Goal: Task Accomplishment & Management: Manage account settings

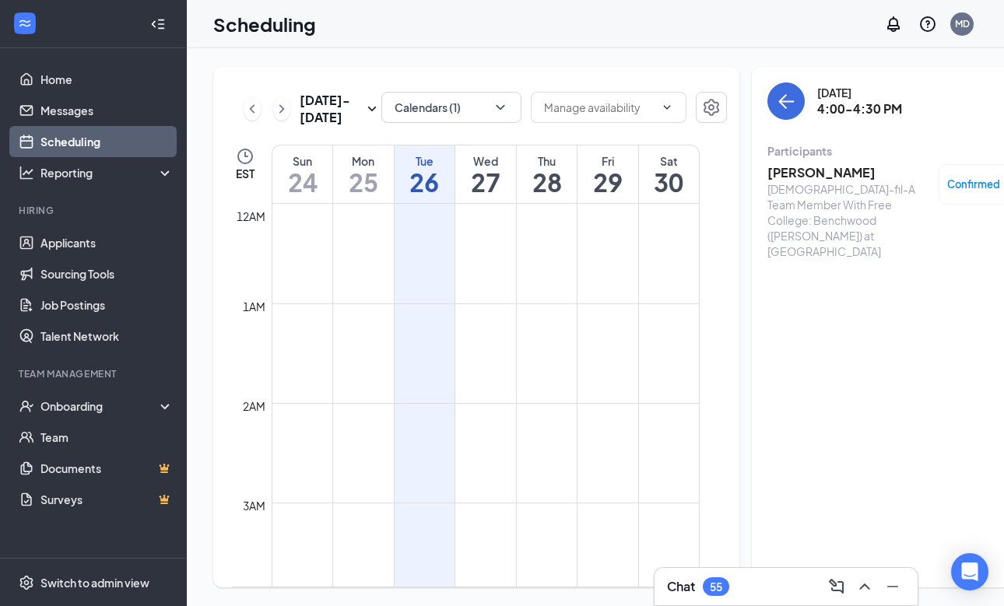
scroll to position [1421, 0]
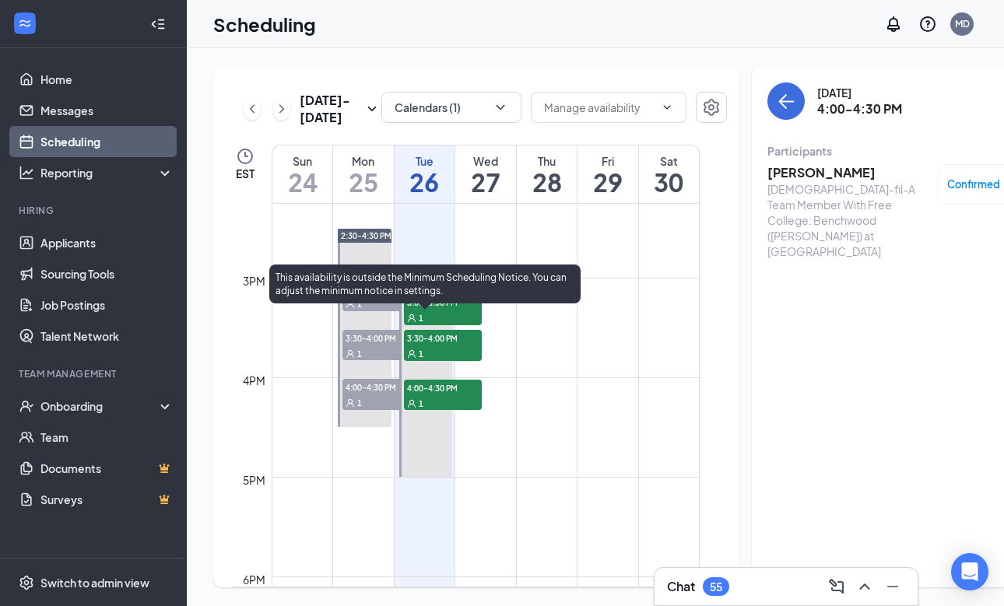
click at [450, 310] on span "3:00-3:30 PM" at bounding box center [443, 302] width 78 height 16
click at [441, 361] on div "1" at bounding box center [443, 354] width 78 height 16
click at [434, 395] on span "4:00-4:30 PM" at bounding box center [443, 388] width 78 height 16
click at [460, 325] on div "1" at bounding box center [443, 318] width 78 height 16
click at [451, 346] on span "3:30-4:00 PM" at bounding box center [443, 338] width 78 height 16
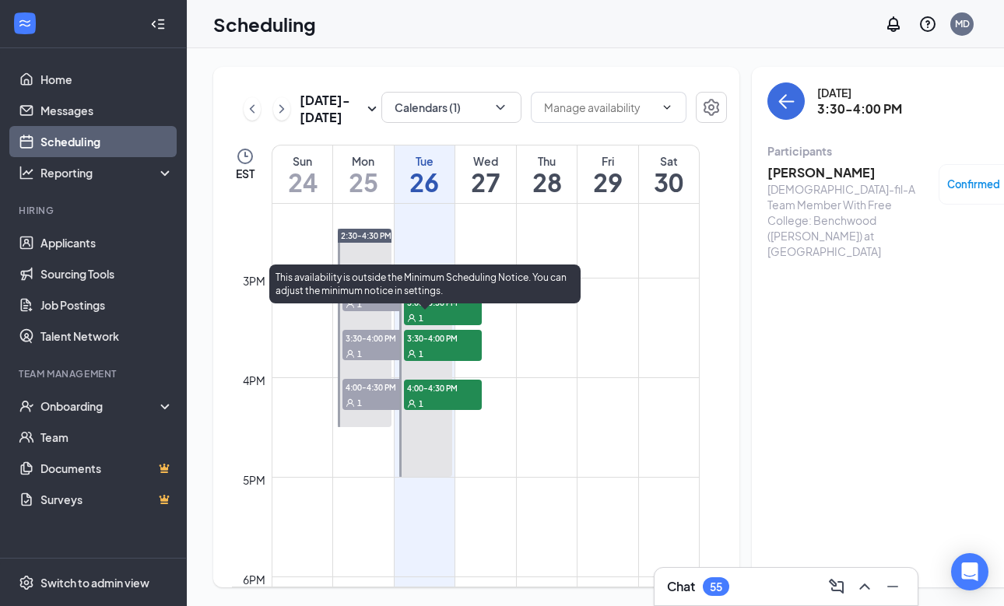
click at [443, 411] on div "1" at bounding box center [443, 403] width 78 height 16
click at [460, 361] on div "1" at bounding box center [443, 354] width 78 height 16
click at [458, 310] on span "3:00-3:30 PM" at bounding box center [443, 302] width 78 height 16
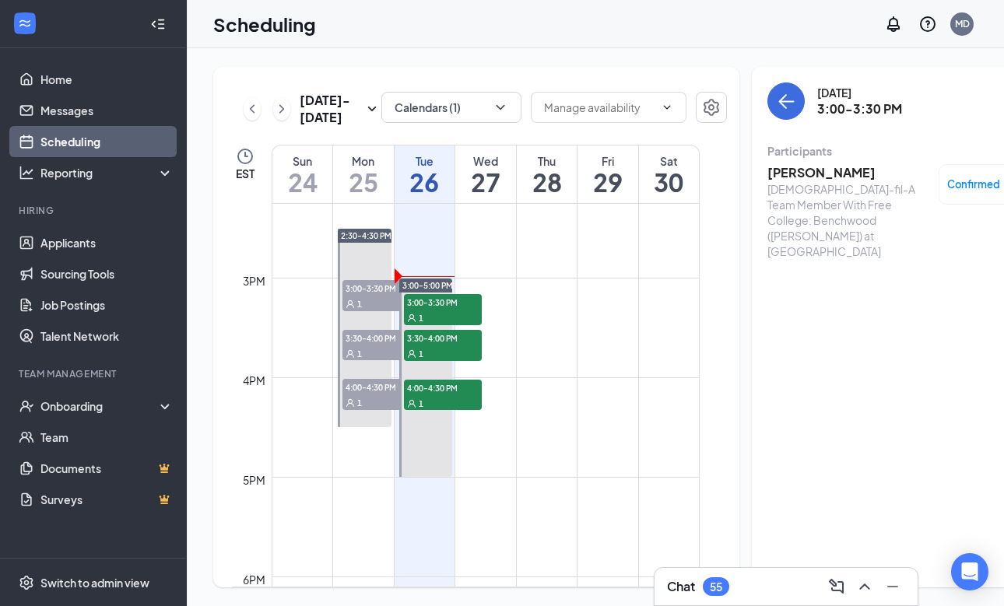
click at [530, 328] on td at bounding box center [486, 315] width 428 height 25
click at [450, 95] on button "Calendars (1)" at bounding box center [451, 107] width 140 height 31
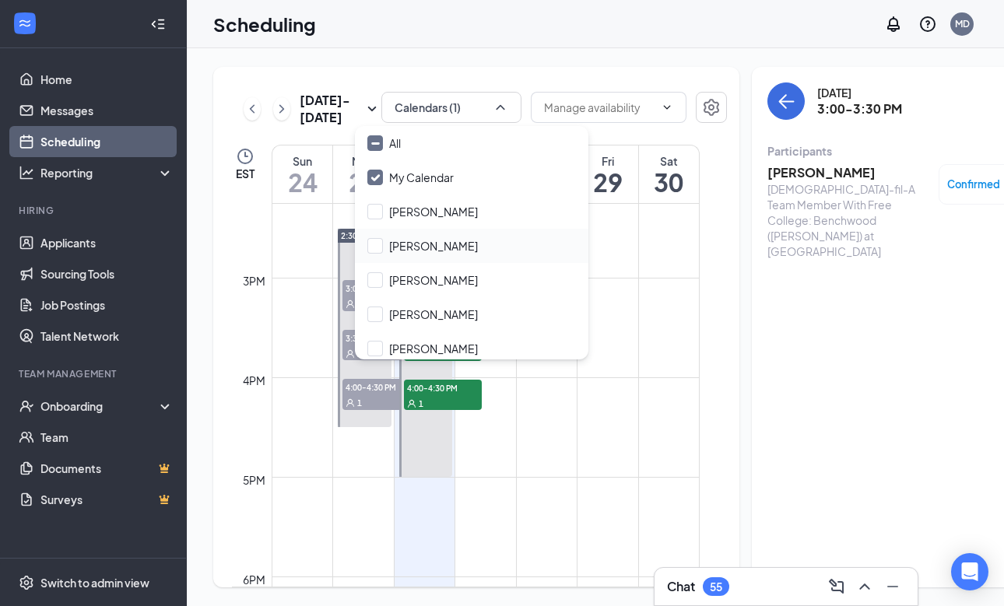
scroll to position [67, 0]
click at [430, 279] on div "[PERSON_NAME]" at bounding box center [433, 282] width 89 height 16
click at [430, 279] on input "[PERSON_NAME]" at bounding box center [422, 282] width 111 height 16
click at [381, 279] on div at bounding box center [375, 282] width 16 height 16
click at [381, 279] on input "[PERSON_NAME]" at bounding box center [422, 282] width 111 height 16
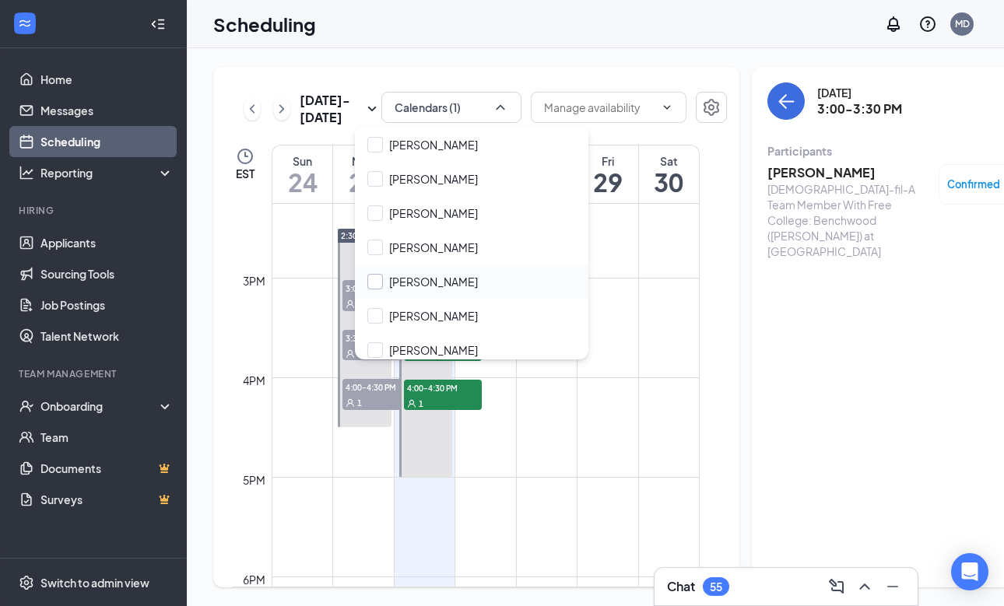
click at [374, 279] on input "[PERSON_NAME]" at bounding box center [422, 282] width 111 height 16
checkbox input "true"
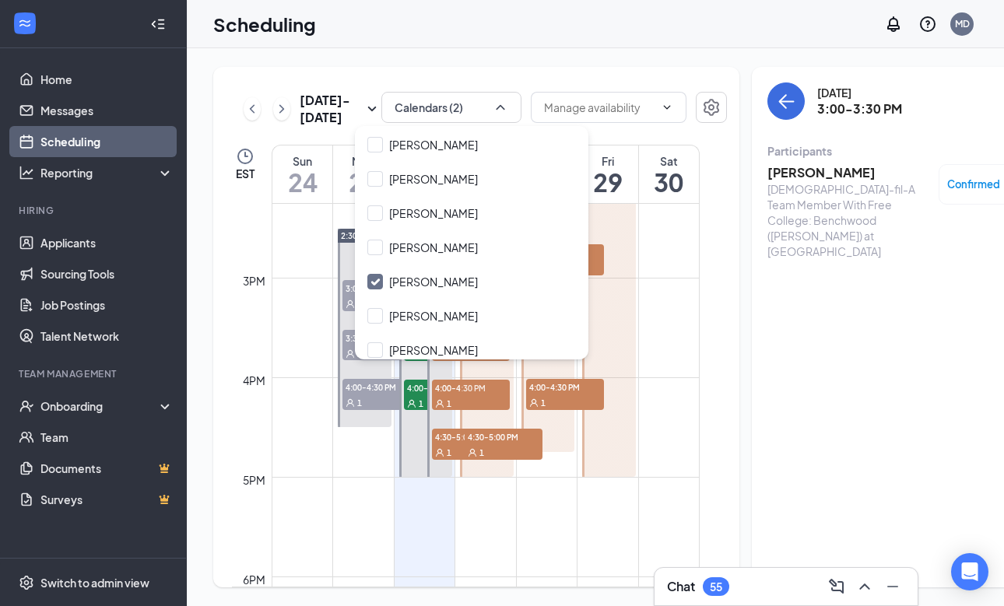
click at [752, 396] on div "Tuesday, Aug 26 3:00-3:30 PM Participants chloe slutz Chick-fil-A Team Member W…" at bounding box center [895, 327] width 286 height 521
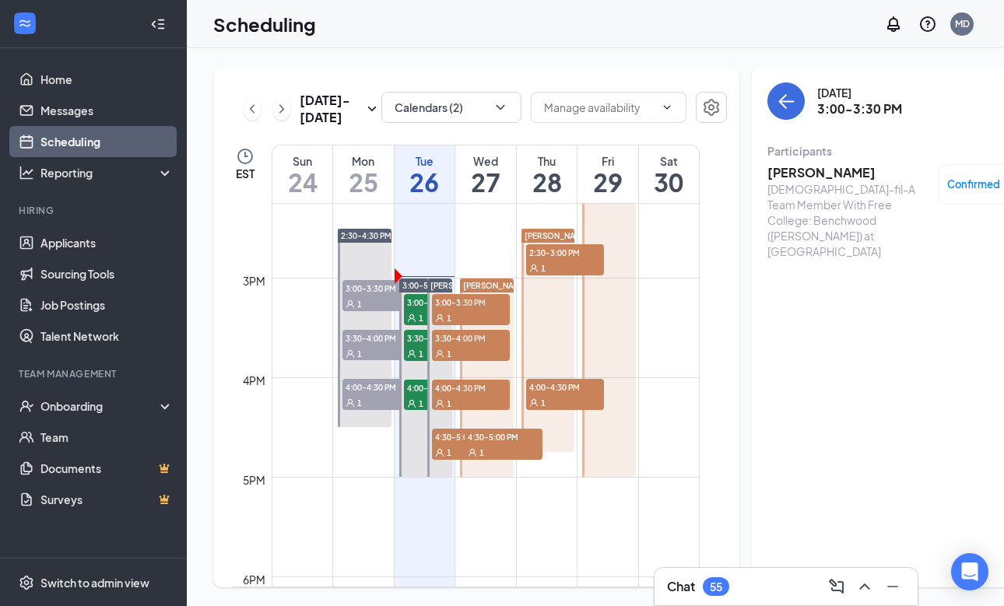
click at [461, 342] on div at bounding box center [487, 378] width 54 height 199
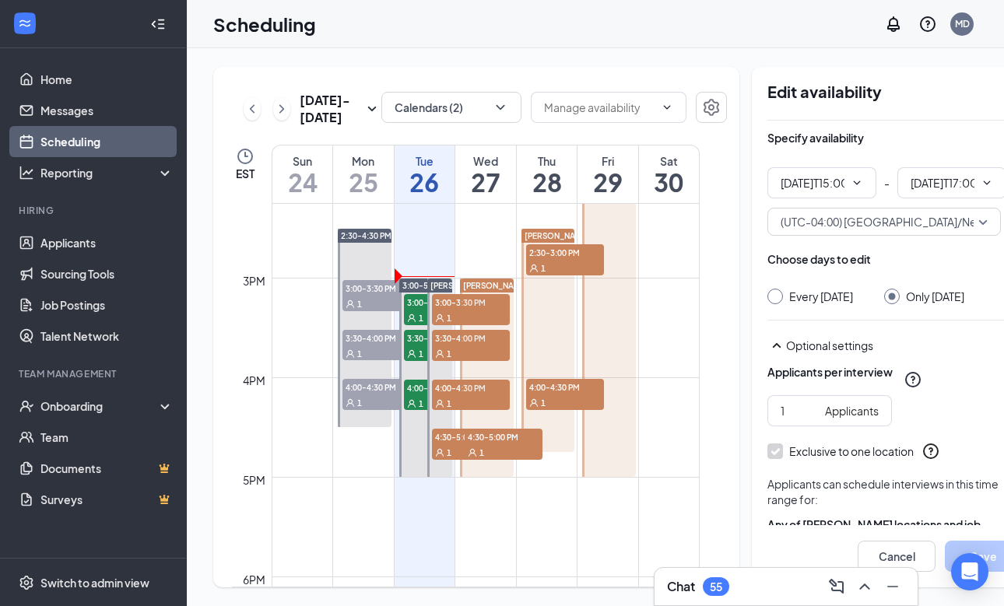
type input "03:00 PM"
type input "05:00 PM"
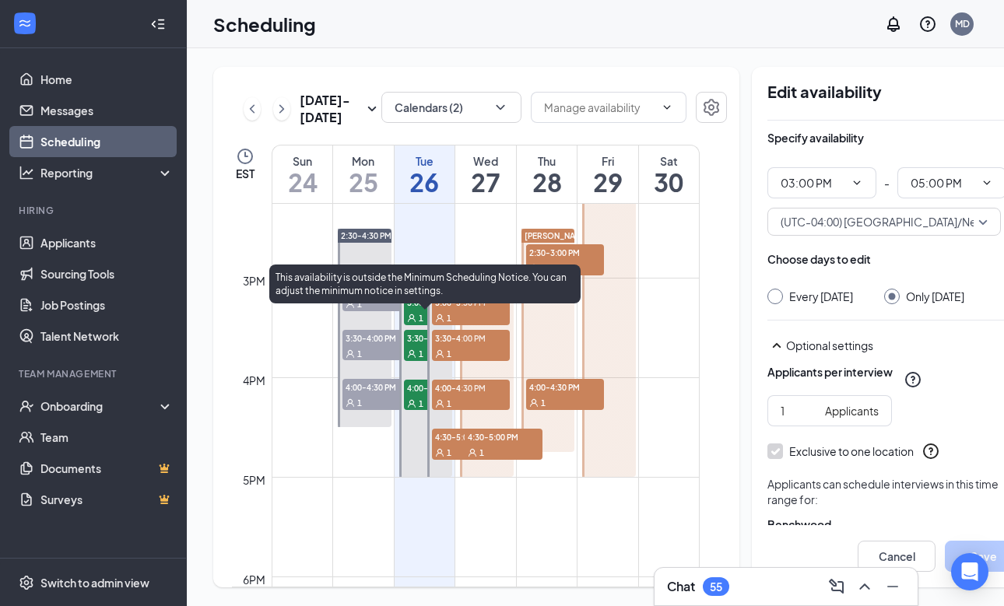
click at [413, 323] on icon "User" at bounding box center [411, 318] width 9 height 9
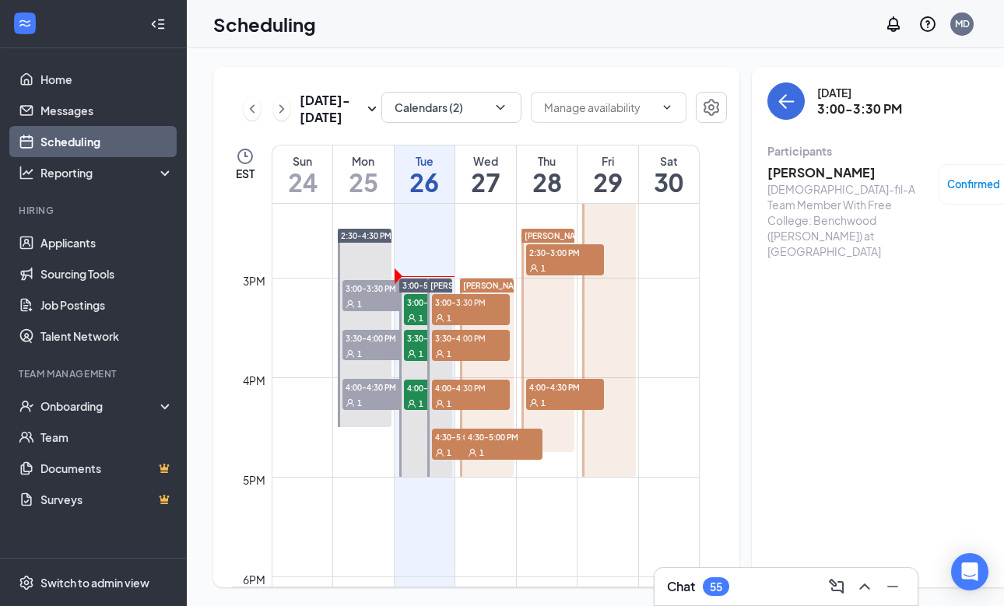
click at [728, 581] on div "55" at bounding box center [716, 587] width 26 height 19
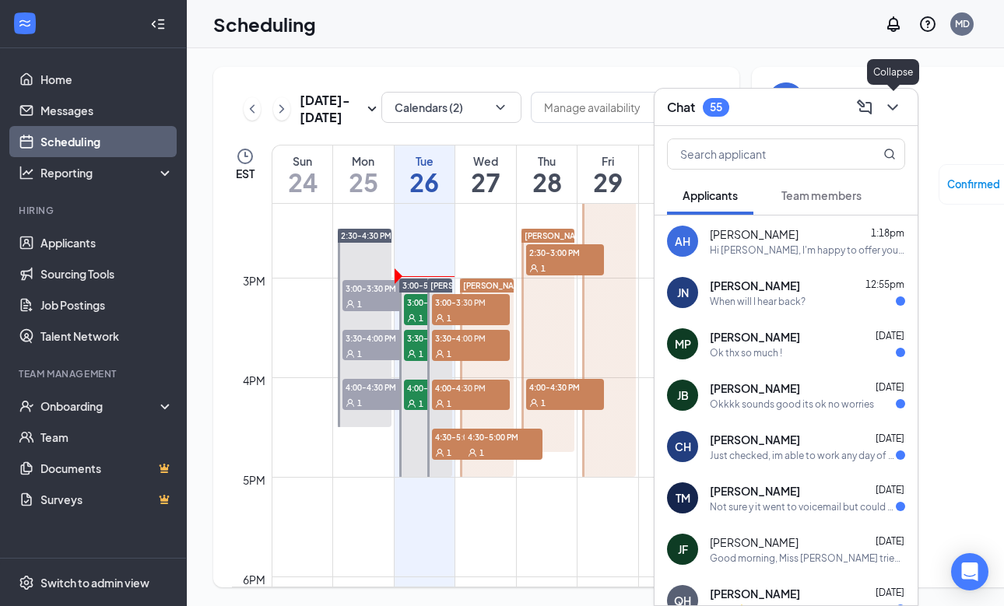
click at [895, 104] on icon "ChevronDown" at bounding box center [893, 107] width 19 height 19
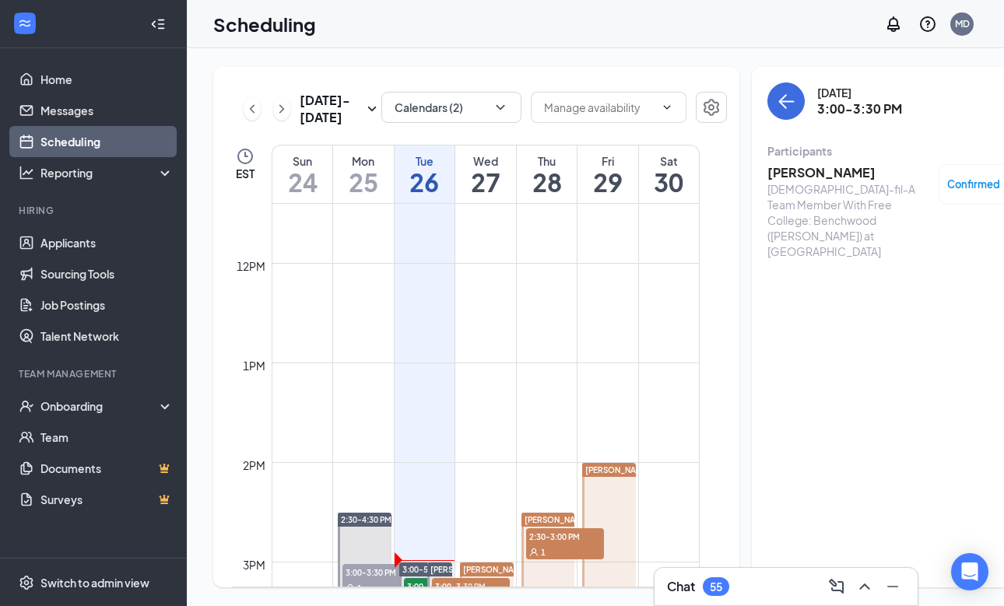
scroll to position [1366, 0]
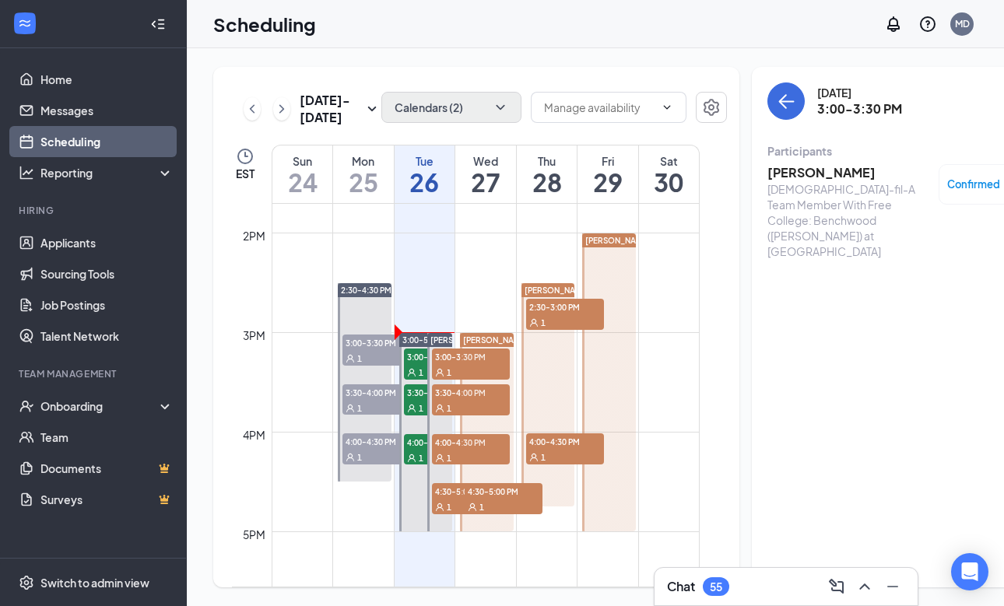
click at [391, 108] on button "Calendars (2)" at bounding box center [451, 107] width 140 height 31
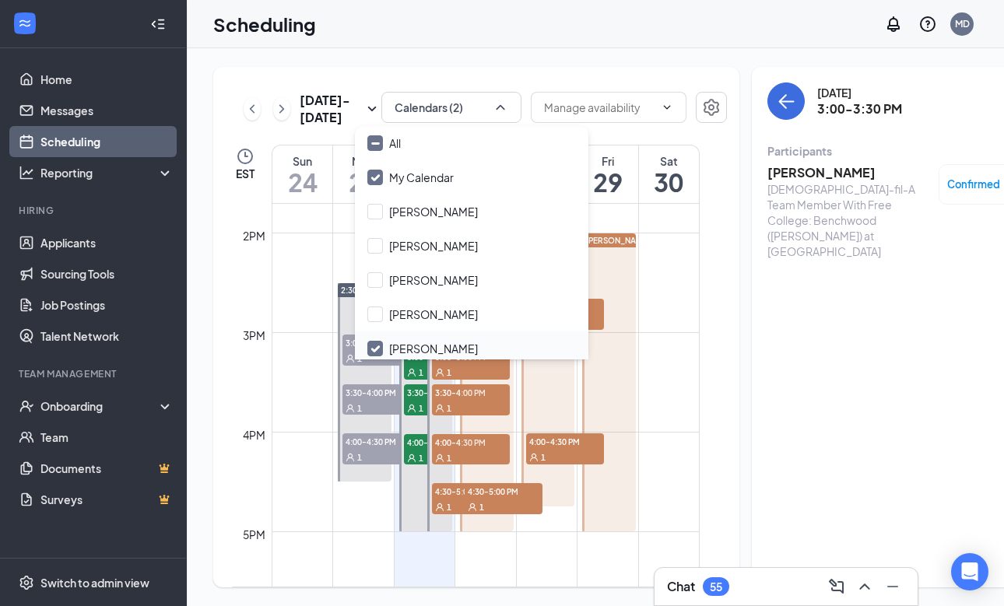
click at [380, 350] on icon "Checkmark" at bounding box center [375, 349] width 13 height 13
click at [380, 350] on input "[PERSON_NAME]" at bounding box center [422, 349] width 111 height 16
click at [377, 350] on icon "Checkmark" at bounding box center [375, 348] width 8 height 5
click at [377, 350] on input "[PERSON_NAME]" at bounding box center [422, 349] width 111 height 16
click at [367, 346] on input "[PERSON_NAME]" at bounding box center [422, 349] width 111 height 16
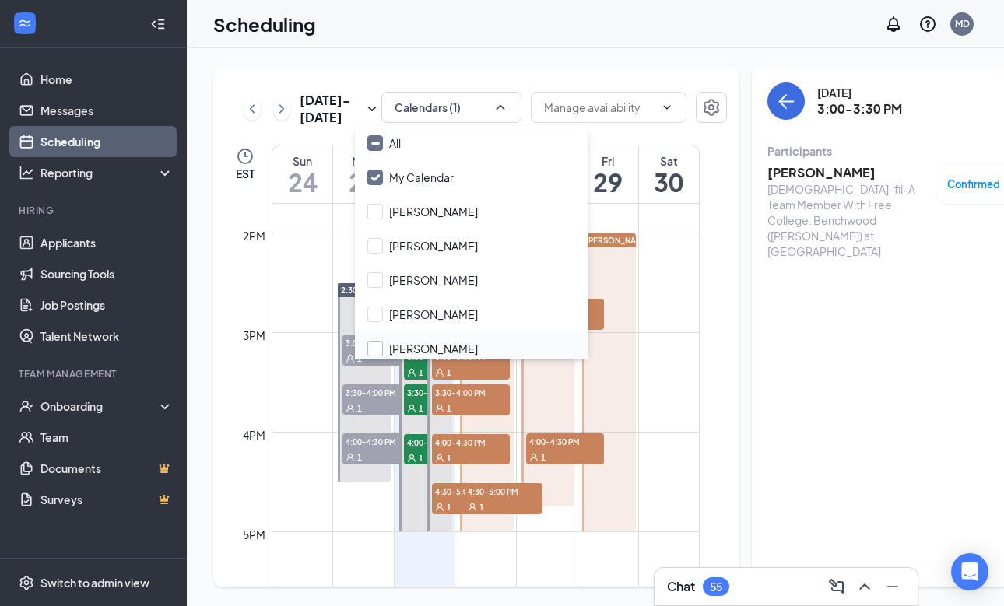
checkbox input "false"
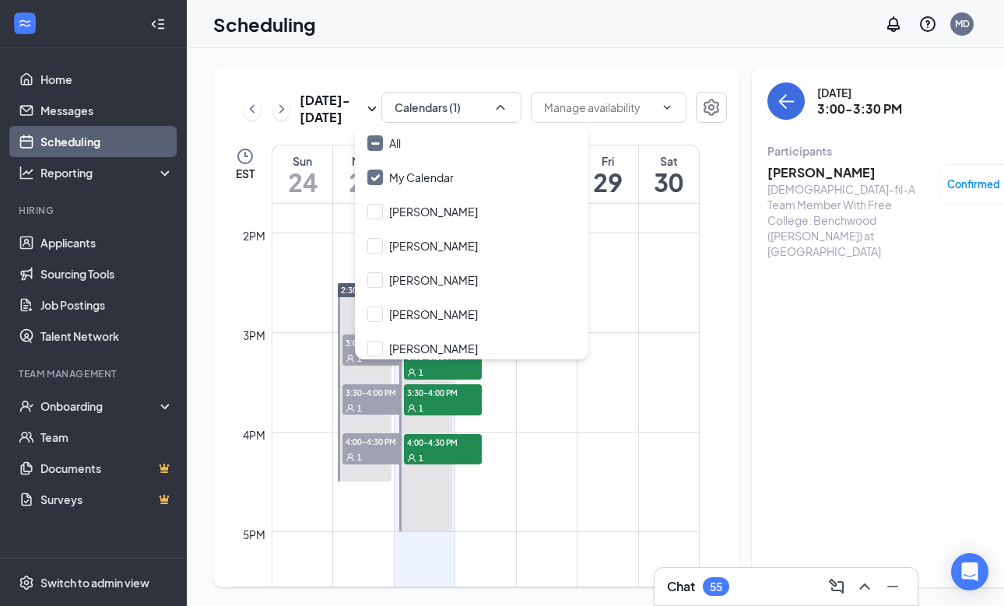
click at [655, 126] on div at bounding box center [609, 109] width 156 height 34
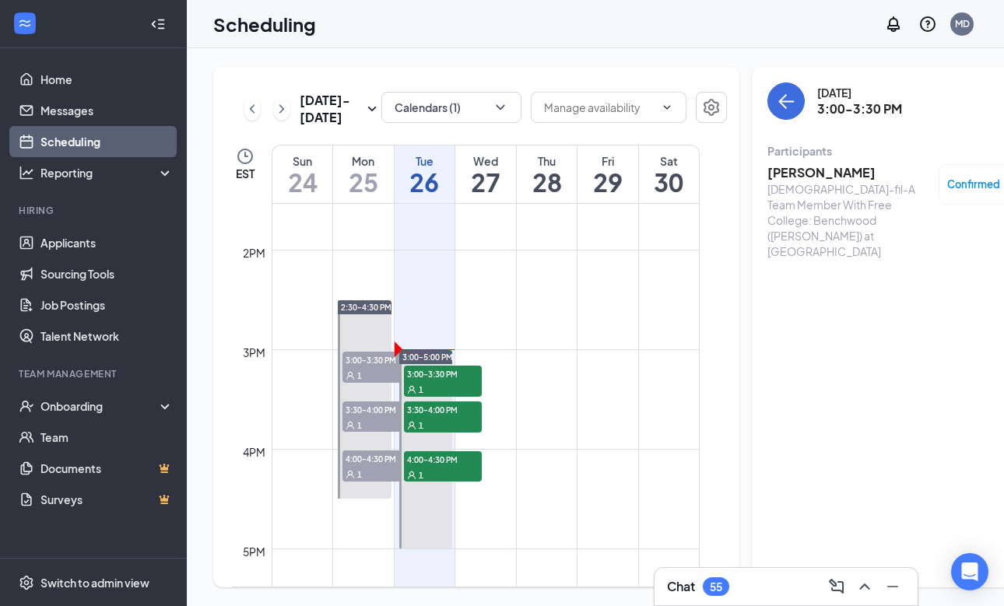
scroll to position [1278, 0]
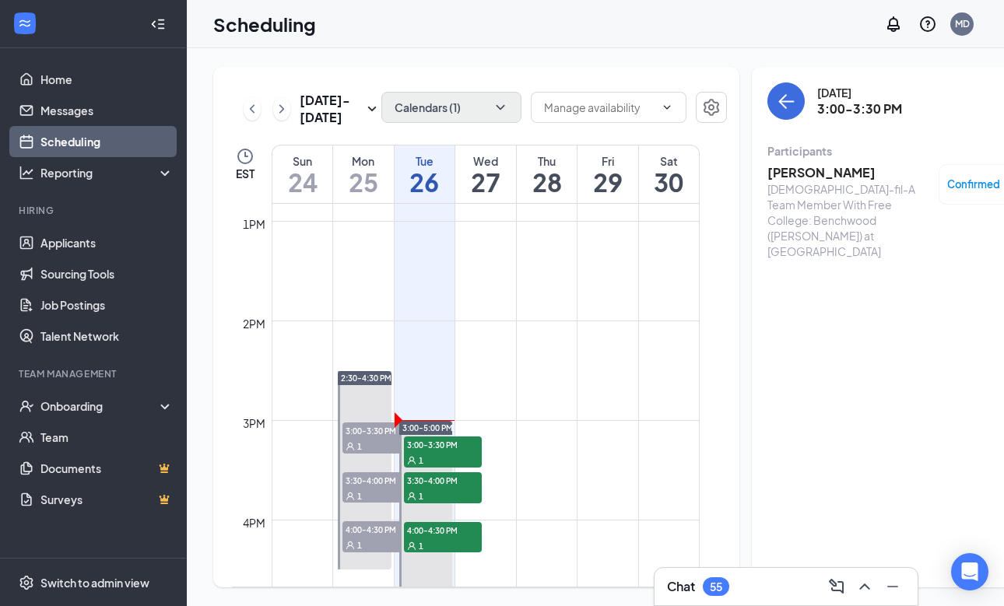
click at [433, 93] on button "Calendars (1)" at bounding box center [451, 107] width 140 height 31
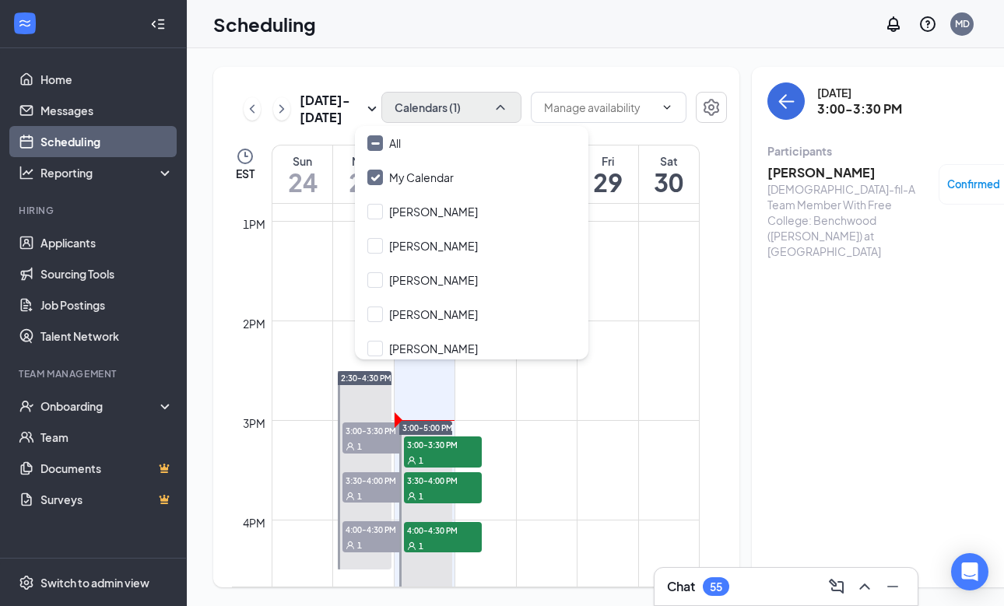
scroll to position [0, 0]
click at [444, 110] on button "Calendars (1)" at bounding box center [451, 107] width 140 height 31
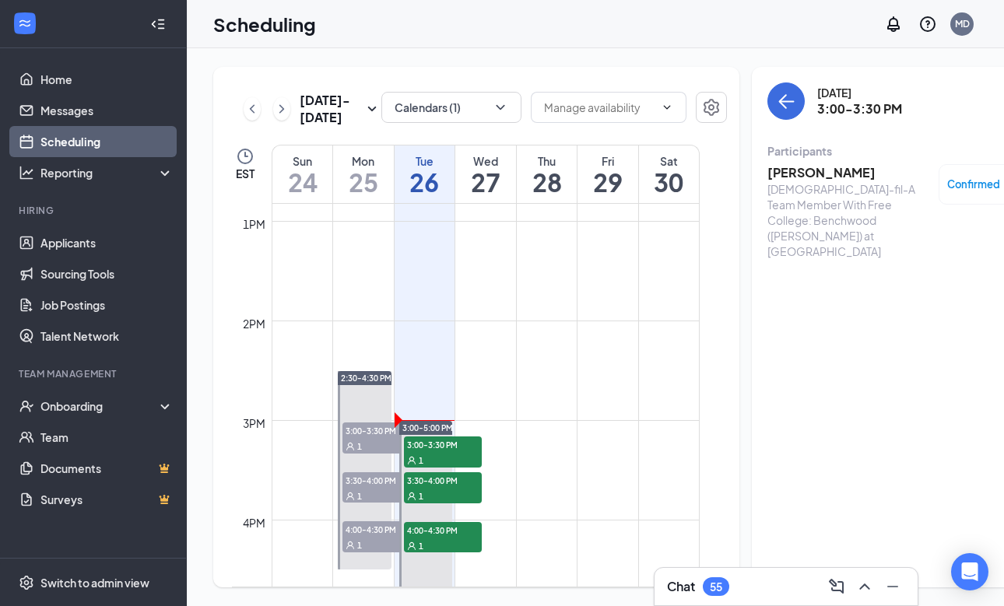
click at [648, 126] on div at bounding box center [609, 109] width 156 height 34
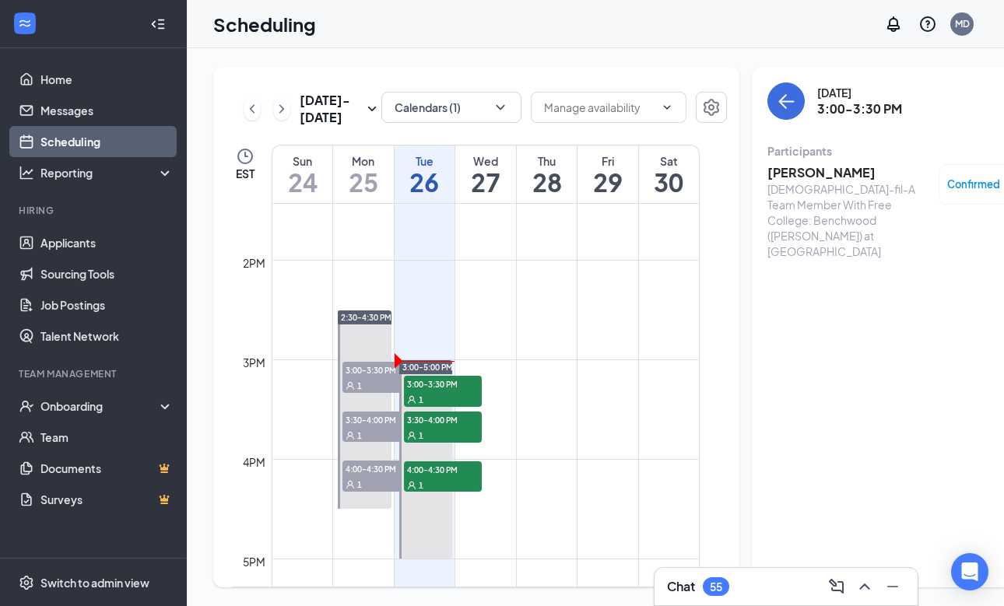
scroll to position [1351, 0]
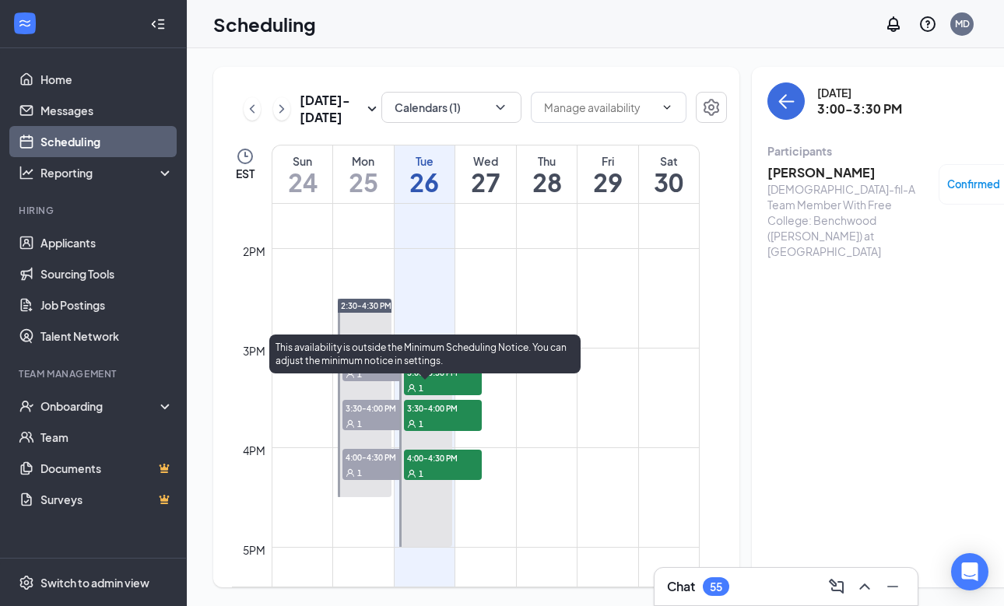
click at [468, 380] on span "3:00-3:30 PM" at bounding box center [443, 372] width 78 height 16
drag, startPoint x: 468, startPoint y: 413, endPoint x: 602, endPoint y: 318, distance: 164.2
click at [469, 380] on span "3:00-3:30 PM" at bounding box center [443, 372] width 78 height 16
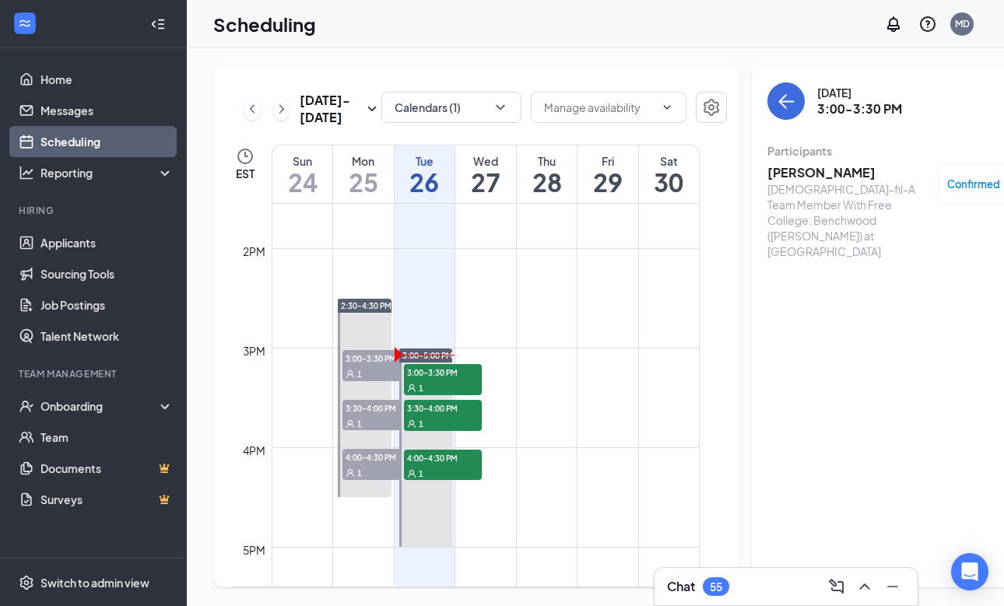
click at [784, 174] on h3 "[PERSON_NAME]" at bounding box center [849, 172] width 163 height 17
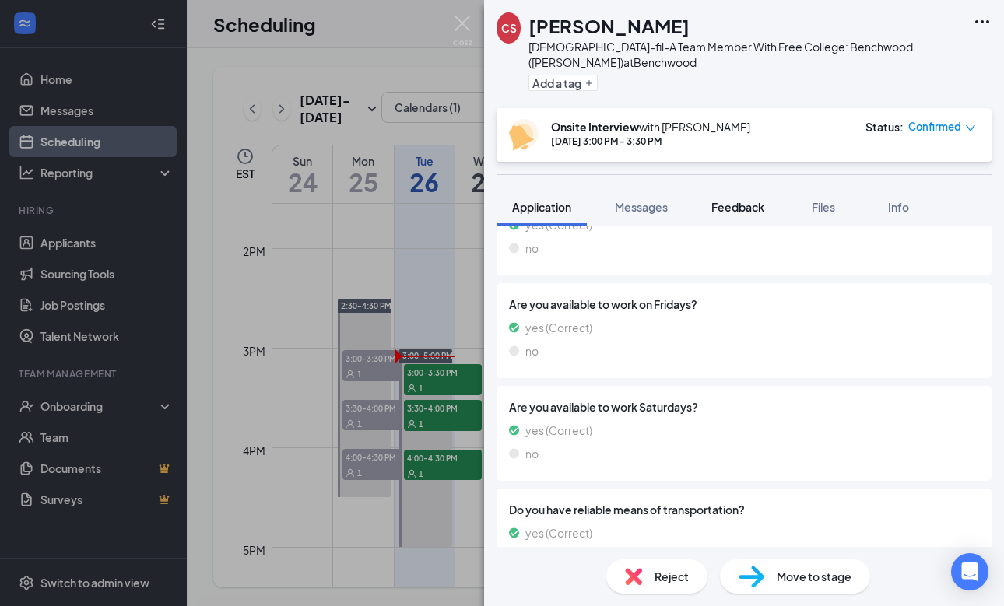
scroll to position [1459, 0]
click at [749, 216] on button "Feedback" at bounding box center [738, 207] width 84 height 39
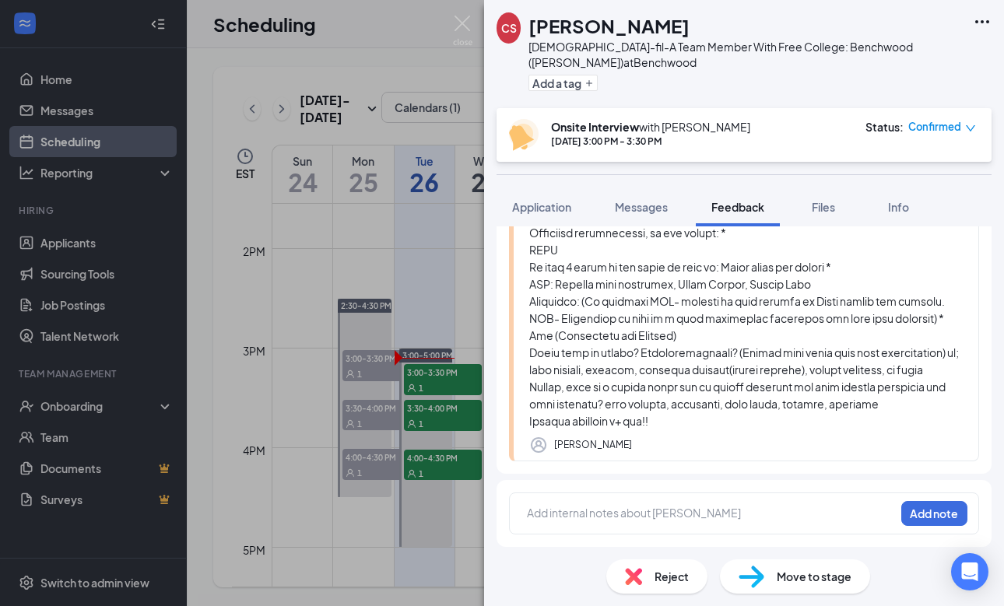
scroll to position [490, 0]
click at [575, 519] on div at bounding box center [711, 513] width 367 height 16
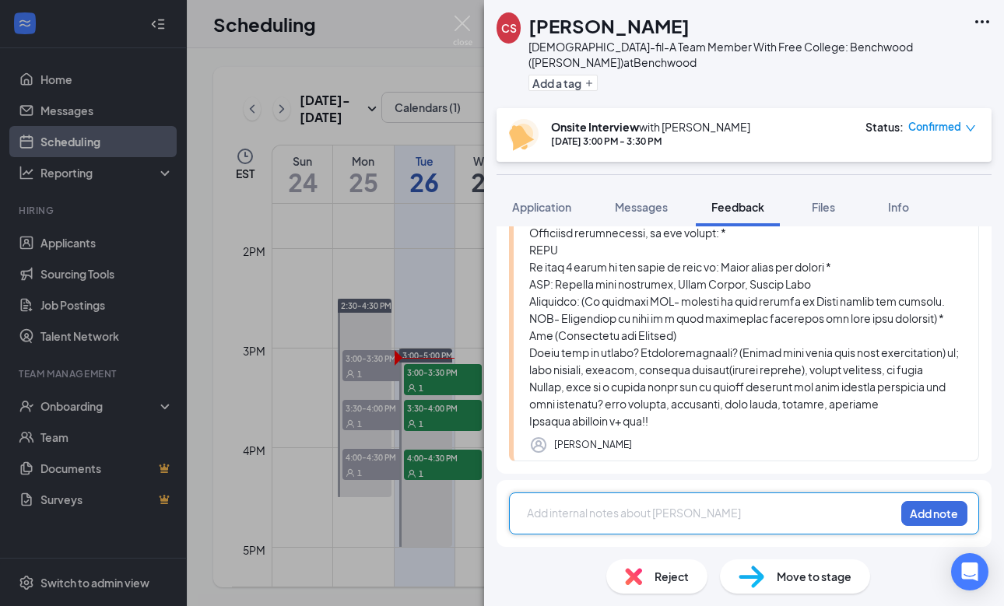
paste div
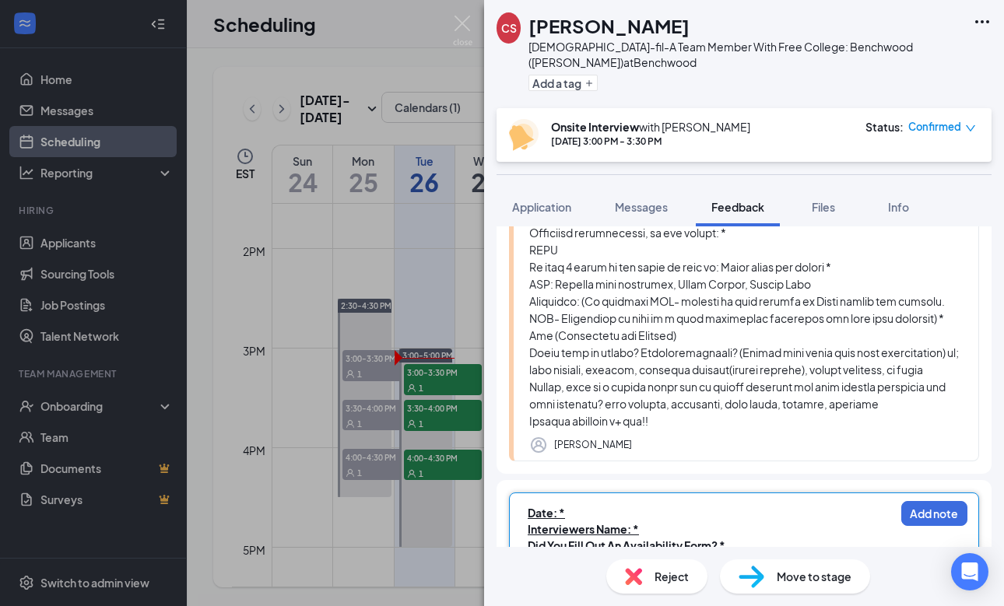
click at [574, 513] on div "Date: *" at bounding box center [711, 513] width 367 height 16
click at [647, 529] on div "Interviewers Name: *" at bounding box center [711, 530] width 367 height 16
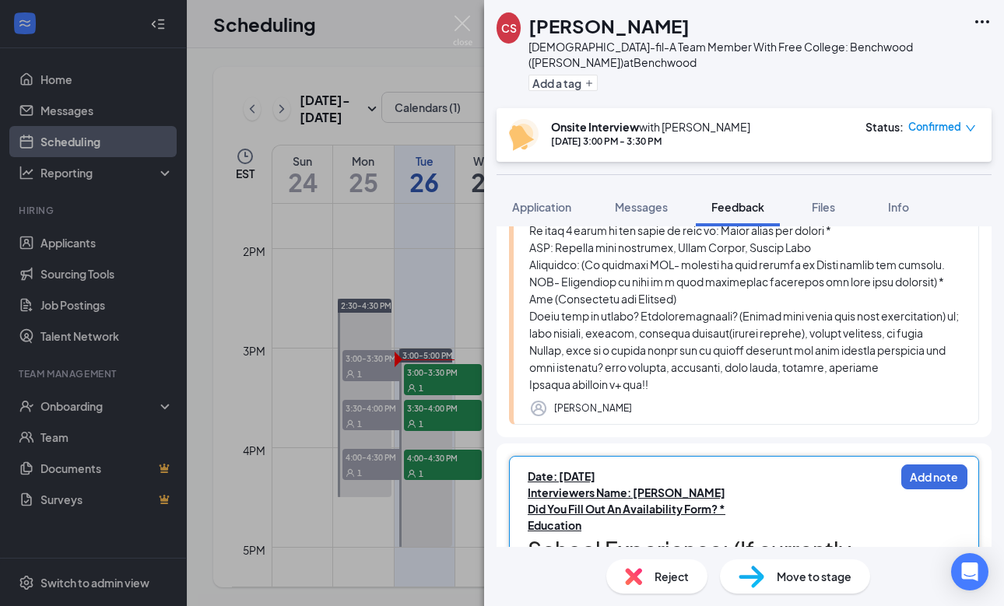
click at [729, 506] on div "Did You Fill Out An Availability Form? *" at bounding box center [711, 509] width 367 height 16
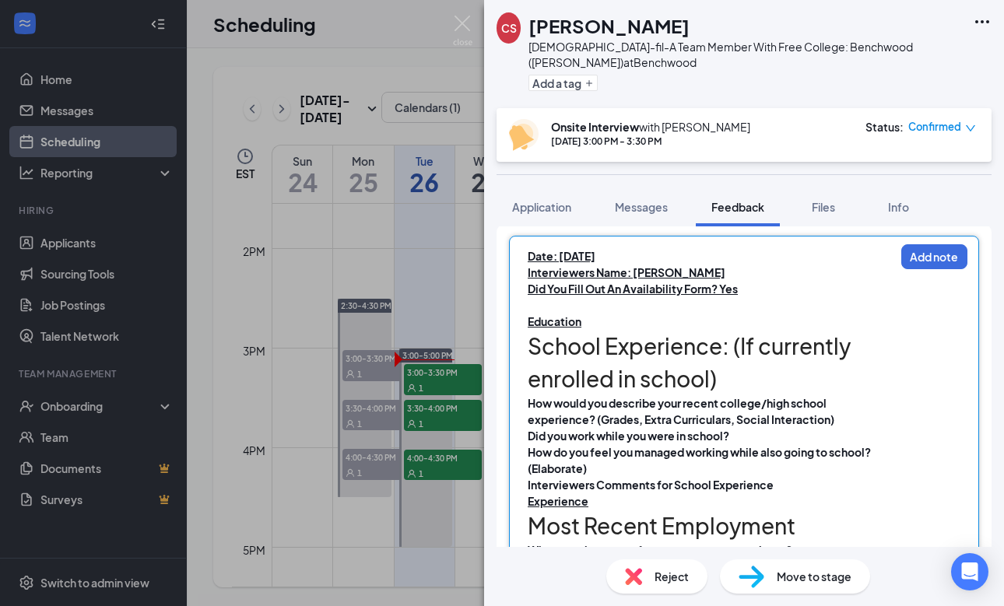
scroll to position [750, 0]
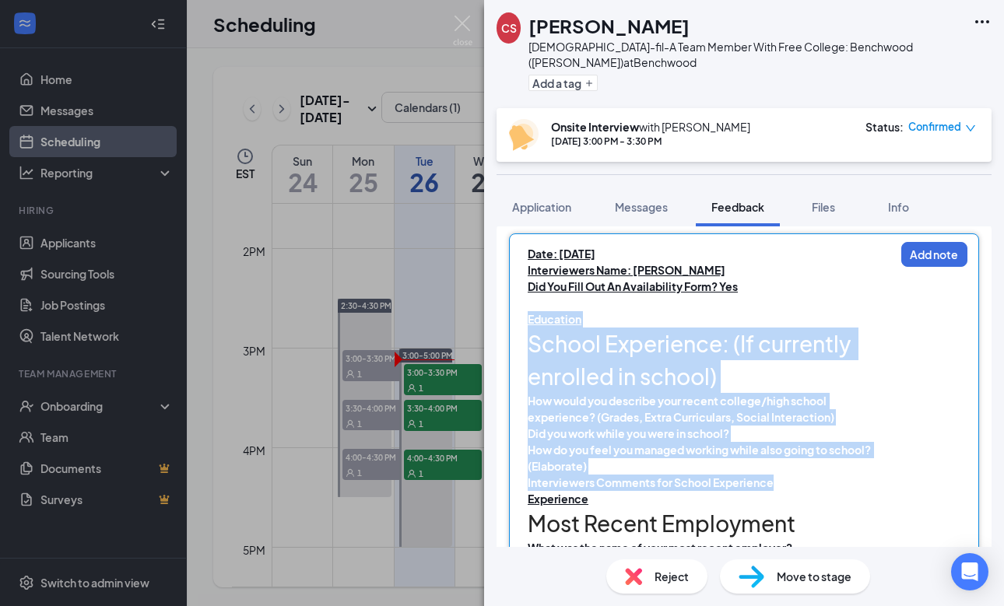
drag, startPoint x: 775, startPoint y: 485, endPoint x: 507, endPoint y: 314, distance: 317.4
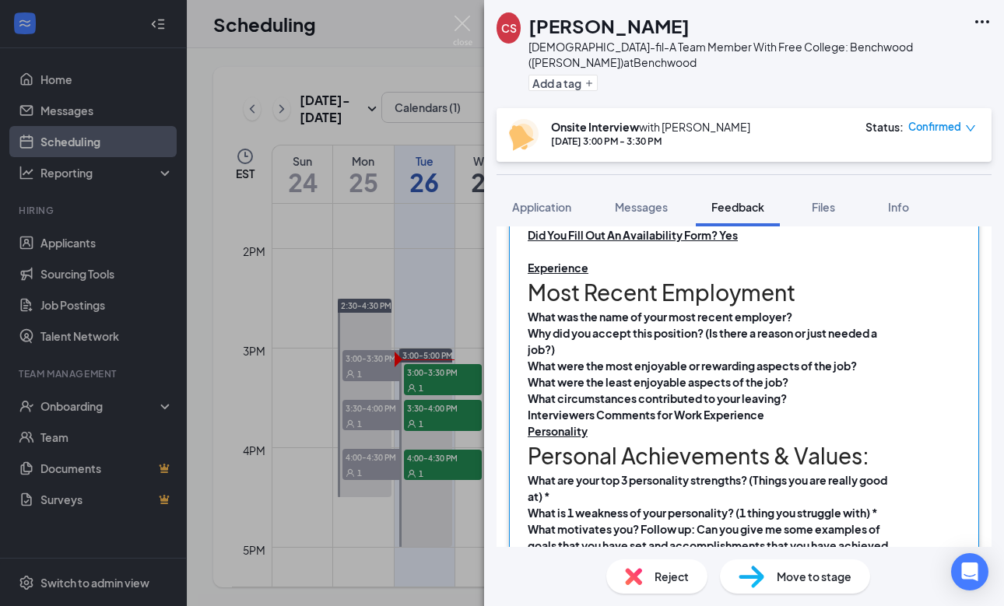
scroll to position [803, 0]
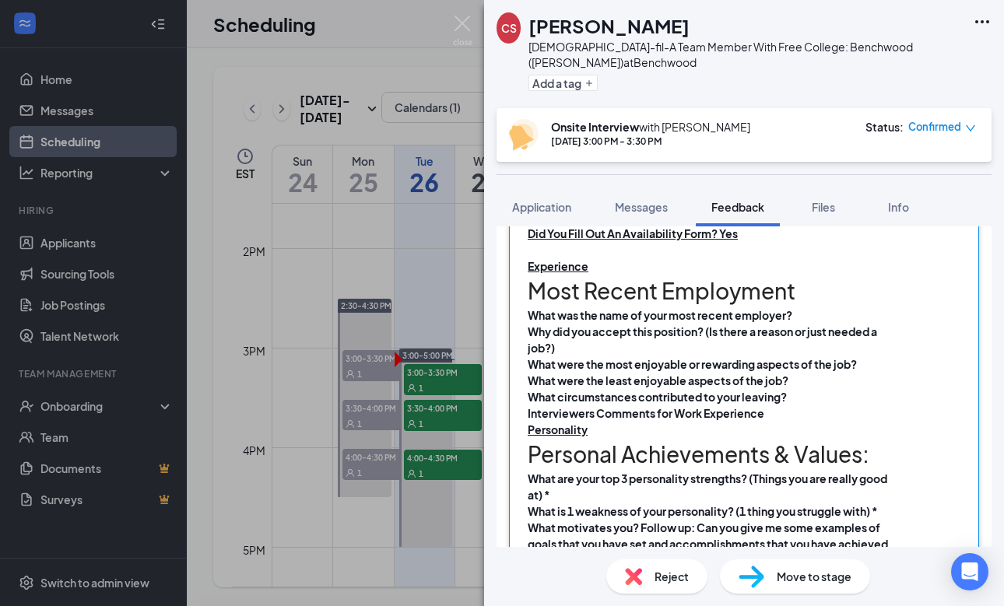
click at [818, 316] on div "What was the name of your most recent employer?" at bounding box center [711, 315] width 367 height 16
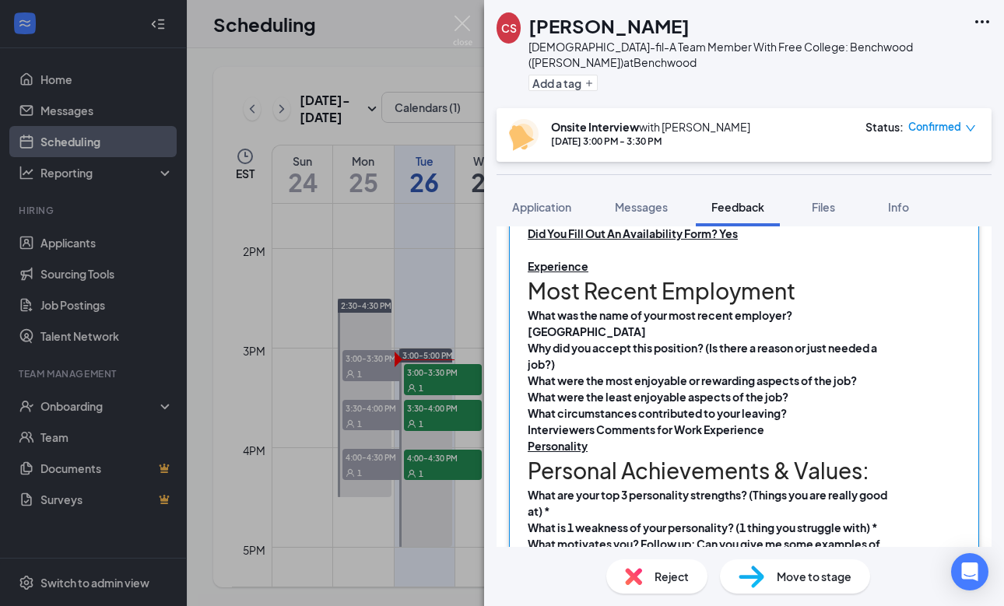
click at [808, 406] on div "What circumstances contributed to your leaving?" at bounding box center [711, 414] width 367 height 16
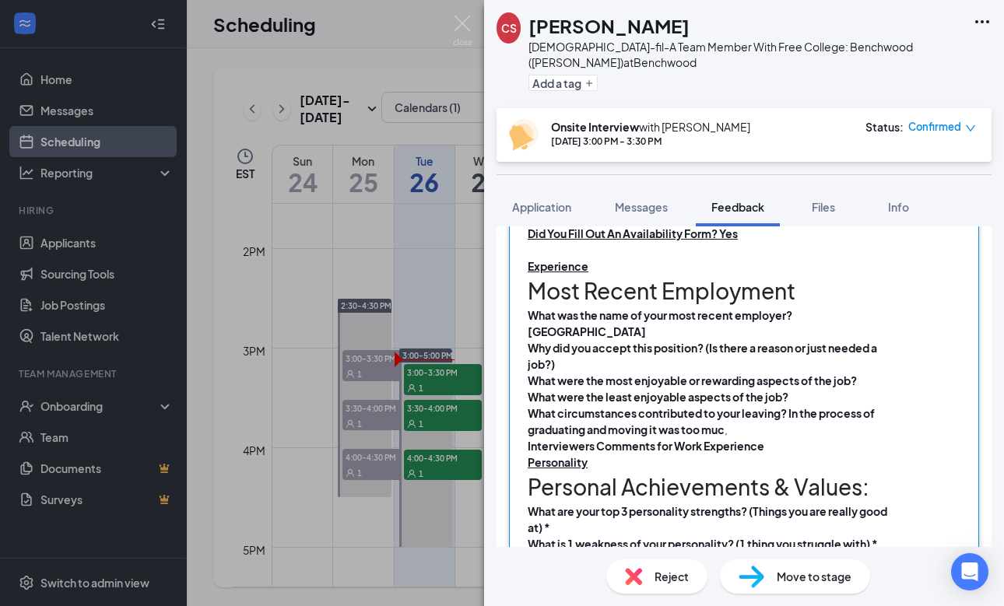
click at [766, 406] on div "What circumstances contributed to your leaving? In the process of graduating an…" at bounding box center [711, 422] width 367 height 33
click at [875, 373] on div "What were the most enjoyable or rewarding aspects of the job?" at bounding box center [711, 381] width 367 height 16
click at [889, 318] on div "What was the name of your most recent employer? [GEOGRAPHIC_DATA]" at bounding box center [711, 323] width 367 height 33
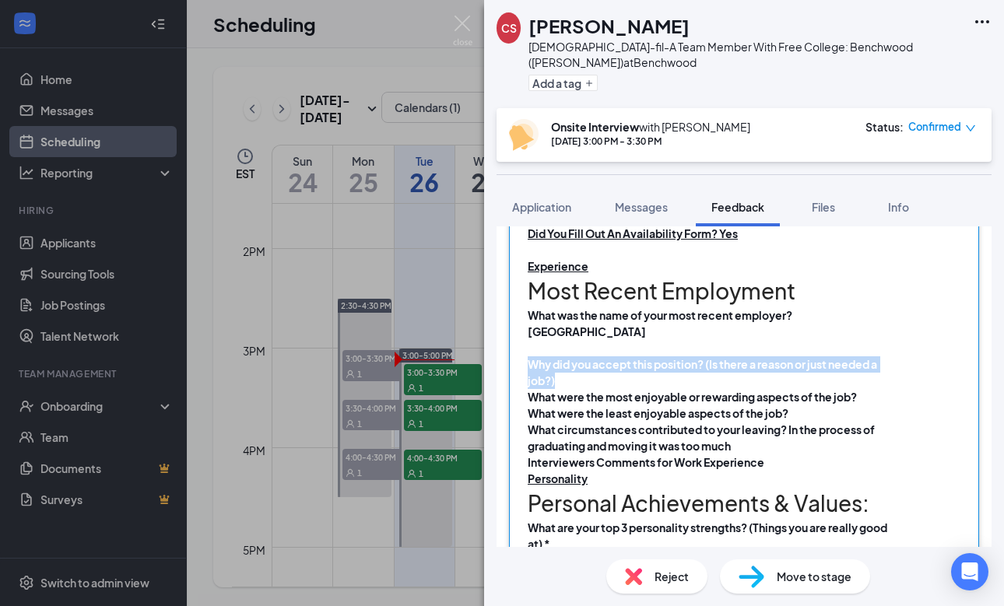
drag, startPoint x: 574, startPoint y: 367, endPoint x: 522, endPoint y: 353, distance: 53.8
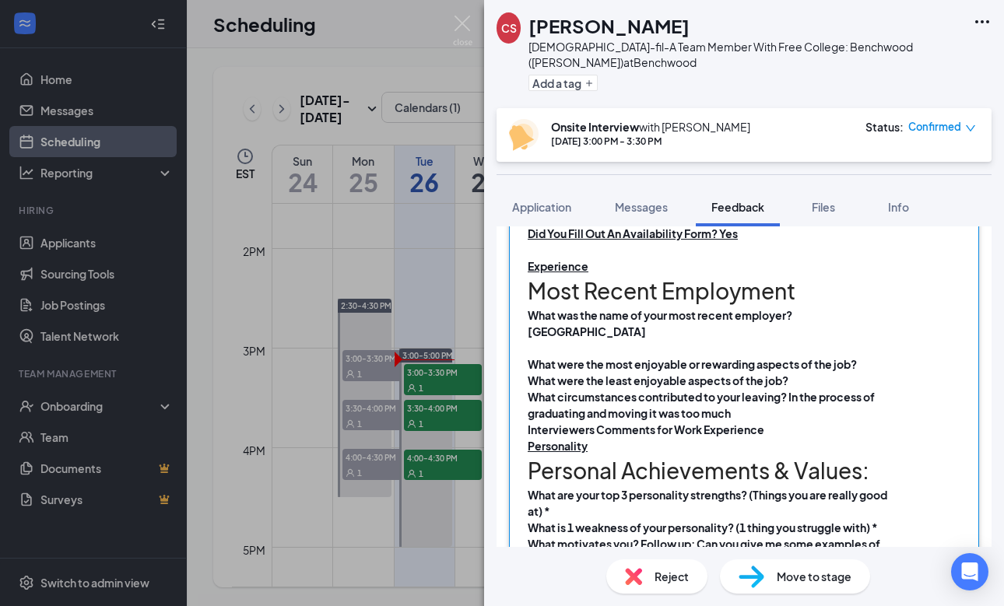
click at [870, 357] on div "What were the most enjoyable or rewarding aspects of the job?" at bounding box center [711, 365] width 367 height 16
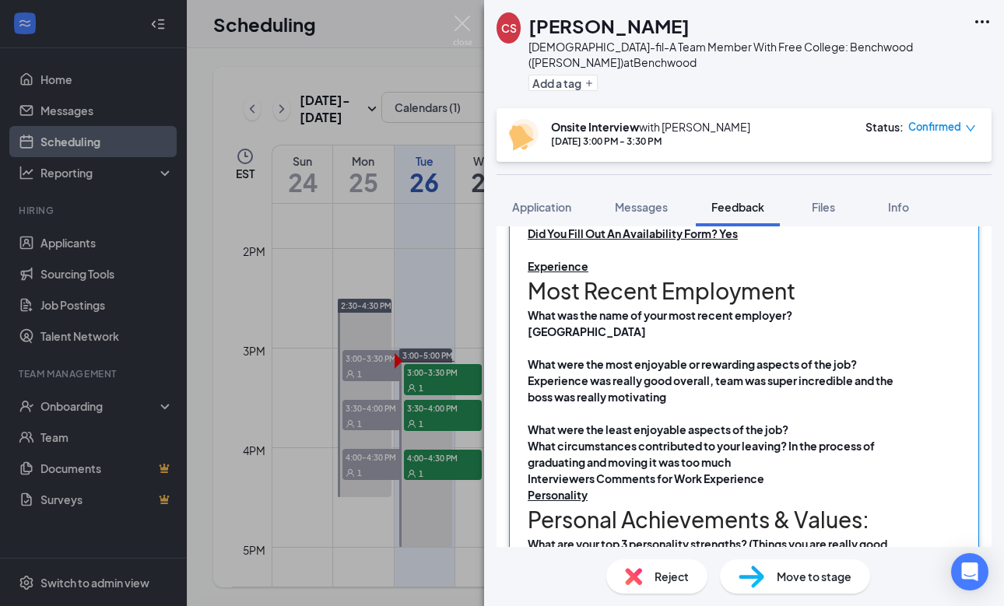
click at [797, 422] on div "What were the least enjoyable aspects of the job?" at bounding box center [711, 430] width 367 height 16
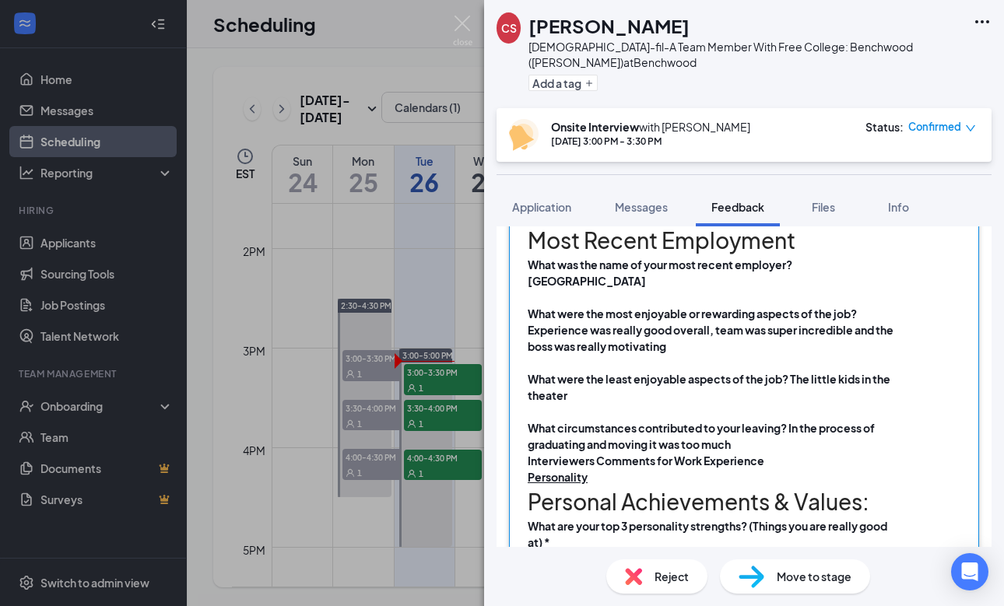
scroll to position [855, 0]
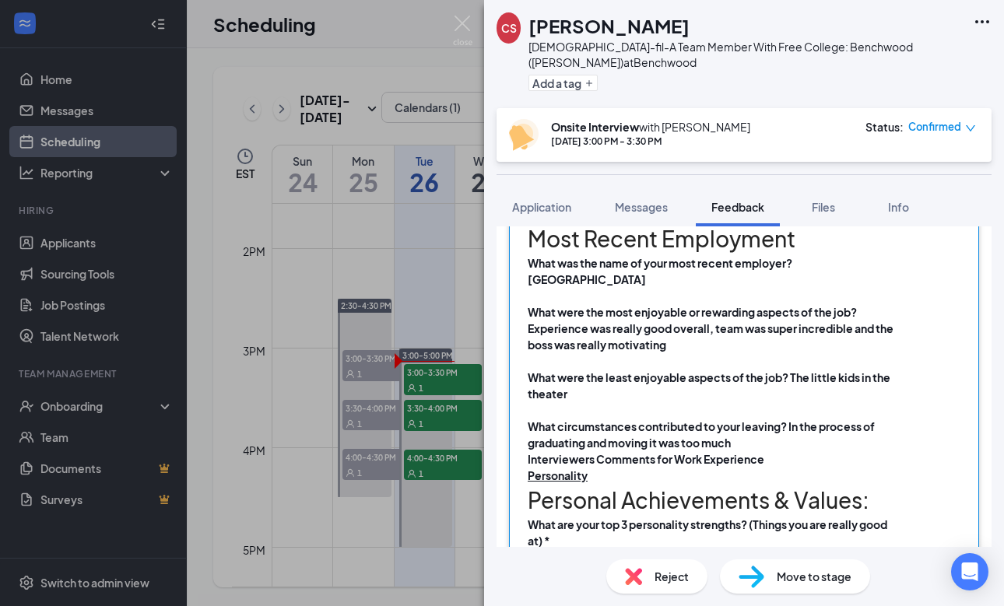
click at [750, 430] on div "What circumstances contributed to your leaving? In the process of graduating an…" at bounding box center [711, 435] width 367 height 33
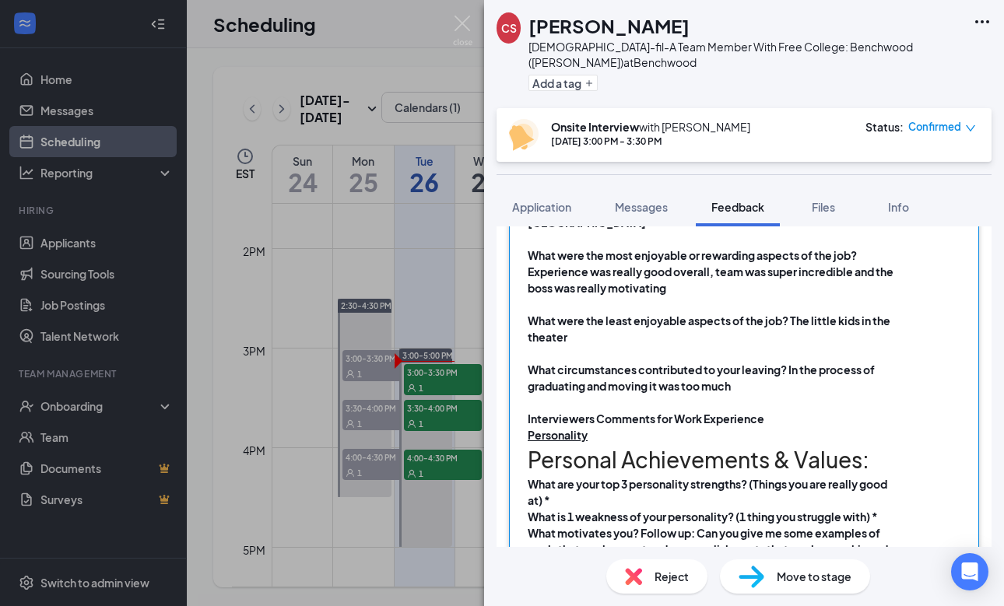
scroll to position [915, 0]
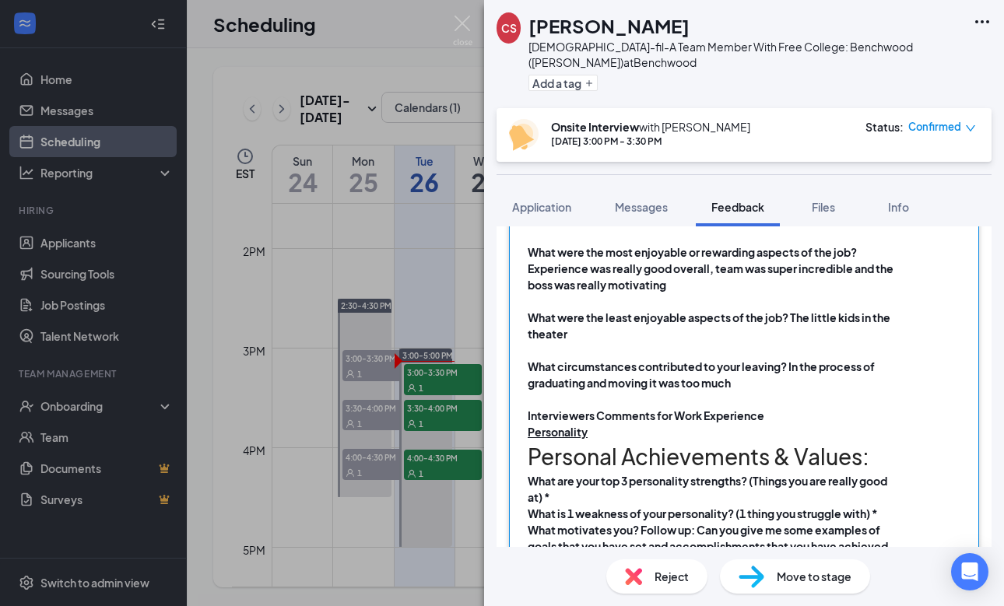
click at [773, 408] on div "Interviewers Comments for Work Experience" at bounding box center [711, 416] width 367 height 16
drag, startPoint x: 773, startPoint y: 400, endPoint x: 520, endPoint y: 398, distance: 253.0
click at [520, 398] on div "Date: [DATE] Interviewers Name: [PERSON_NAME] Did You Fill Out An Availability …" at bounding box center [744, 546] width 470 height 954
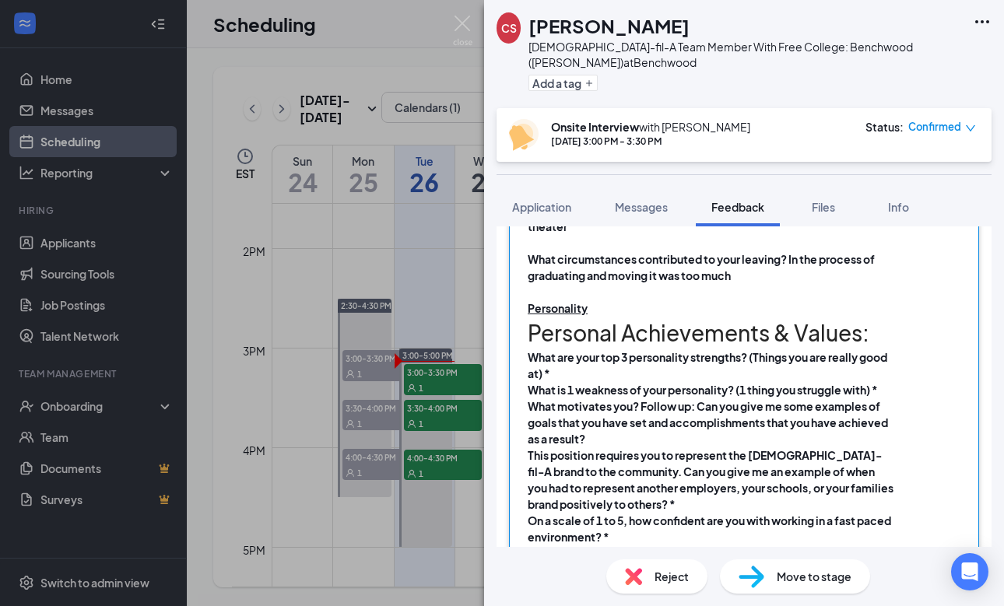
scroll to position [1043, 0]
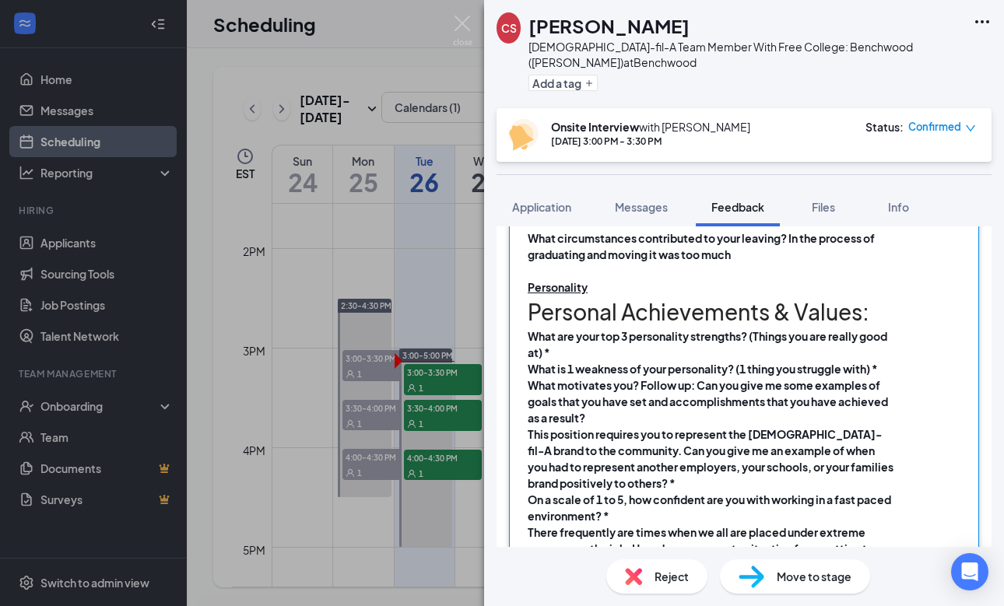
click at [560, 340] on div "What are your top 3 personality strengths? (Things you are really good at) *" at bounding box center [711, 345] width 367 height 33
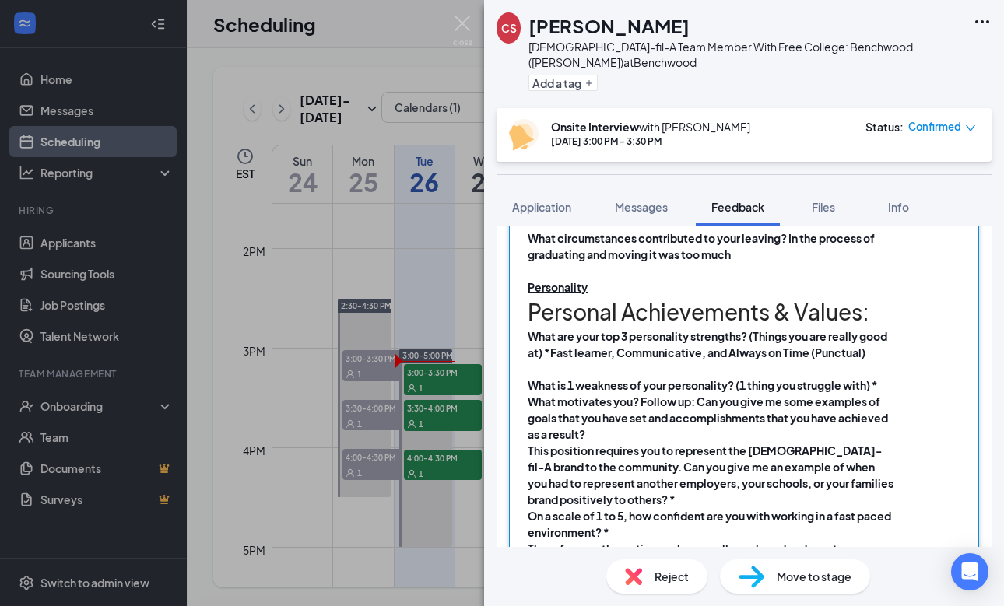
click at [887, 378] on div "What is 1 weakness of your personality? (1 thing you struggle with) *" at bounding box center [711, 386] width 367 height 16
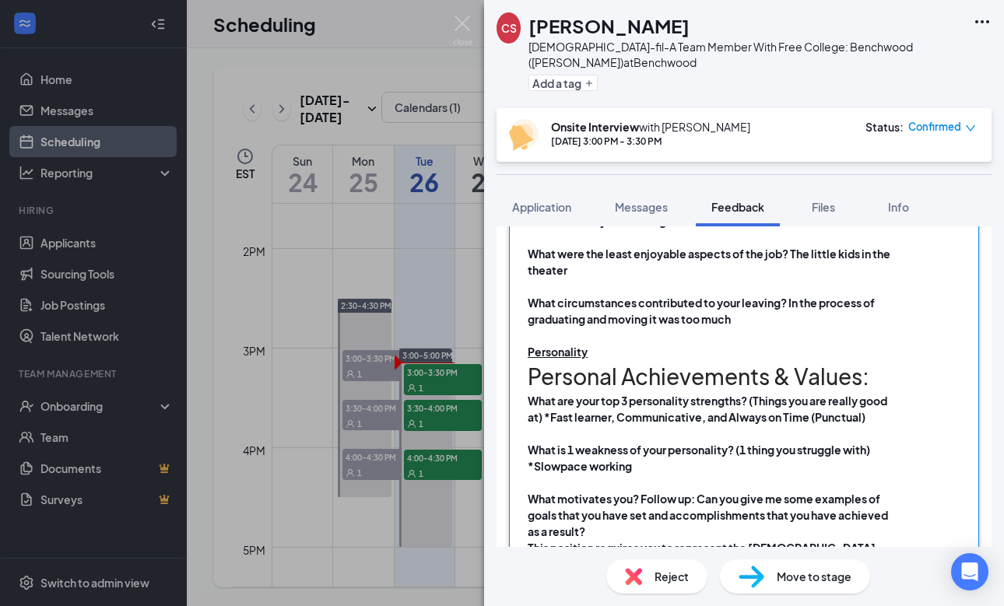
scroll to position [1017, 0]
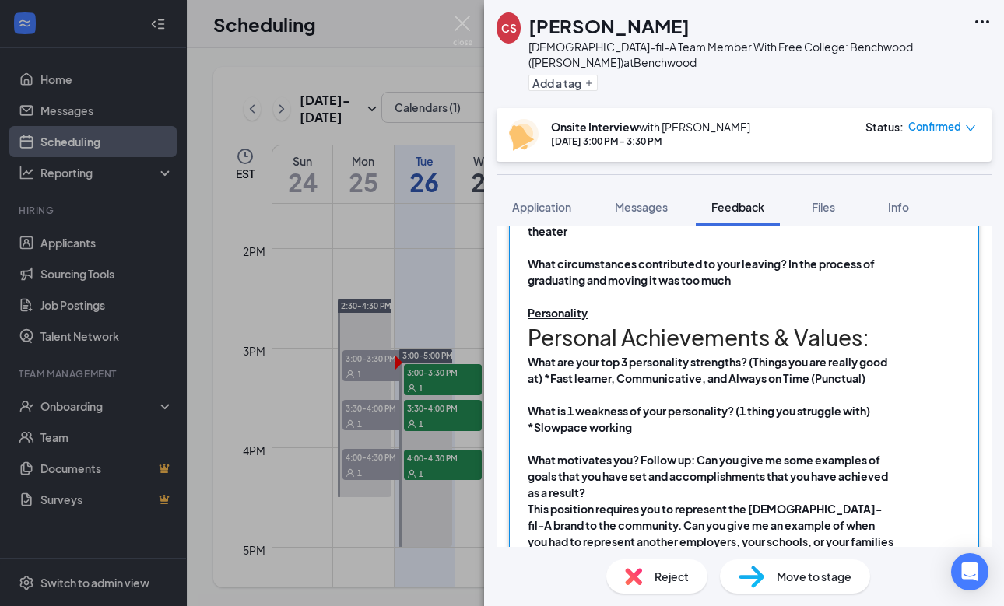
click at [610, 477] on div "What motivates you? Follow up: Can you give me some examples of goals that you …" at bounding box center [711, 476] width 367 height 49
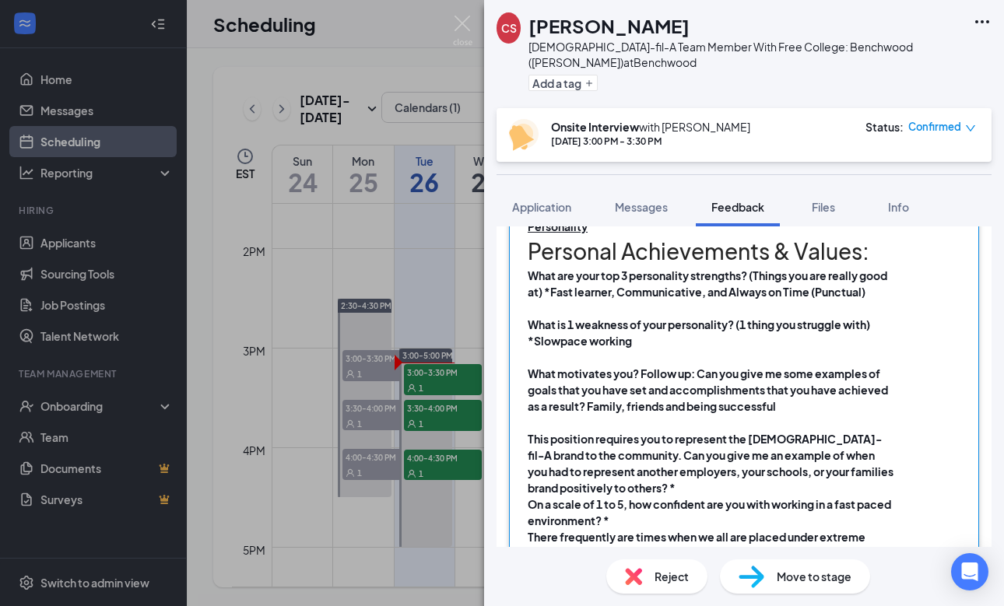
scroll to position [1126, 0]
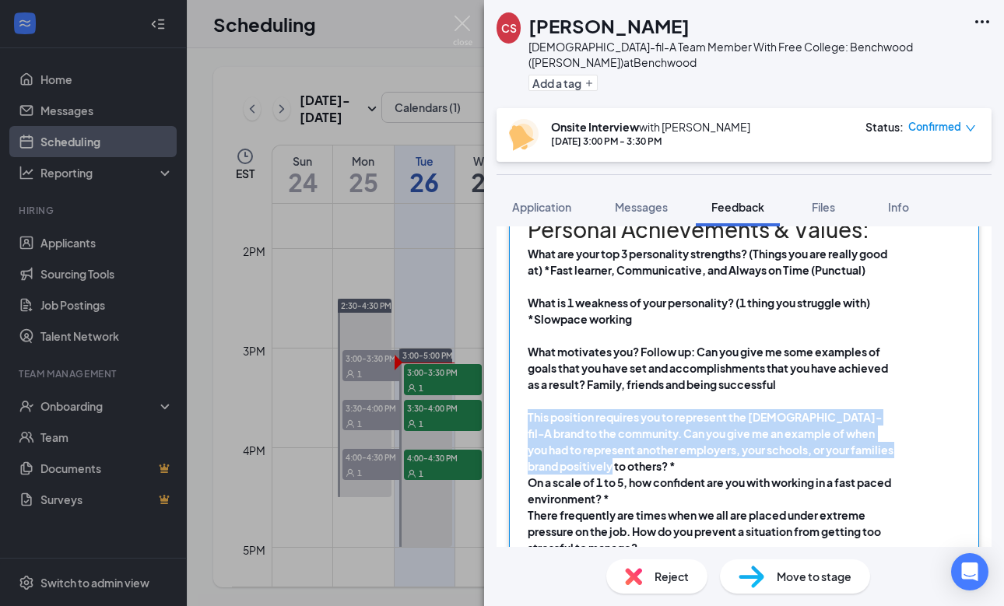
drag, startPoint x: 650, startPoint y: 449, endPoint x: 525, endPoint y: 402, distance: 134.0
click at [525, 402] on div "Date: [DATE] Interviewers Name: [PERSON_NAME] Did You Fill Out An Availability …" at bounding box center [744, 359] width 470 height 1003
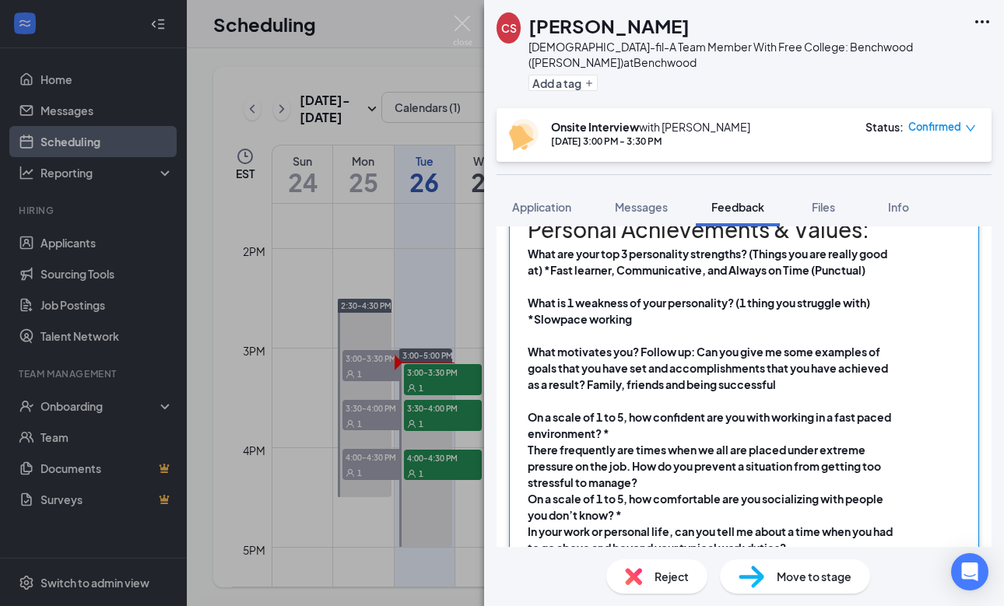
click at [666, 418] on div "On a scale of 1 to 5, how confident are you with working in a fast paced enviro…" at bounding box center [711, 425] width 367 height 33
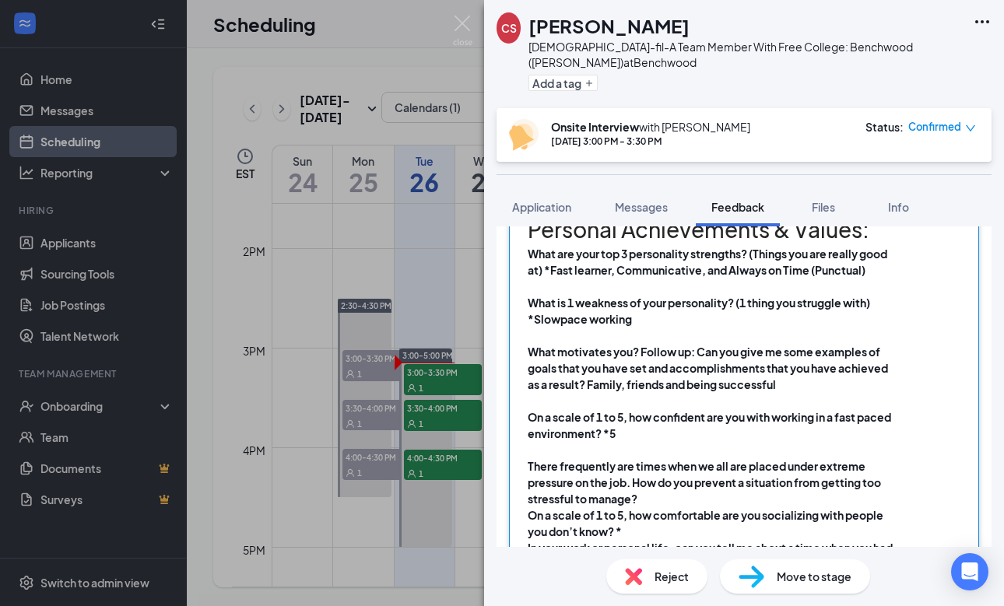
scroll to position [1177, 0]
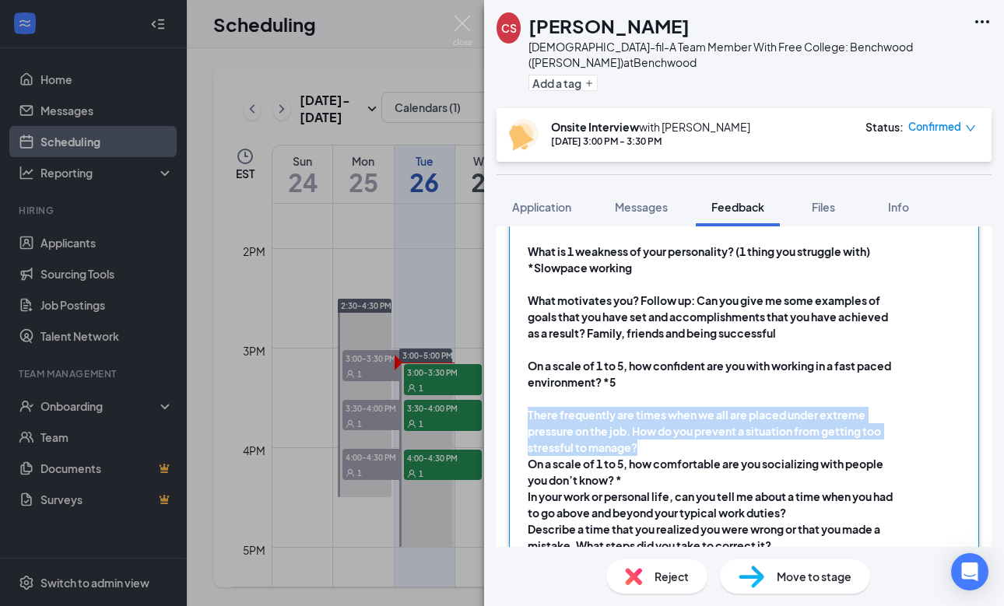
drag, startPoint x: 647, startPoint y: 430, endPoint x: 513, endPoint y: 402, distance: 137.0
click at [513, 402] on div "Date: [DATE] Interviewers Name: [PERSON_NAME] Did You Fill Out An Availability …" at bounding box center [744, 283] width 470 height 954
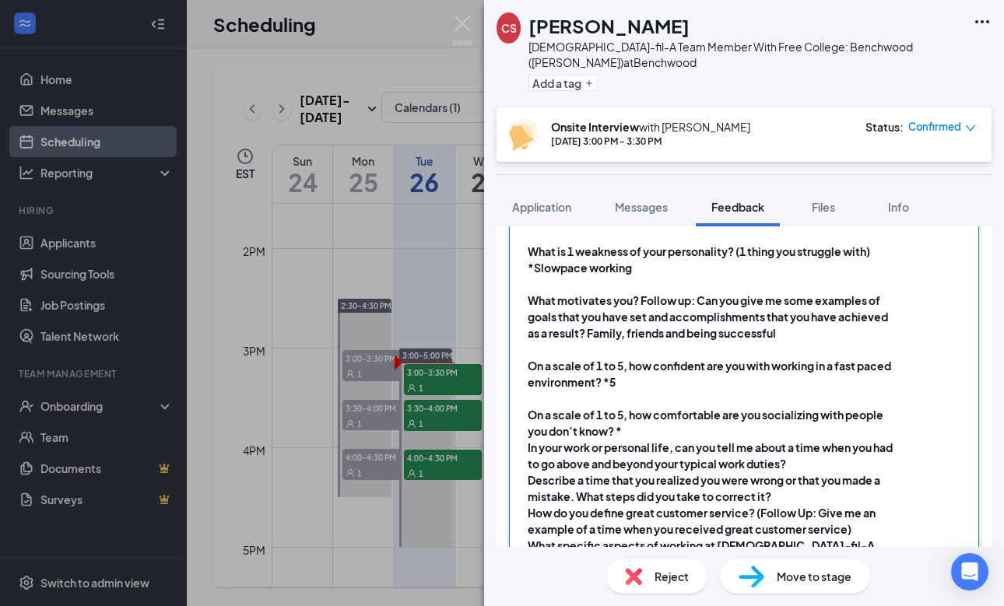
click at [630, 416] on div "On a scale of 1 to 5, how comfortable are you socializing with people you don’t…" at bounding box center [711, 423] width 367 height 33
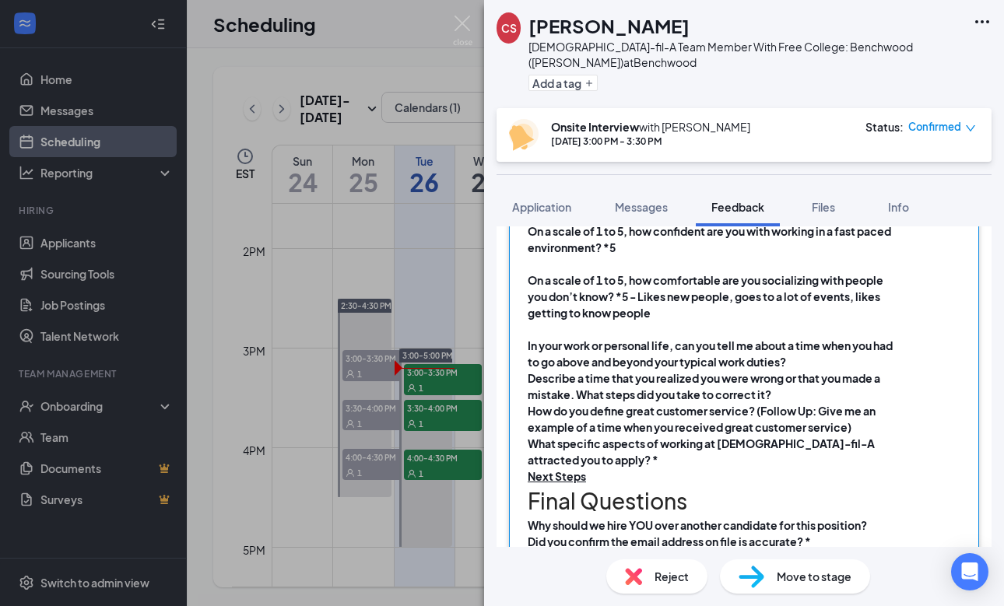
scroll to position [1315, 0]
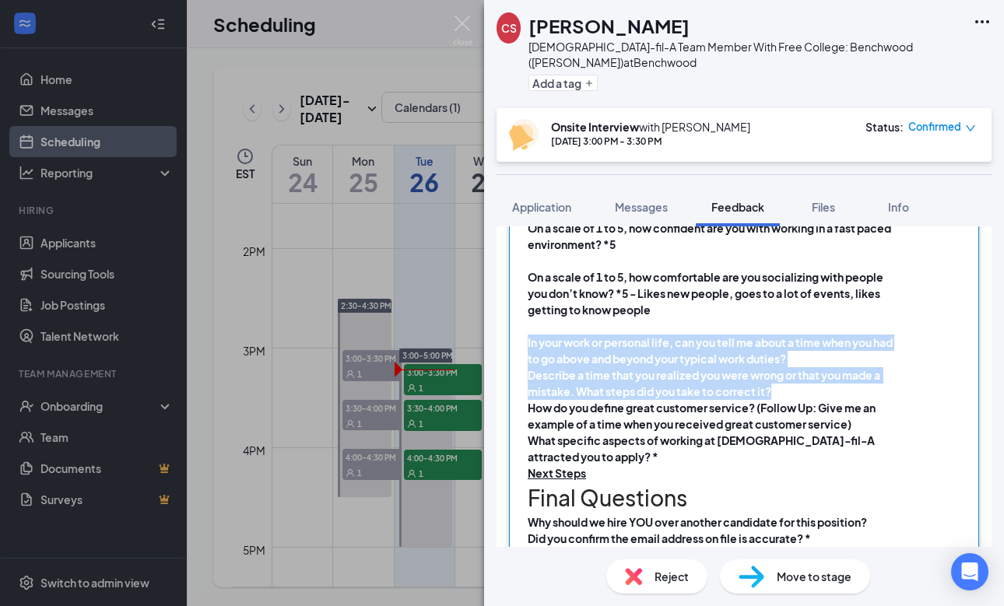
drag, startPoint x: 787, startPoint y: 371, endPoint x: 511, endPoint y: 324, distance: 279.6
click at [511, 324] on div "Date: [DATE] Interviewers Name: [PERSON_NAME] Did You Fill Out An Availability …" at bounding box center [744, 136] width 470 height 937
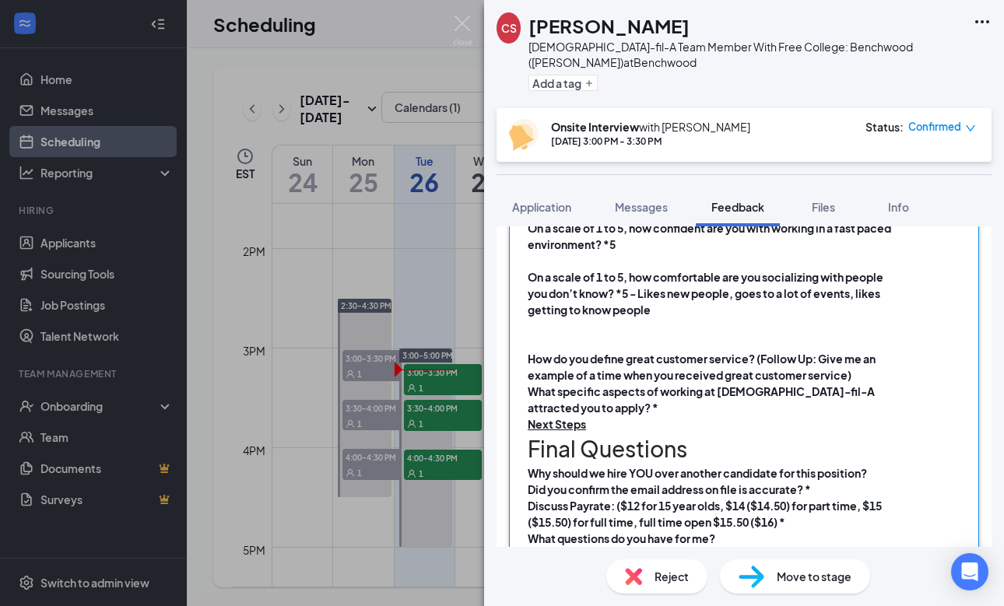
scroll to position [1304, 0]
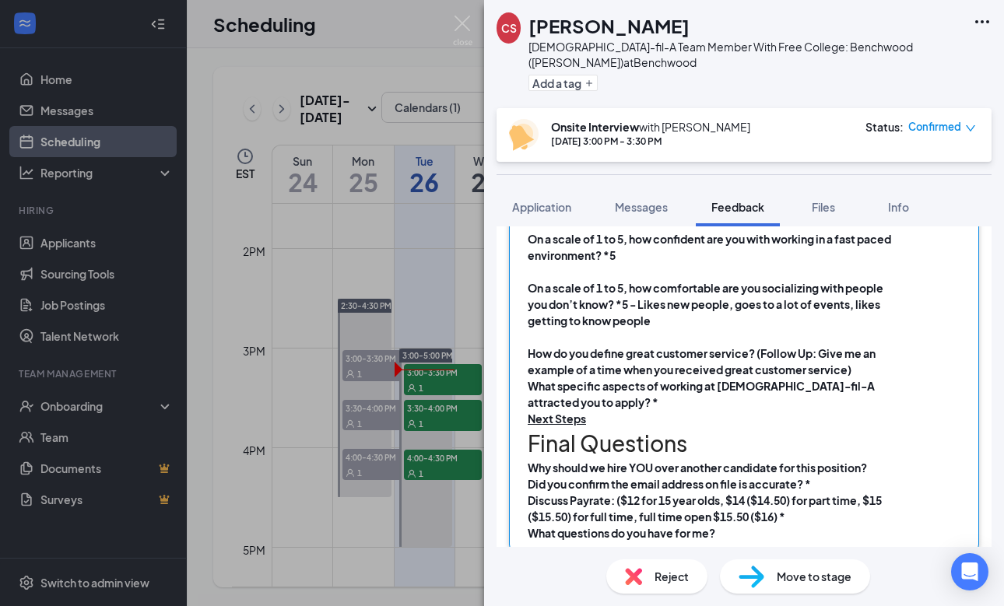
click at [863, 360] on div "How do you define great customer service? (Follow Up: Give me an example of a t…" at bounding box center [711, 362] width 367 height 33
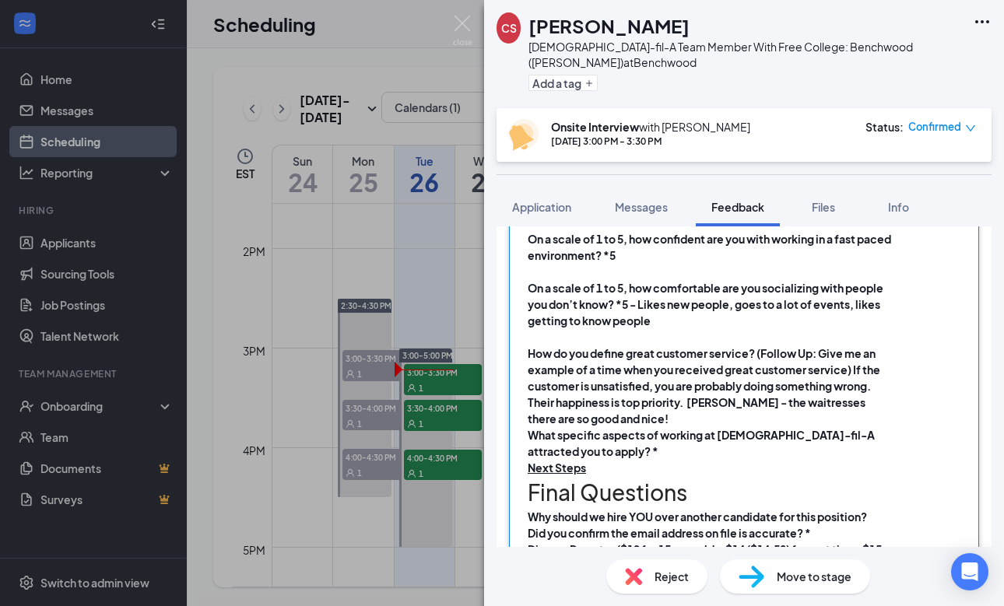
click at [684, 390] on span "How do you define great customer service? (Follow Up: Give me an example of a t…" at bounding box center [705, 385] width 354 height 79
click at [765, 400] on div "How do you define great customer service? (Follow Up: Give me an example of a t…" at bounding box center [711, 387] width 367 height 82
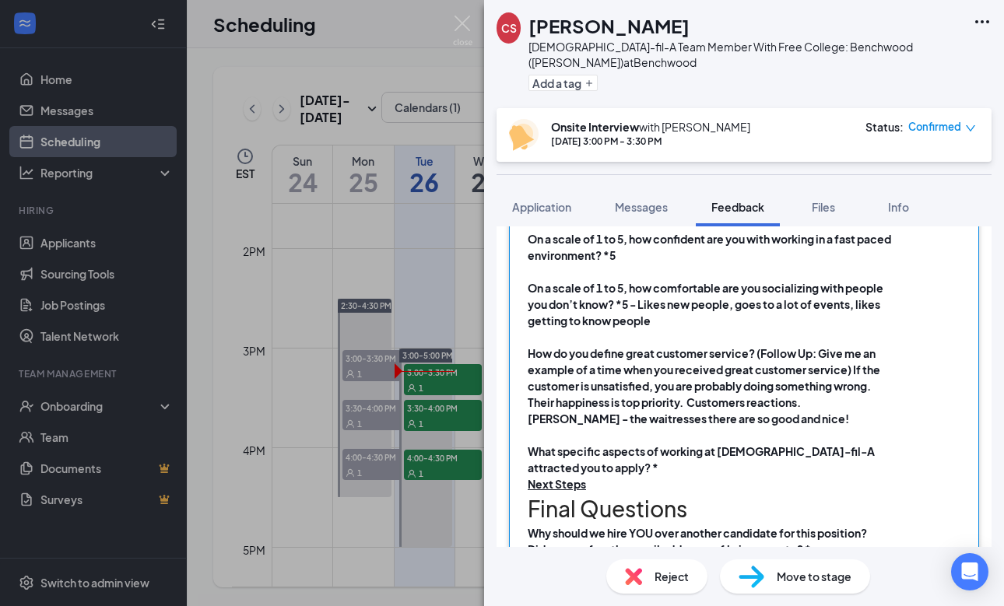
click at [578, 451] on div "What specific aspects of working at [DEMOGRAPHIC_DATA]-fil-A attracted you to a…" at bounding box center [711, 460] width 367 height 33
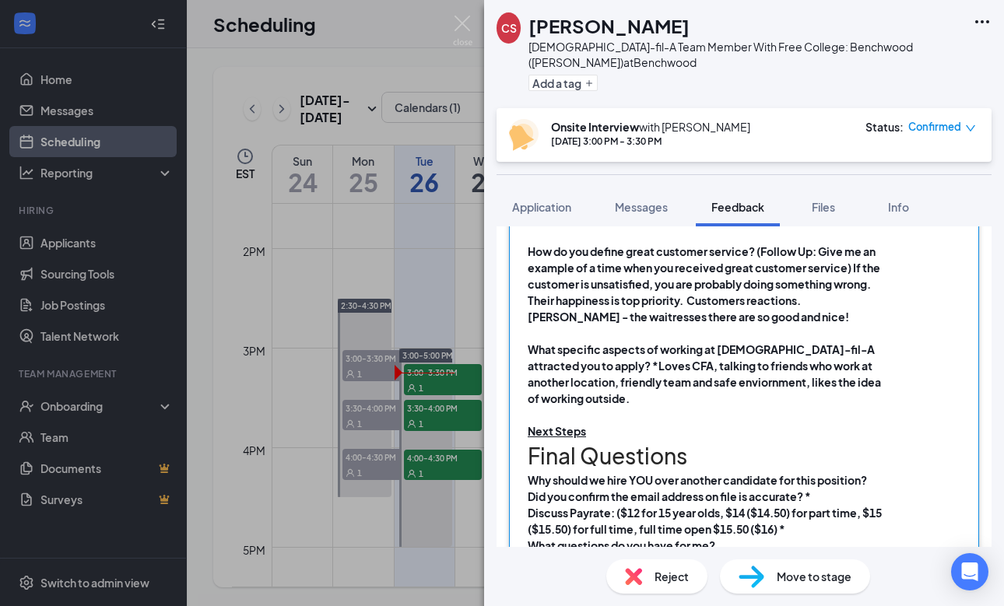
scroll to position [1402, 0]
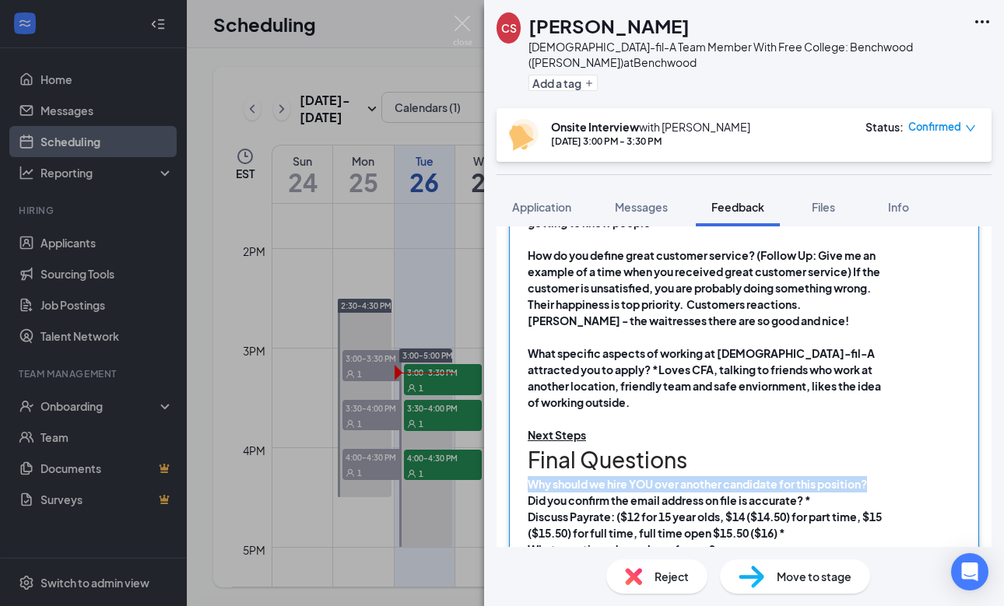
drag, startPoint x: 880, startPoint y: 453, endPoint x: 522, endPoint y: 451, distance: 358.1
click at [522, 451] on div "Date: [DATE] Interviewers Name: [PERSON_NAME] Did You Fill Out An Availability …" at bounding box center [744, 74] width 470 height 986
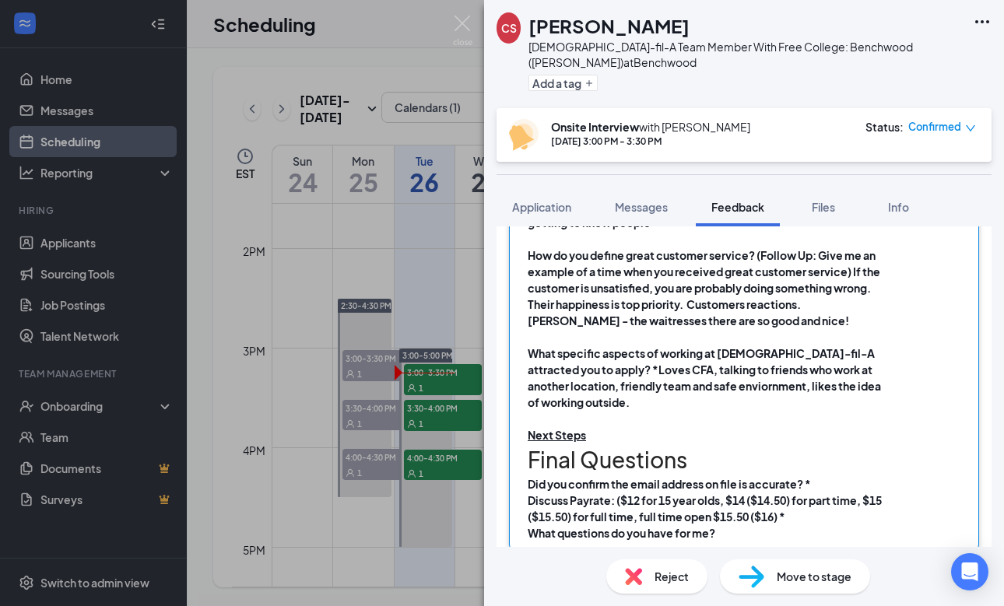
click at [799, 493] on div "Discuss Payrate: ($12 for 15 year olds, $14 ($14.50) for part time, $15 ($15.50…" at bounding box center [711, 509] width 367 height 33
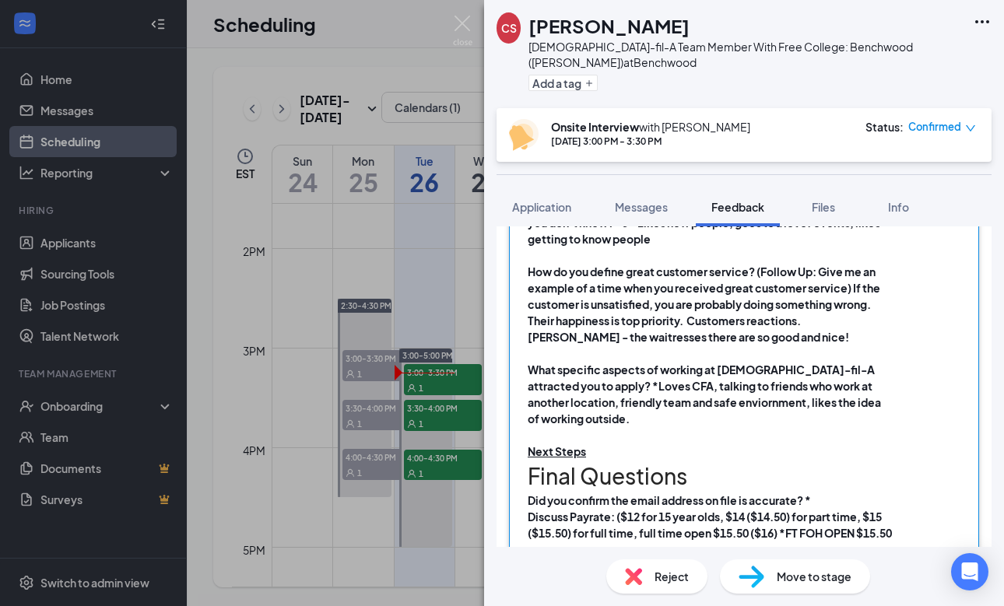
click at [822, 493] on div "Did you confirm the email address on file is accurate? *" at bounding box center [711, 501] width 367 height 16
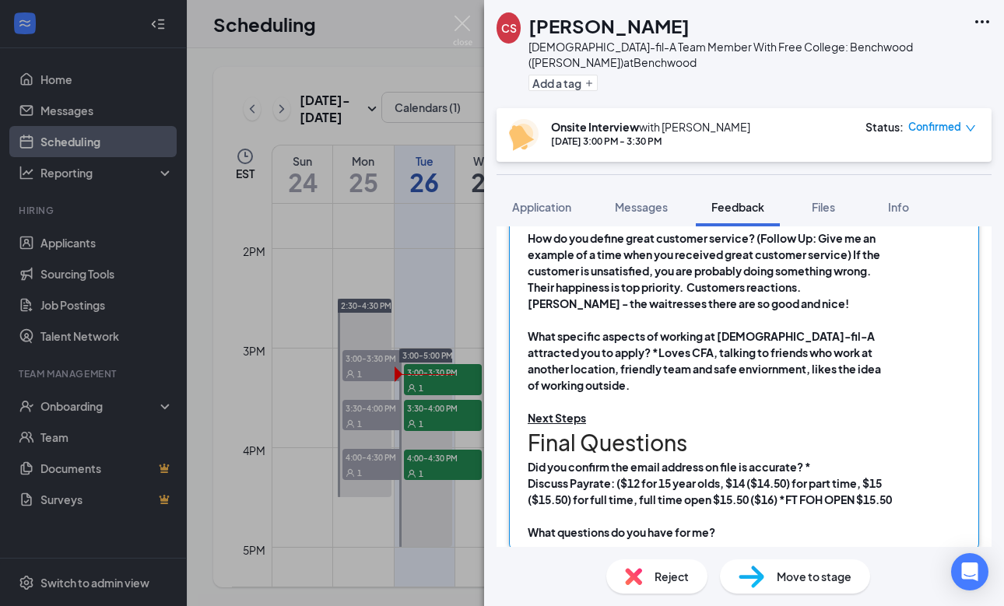
scroll to position [1418, 0]
click at [729, 525] on div "What questions do you have for me?" at bounding box center [711, 533] width 367 height 16
click at [821, 460] on div "Did you confirm the email address on file is accurate? *" at bounding box center [711, 468] width 367 height 16
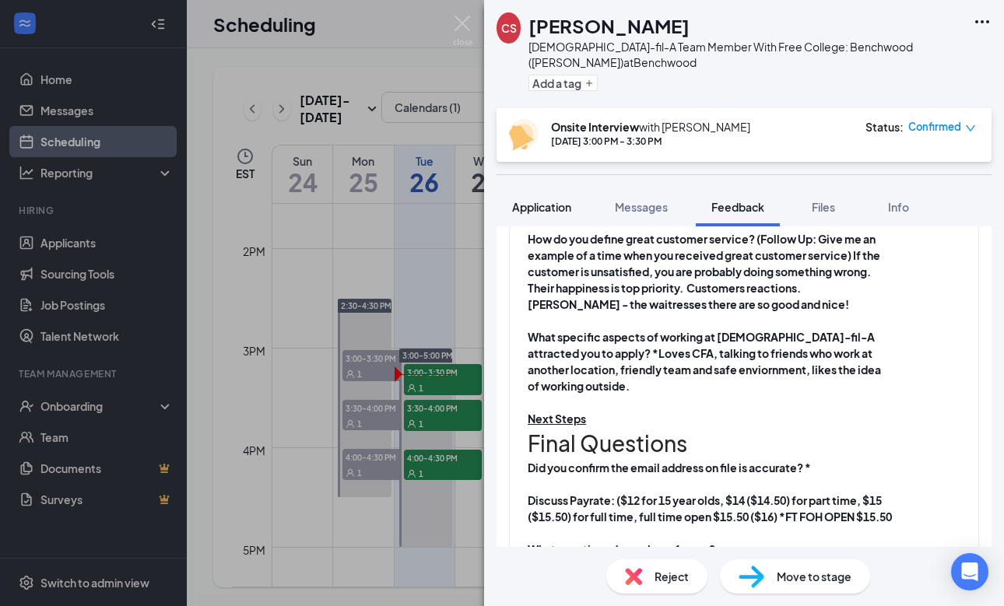
click at [564, 214] on div "Application" at bounding box center [541, 207] width 59 height 16
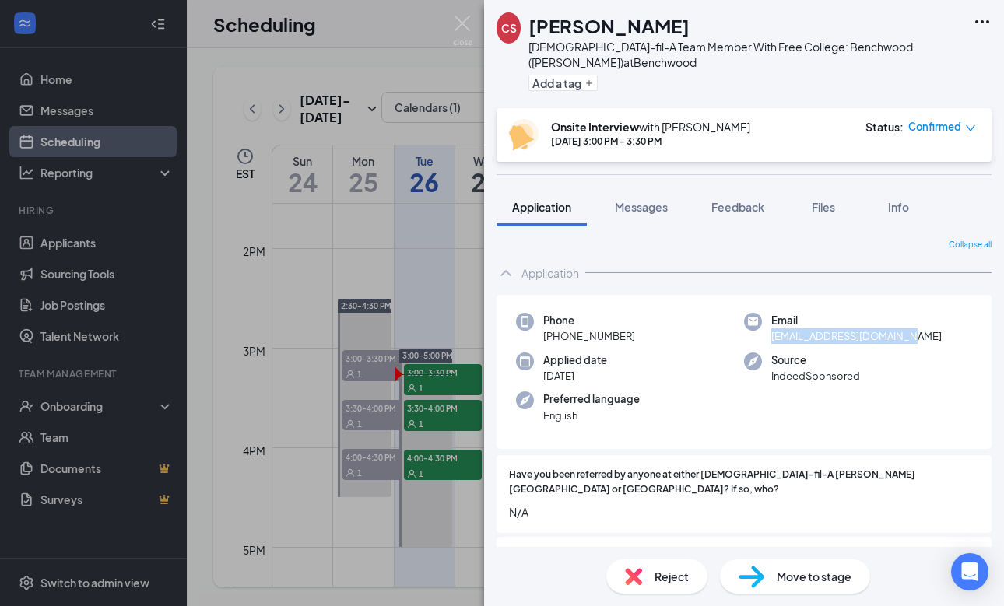
drag, startPoint x: 910, startPoint y: 339, endPoint x: 771, endPoint y: 336, distance: 139.4
click at [771, 336] on div "Email [EMAIL_ADDRESS][DOMAIN_NAME]" at bounding box center [858, 329] width 228 height 32
copy span "[EMAIL_ADDRESS][DOMAIN_NAME]"
click at [754, 202] on span "Feedback" at bounding box center [738, 207] width 53 height 14
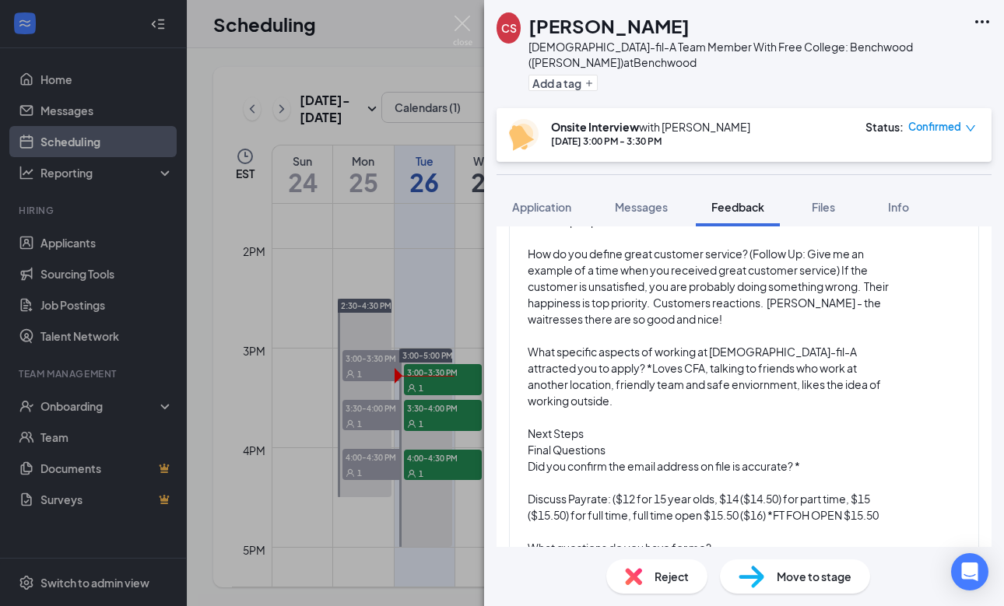
scroll to position [1369, 0]
click at [816, 460] on div "Did you confirm the email address on file is accurate? *" at bounding box center [711, 468] width 367 height 16
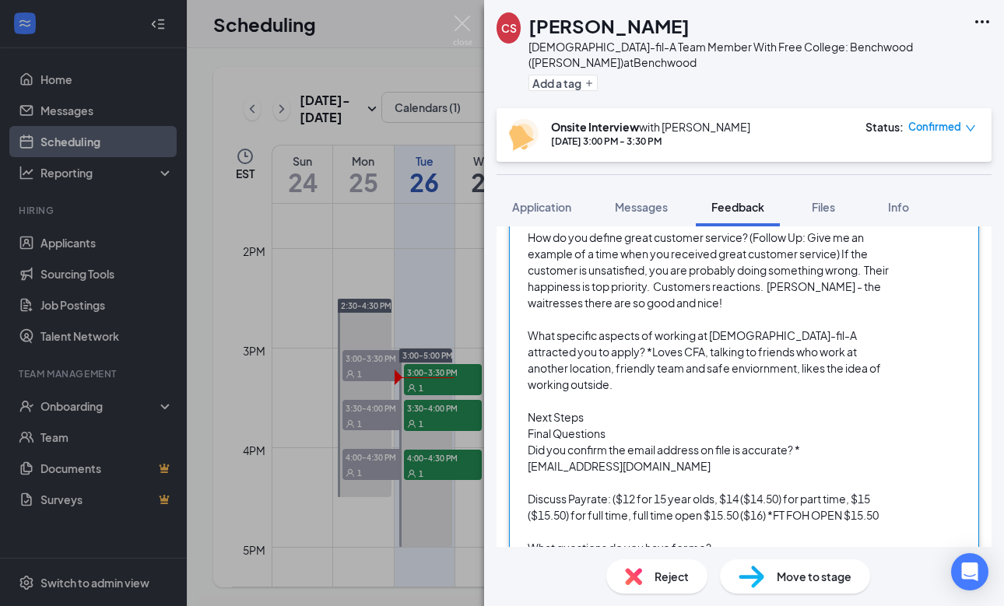
scroll to position [1386, 0]
click at [723, 542] on div "What questions do you have for me?" at bounding box center [711, 550] width 367 height 16
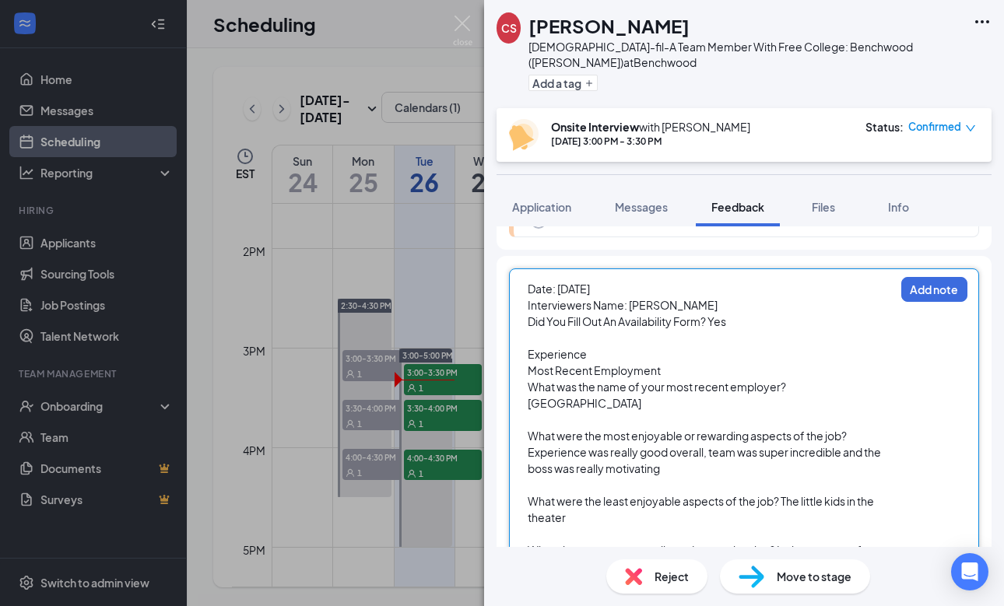
scroll to position [716, 0]
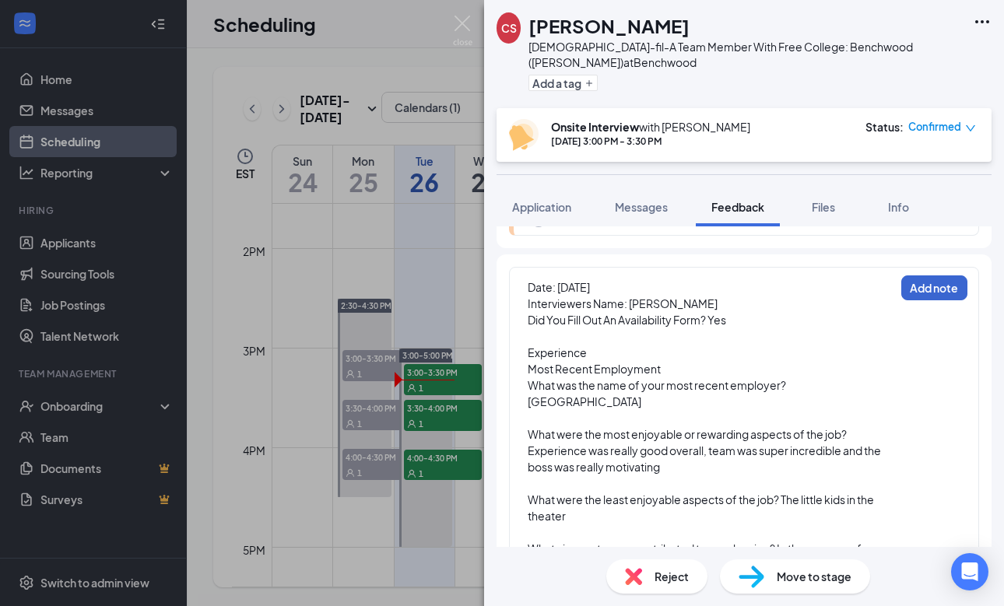
click at [951, 290] on button "Add note" at bounding box center [934, 288] width 66 height 25
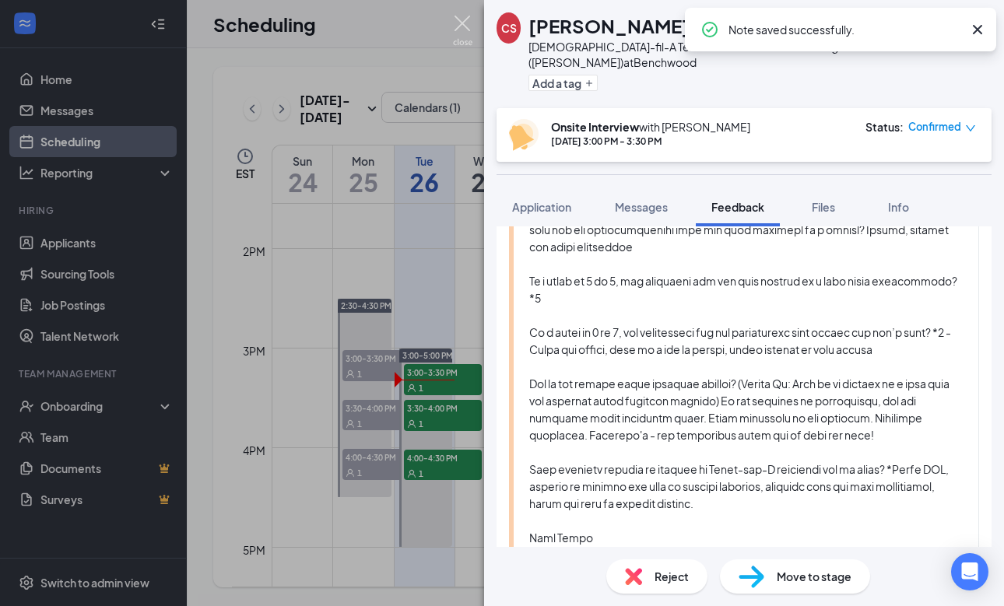
click at [460, 17] on img at bounding box center [462, 31] width 19 height 30
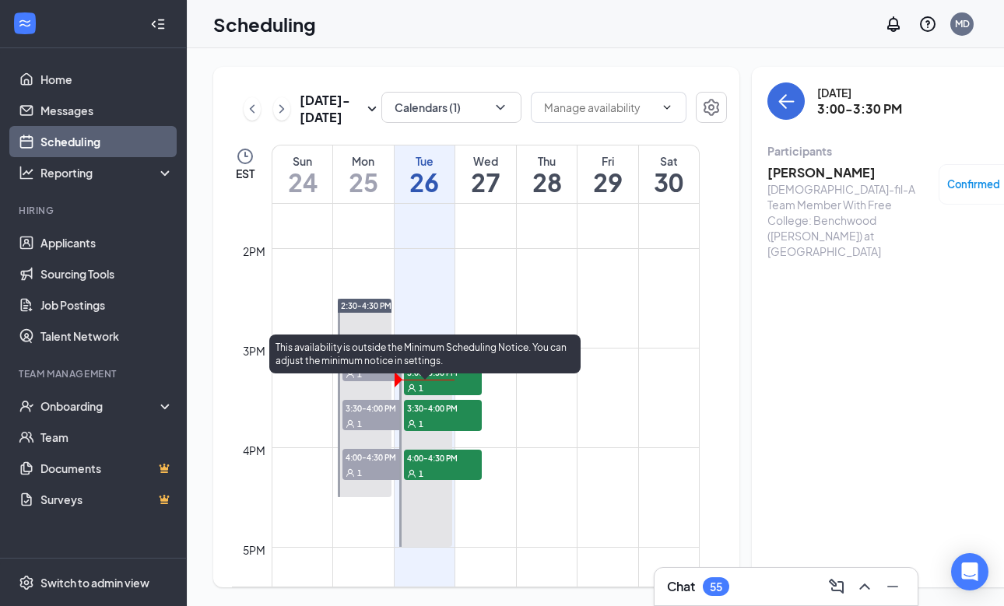
click at [457, 416] on span "3:30-4:00 PM" at bounding box center [443, 408] width 78 height 16
click at [424, 416] on span "3:30-4:00 PM" at bounding box center [443, 408] width 78 height 16
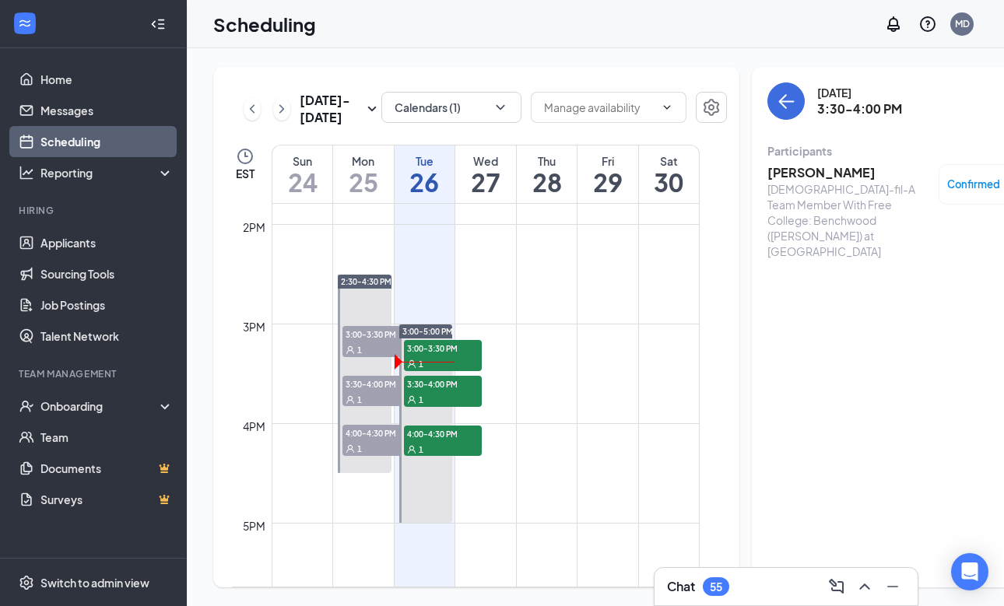
scroll to position [1379, 0]
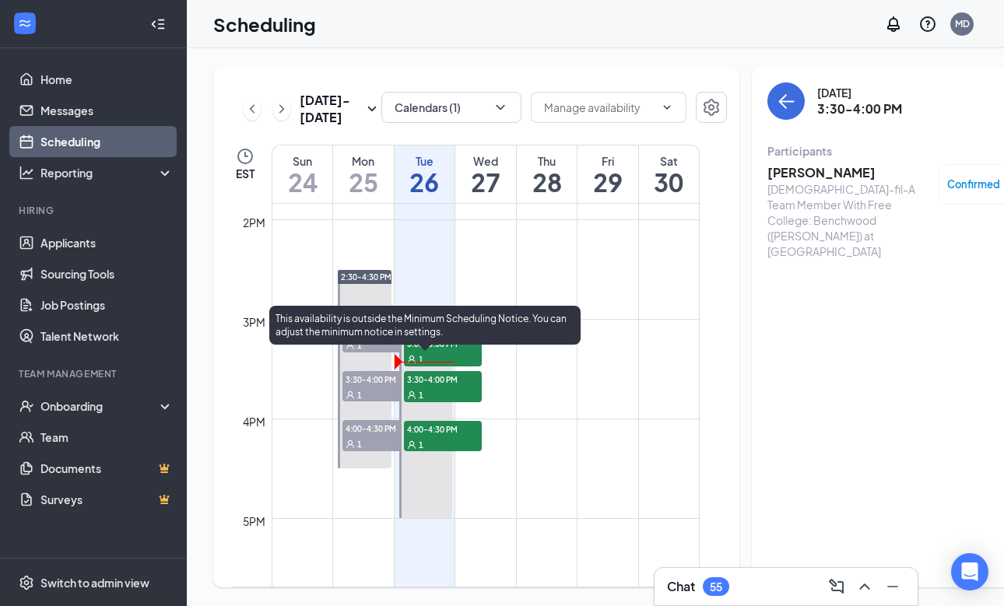
click at [459, 387] on span "3:30-4:00 PM" at bounding box center [443, 379] width 78 height 16
click at [432, 402] on div "1" at bounding box center [443, 395] width 78 height 16
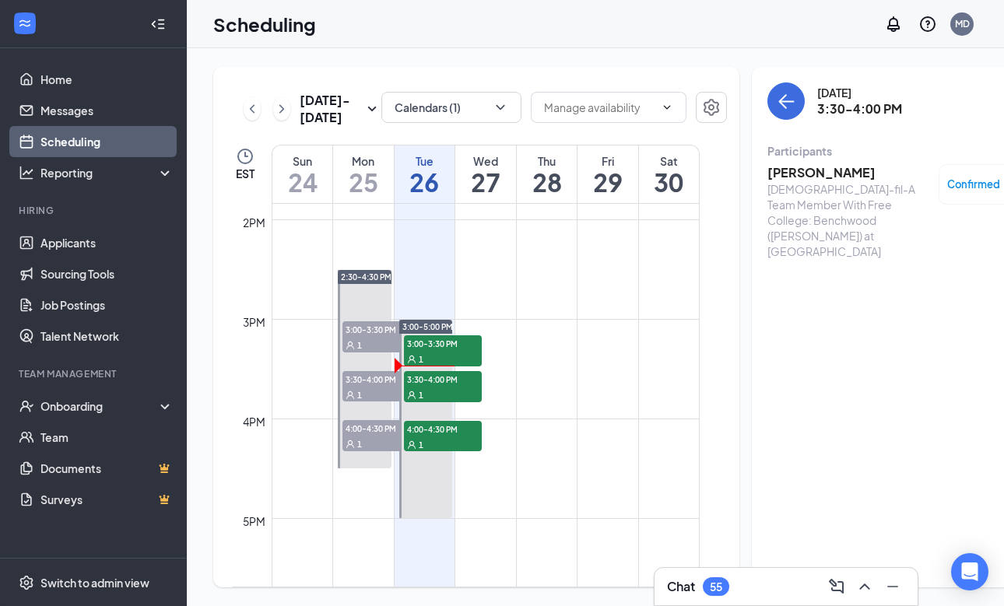
click at [768, 177] on h3 "[PERSON_NAME]" at bounding box center [849, 172] width 163 height 17
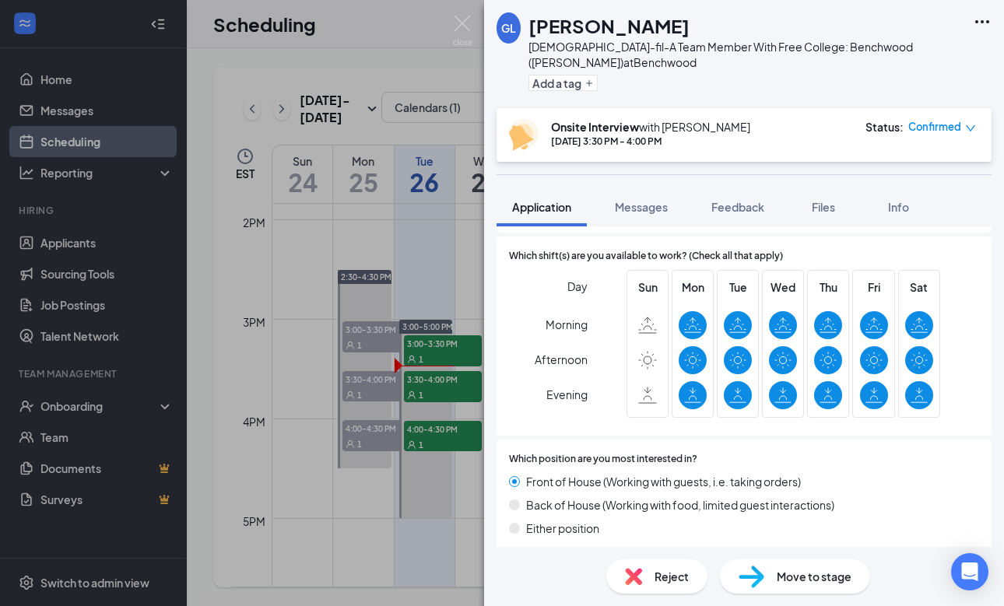
scroll to position [744, 0]
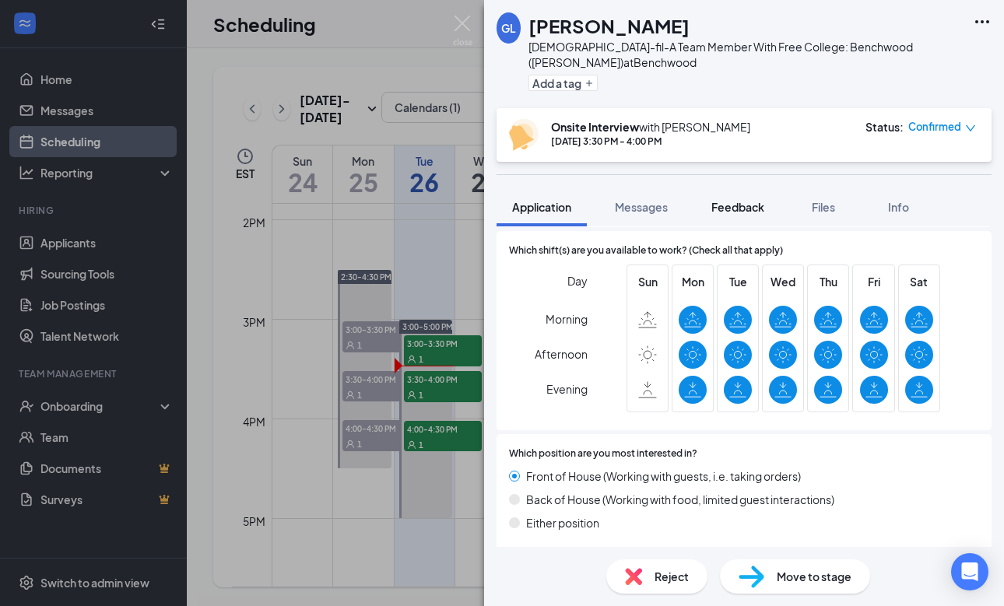
click at [738, 204] on span "Feedback" at bounding box center [738, 207] width 53 height 14
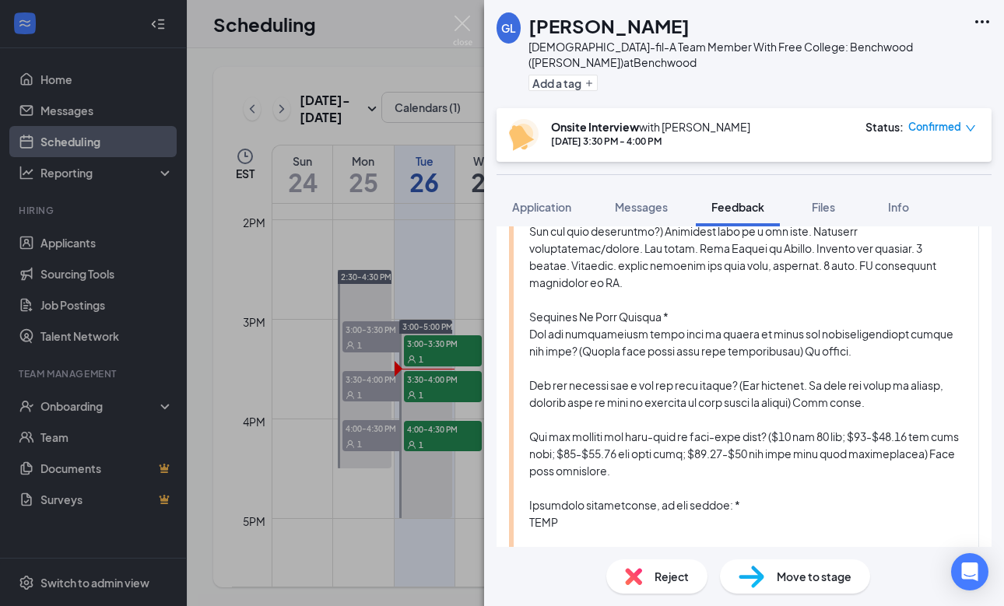
scroll to position [376, 0]
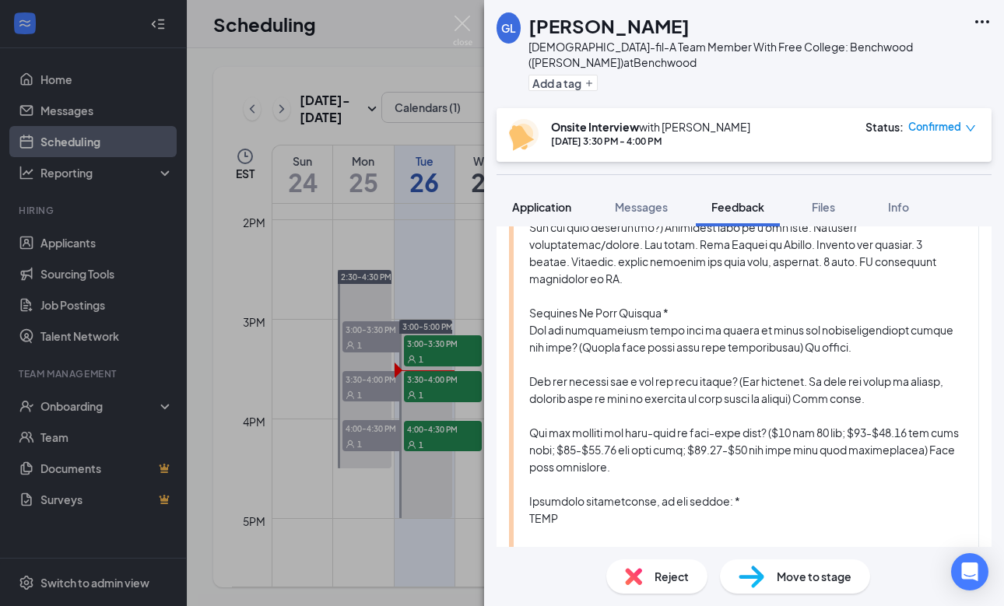
click at [550, 204] on span "Application" at bounding box center [541, 207] width 59 height 14
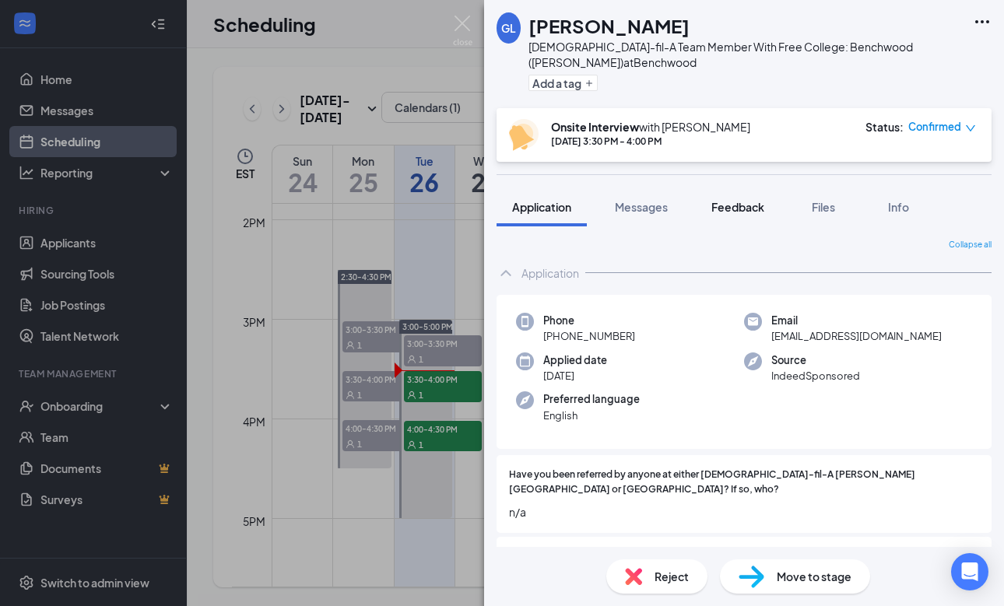
click at [747, 206] on span "Feedback" at bounding box center [738, 207] width 53 height 14
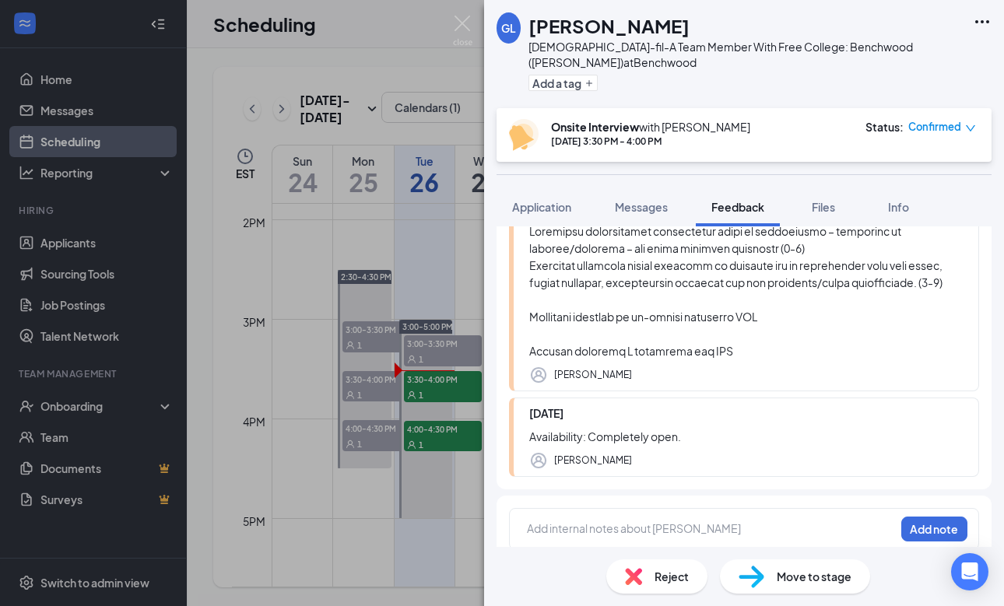
scroll to position [1021, 0]
click at [553, 522] on div at bounding box center [711, 530] width 367 height 16
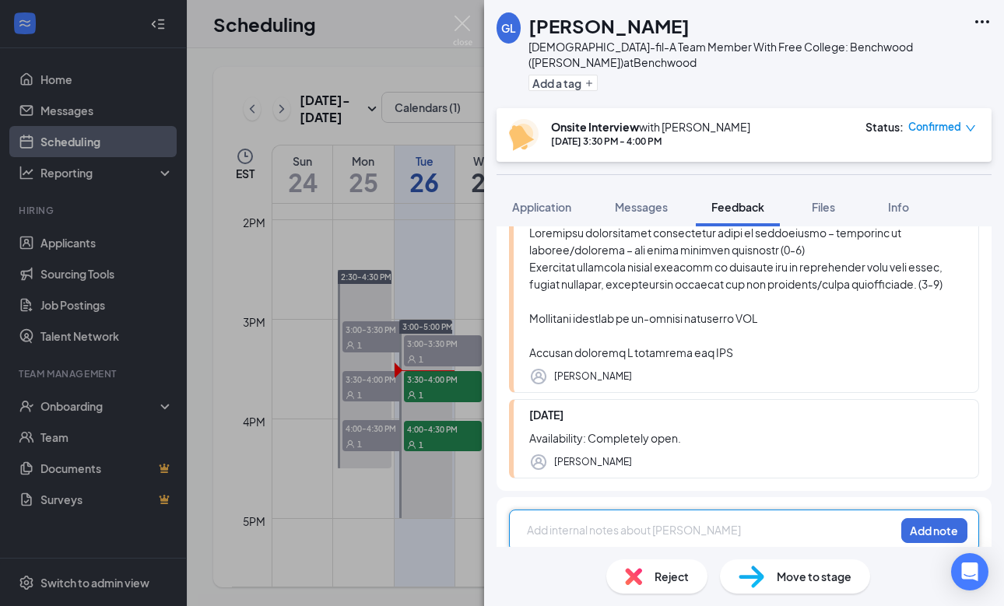
paste div
click at [576, 522] on div "Date: *" at bounding box center [711, 530] width 367 height 16
click at [648, 539] on div "Interviewers Name: *" at bounding box center [711, 547] width 367 height 16
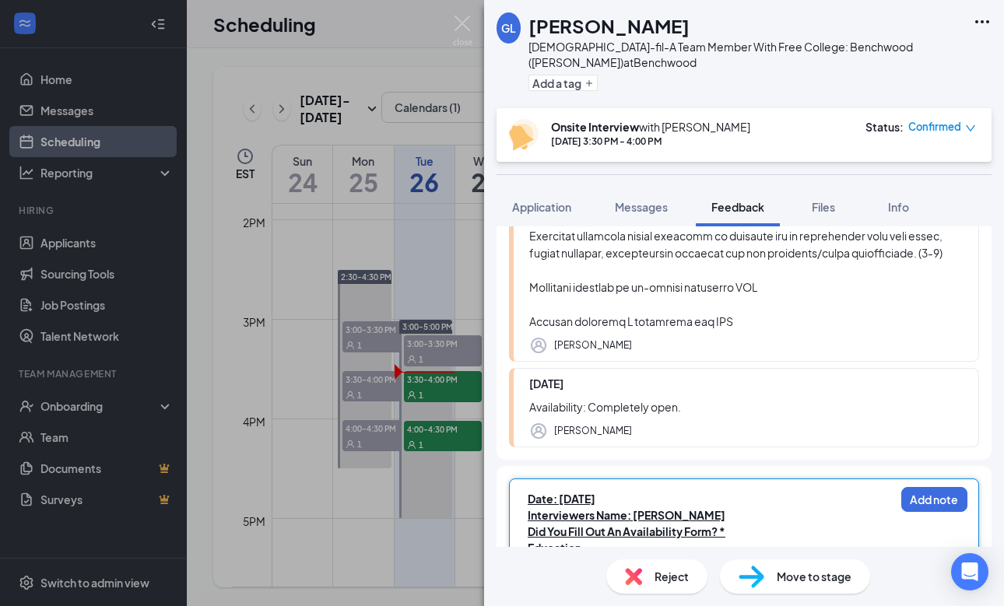
click at [739, 524] on div "Did You Fill Out An Availability Form? *" at bounding box center [711, 532] width 367 height 16
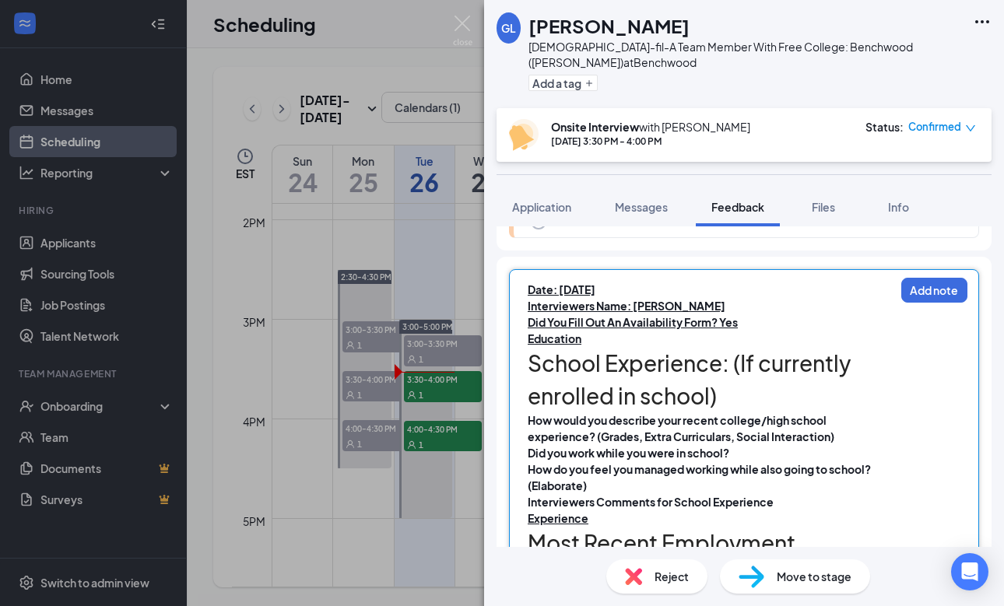
scroll to position [1282, 0]
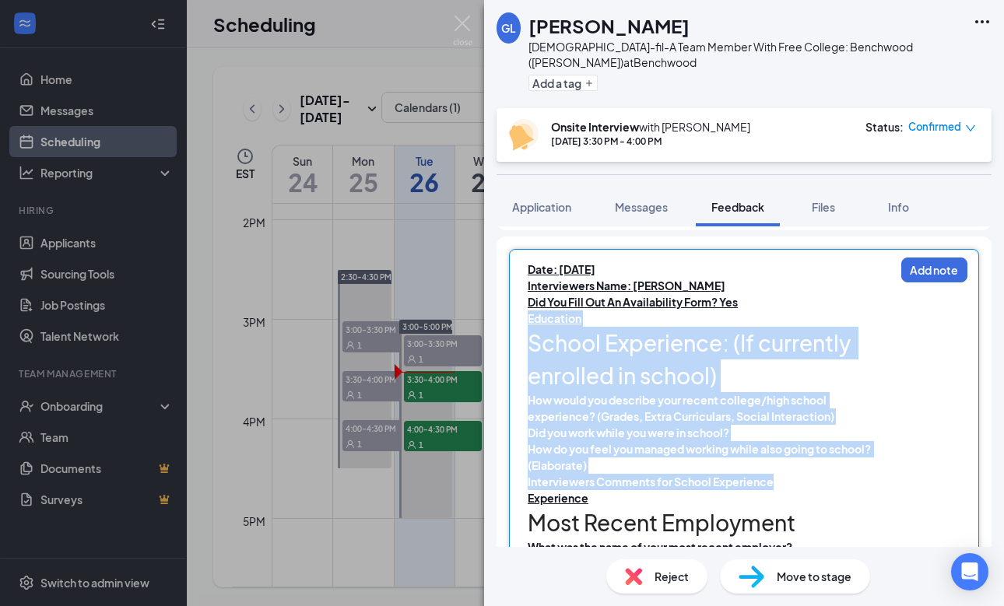
drag, startPoint x: 781, startPoint y: 463, endPoint x: 488, endPoint y: 306, distance: 332.3
click at [488, 306] on div "Notes (2) [DATE] [PERSON_NAME] [DATE] Availability: Completely open. [PERSON_NA…" at bounding box center [744, 387] width 520 height 321
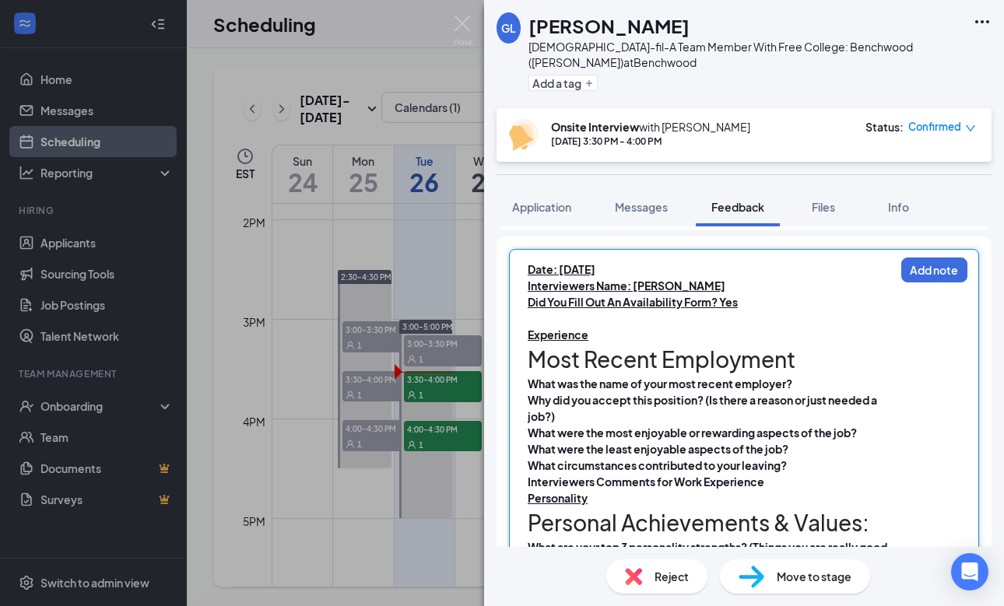
click at [797, 376] on div "What was the name of your most recent employer?" at bounding box center [711, 384] width 367 height 16
drag, startPoint x: 558, startPoint y: 402, endPoint x: 521, endPoint y: 385, distance: 40.8
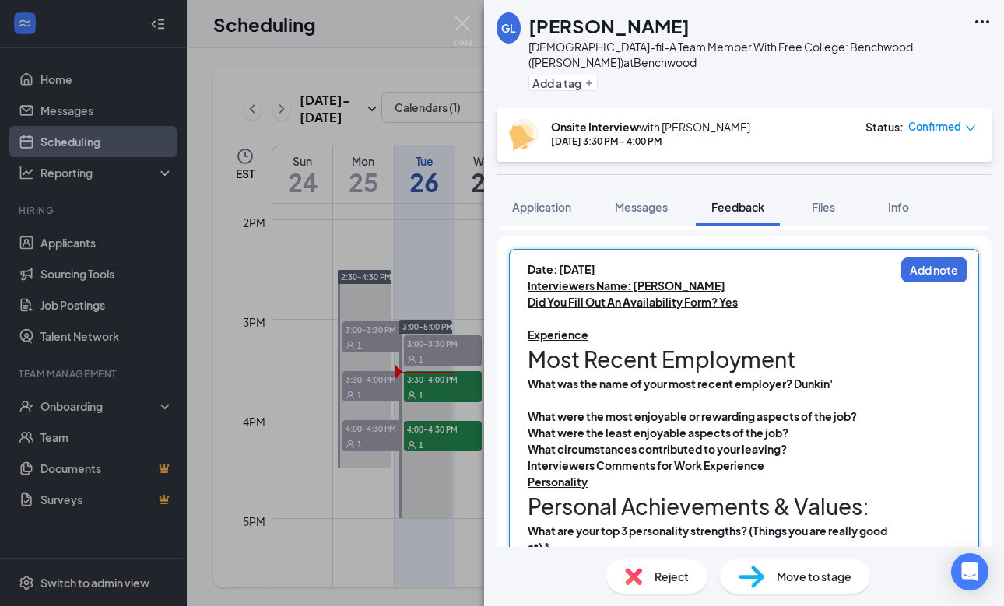
click at [871, 409] on div "What were the most enjoyable or rewarding aspects of the job?" at bounding box center [711, 417] width 367 height 16
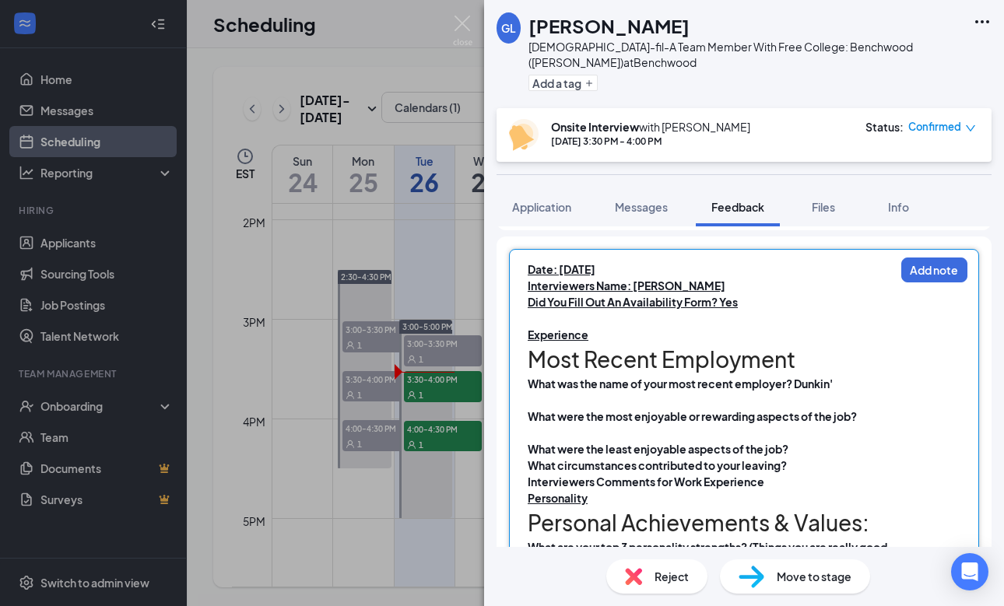
click at [805, 441] on div "What were the least enjoyable aspects of the job?" at bounding box center [711, 449] width 367 height 16
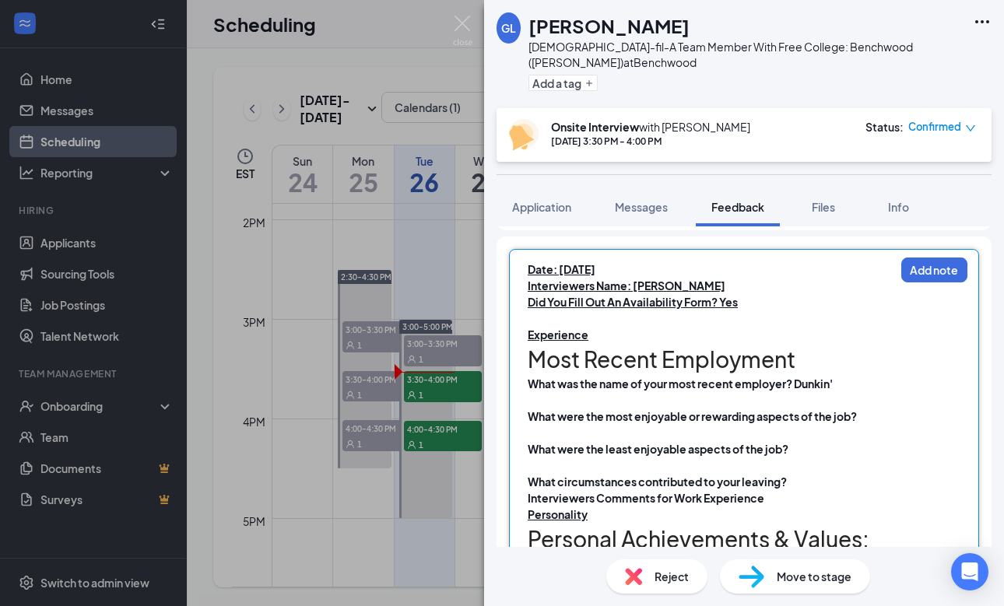
click at [792, 474] on div "What circumstances contributed to your leaving?" at bounding box center [711, 482] width 367 height 16
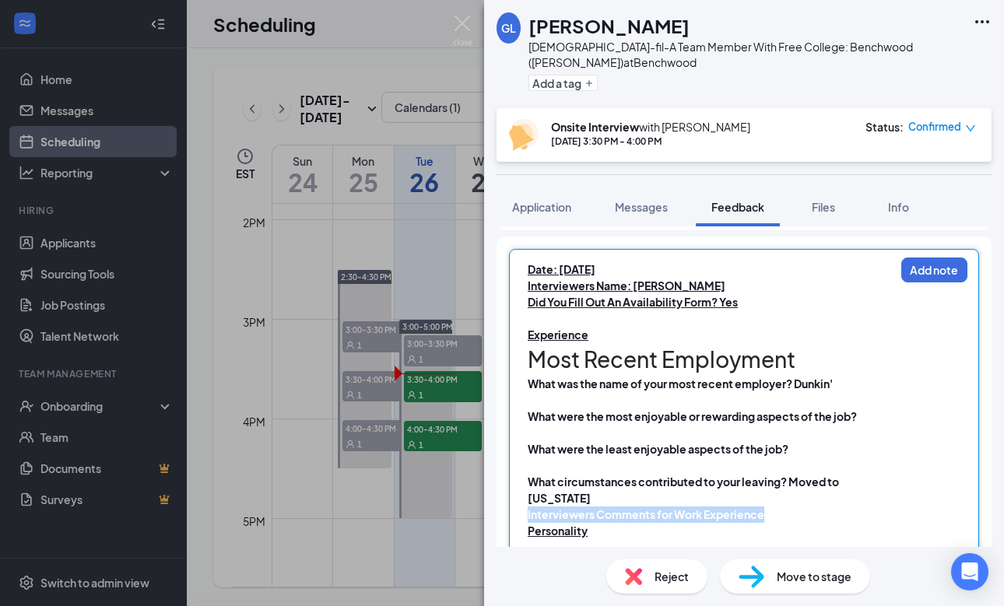
drag, startPoint x: 771, startPoint y: 483, endPoint x: 455, endPoint y: 483, distance: 315.3
click at [455, 483] on div "GL genesis [PERSON_NAME][DEMOGRAPHIC_DATA]-fil-A Team Member With Free College:…" at bounding box center [502, 303] width 1004 height 606
click at [870, 409] on div "What were the most enjoyable or rewarding aspects of the job?" at bounding box center [711, 417] width 367 height 16
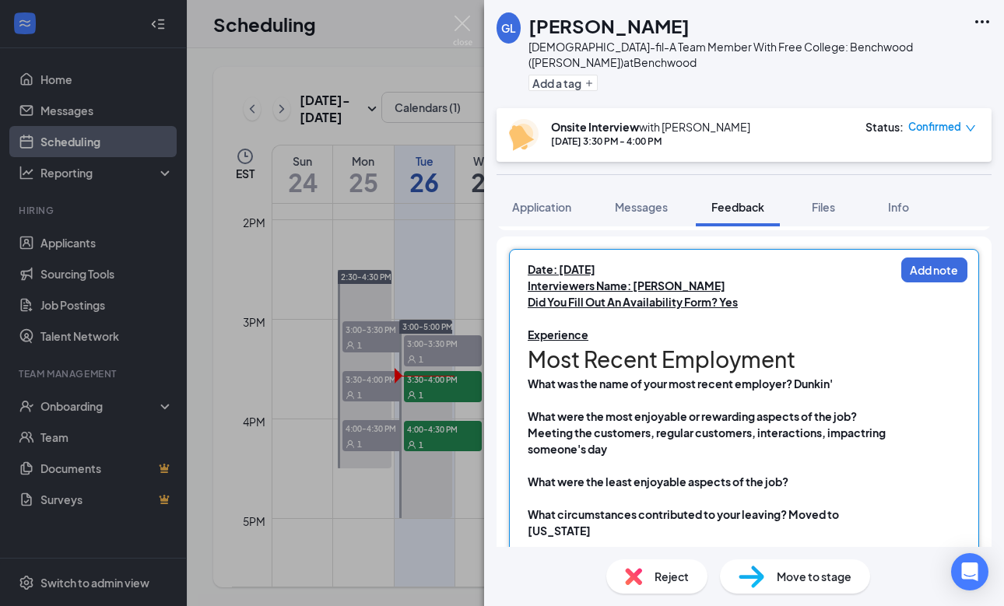
click at [799, 474] on div "What were the least enjoyable aspects of the job?" at bounding box center [711, 482] width 367 height 16
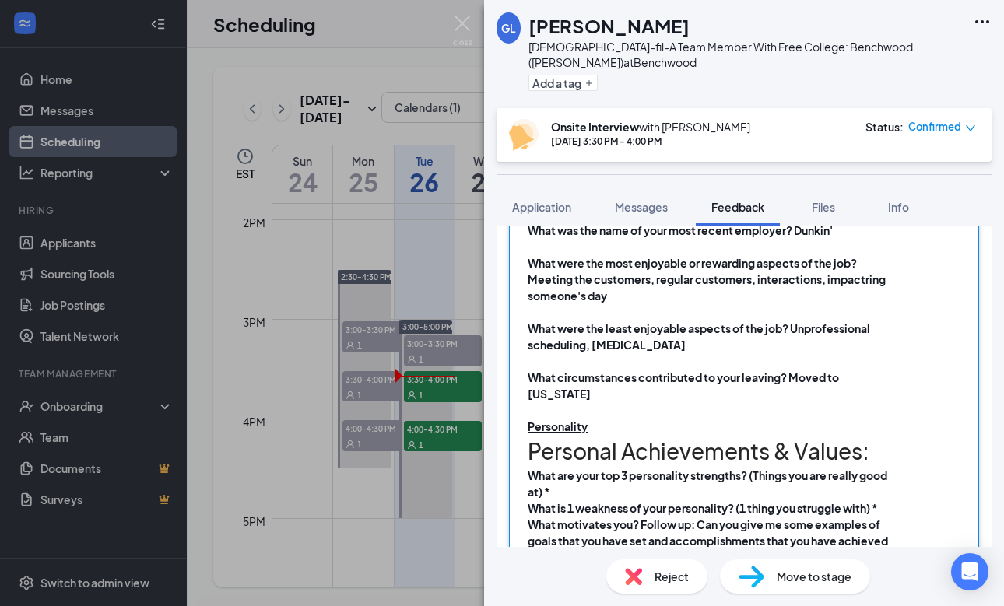
scroll to position [1465, 0]
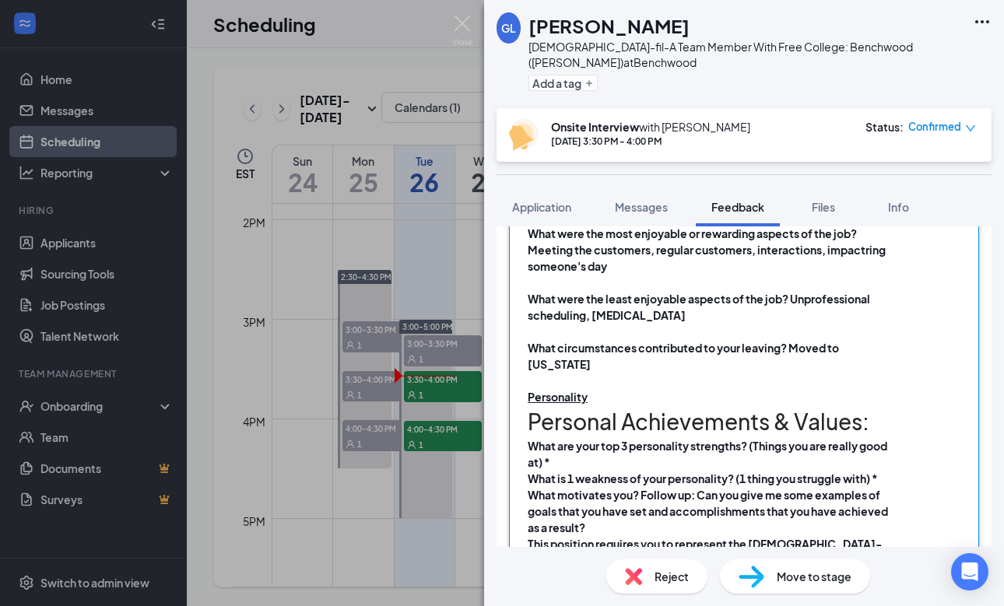
click at [567, 438] on div "What are your top 3 personality strengths? (Things you are really good at) *" at bounding box center [711, 454] width 367 height 33
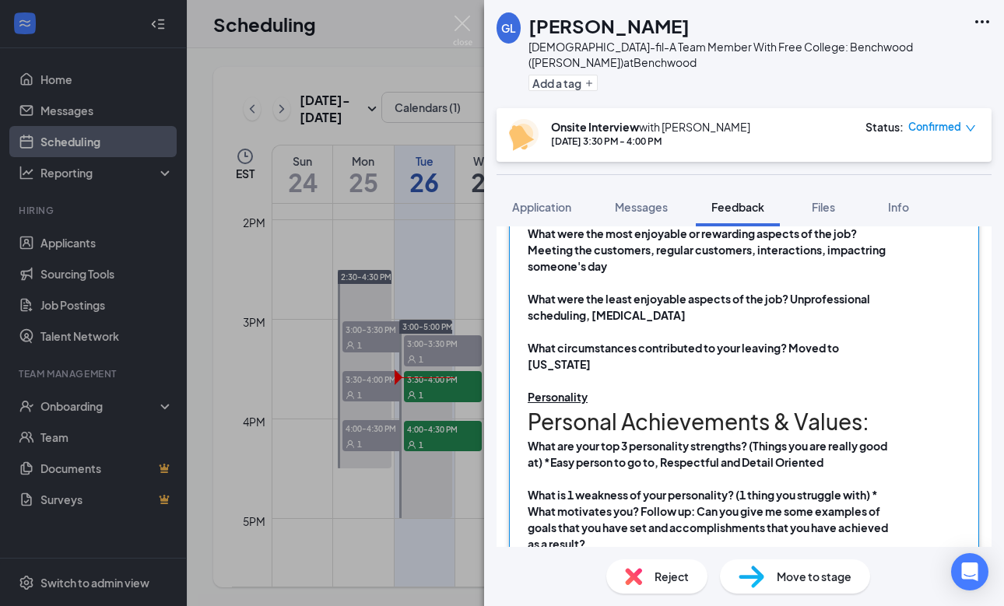
click at [887, 487] on div "What is 1 weakness of your personality? (1 thing you struggle with) *" at bounding box center [711, 495] width 367 height 16
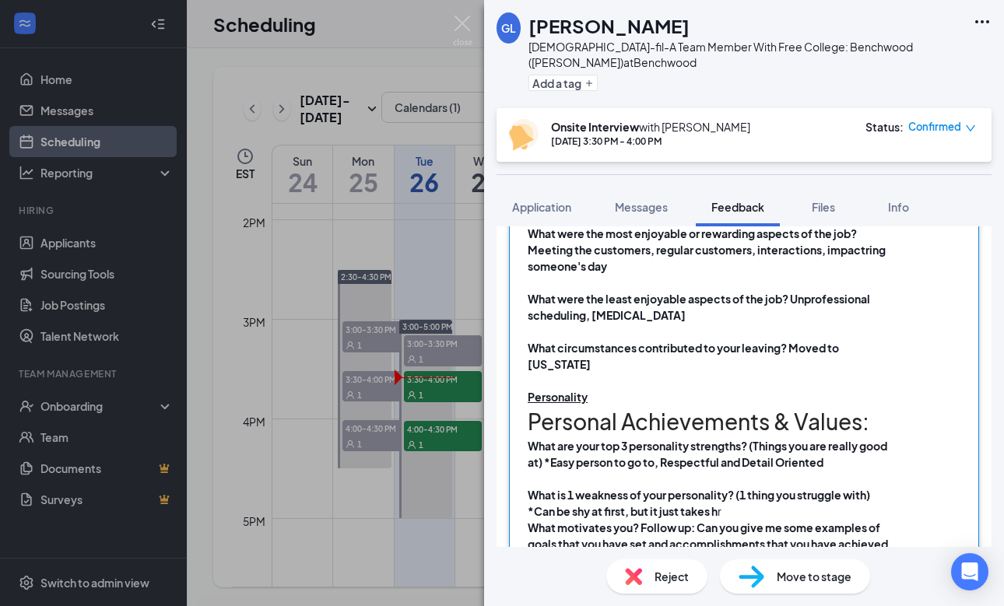
click at [722, 504] on span "r" at bounding box center [720, 511] width 4 height 14
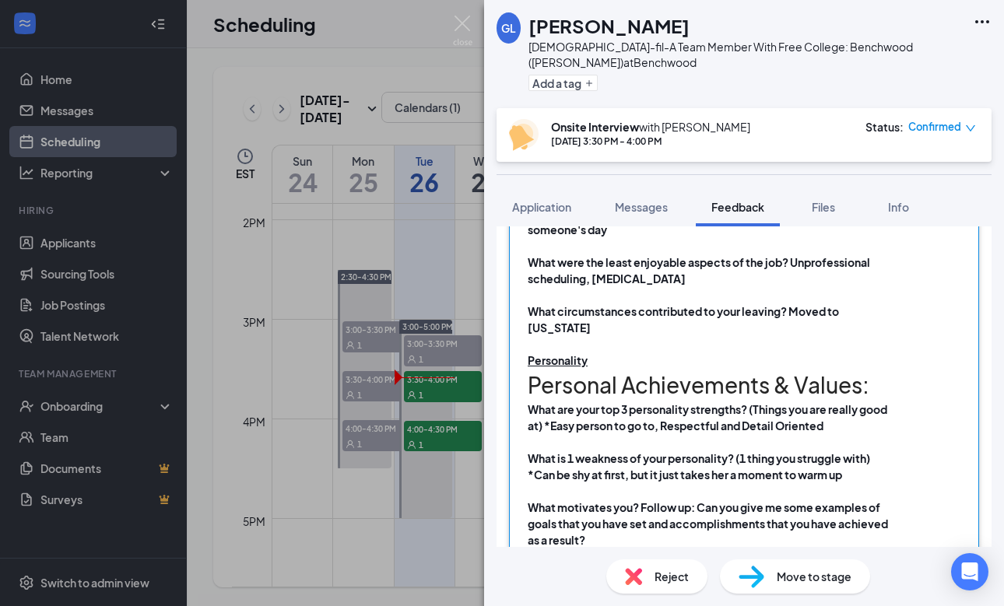
scroll to position [1516, 0]
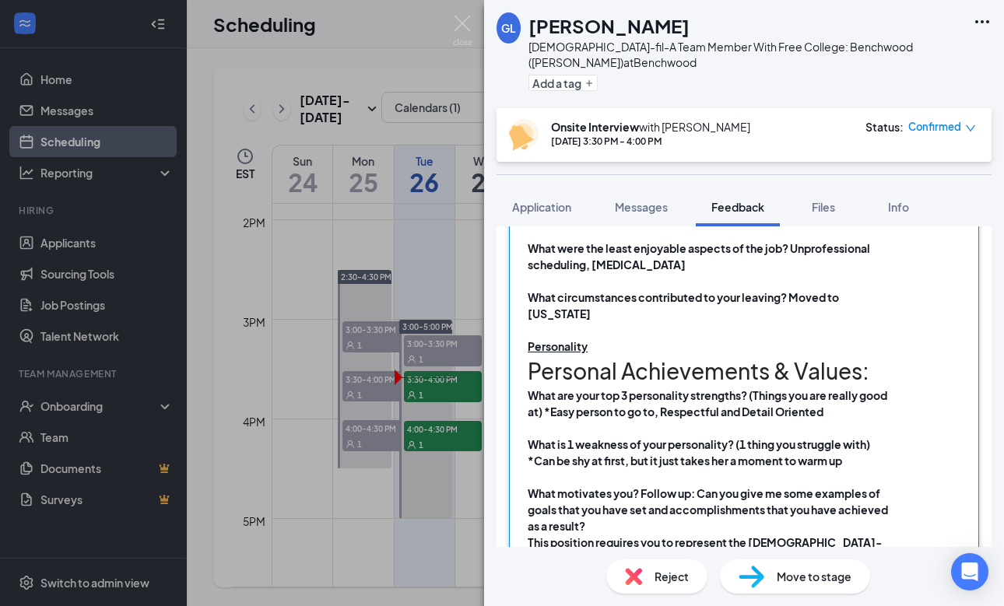
click at [596, 490] on div "What motivates you? Follow up: Can you give me some examples of goals that you …" at bounding box center [711, 510] width 367 height 49
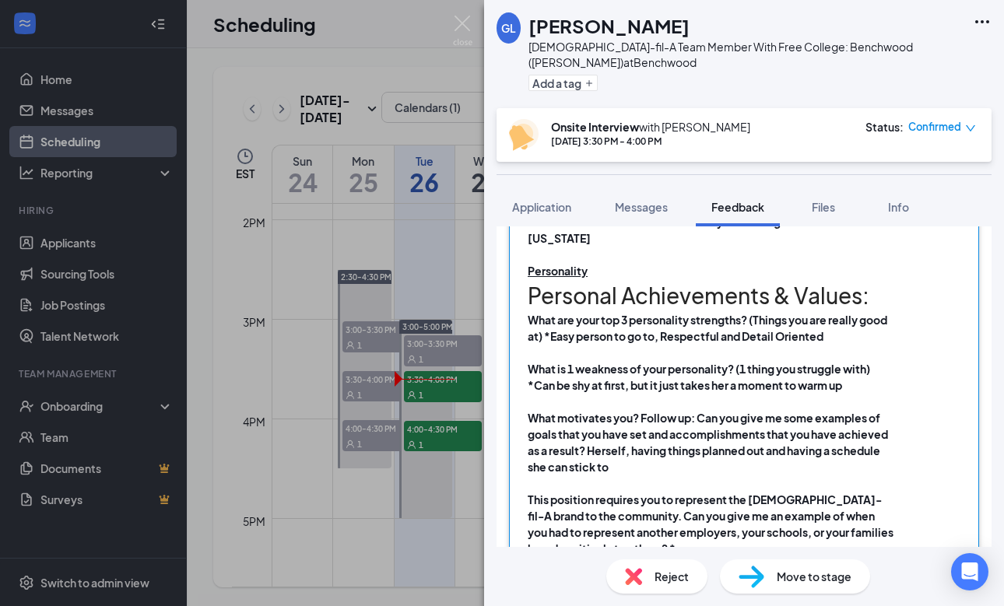
scroll to position [1593, 0]
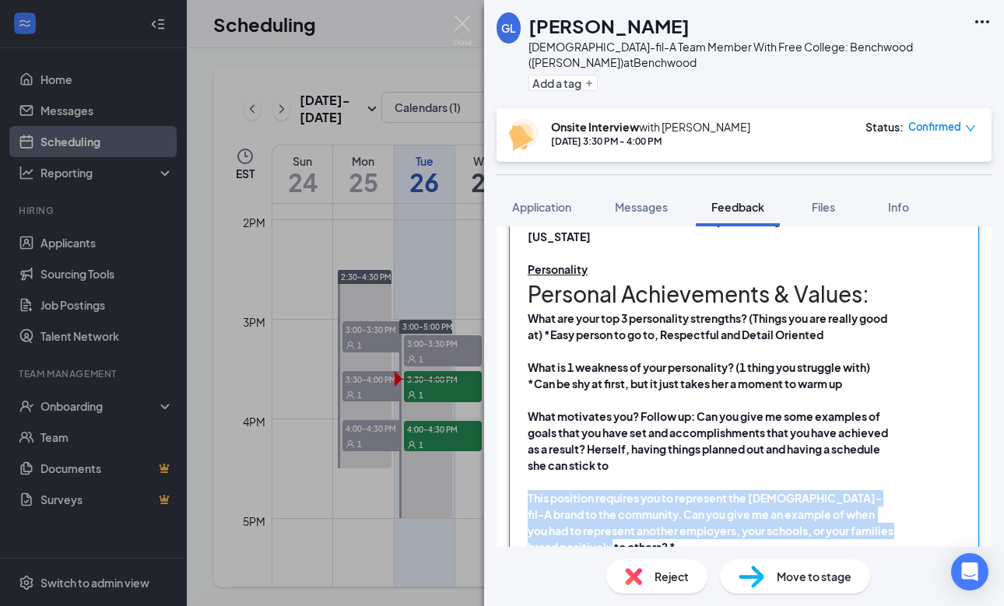
drag, startPoint x: 647, startPoint y: 512, endPoint x: 515, endPoint y: 466, distance: 139.3
click at [515, 466] on div "Date: [DATE] Interviewers Name: [PERSON_NAME] Did You Fill Out An Availability …" at bounding box center [744, 440] width 470 height 1003
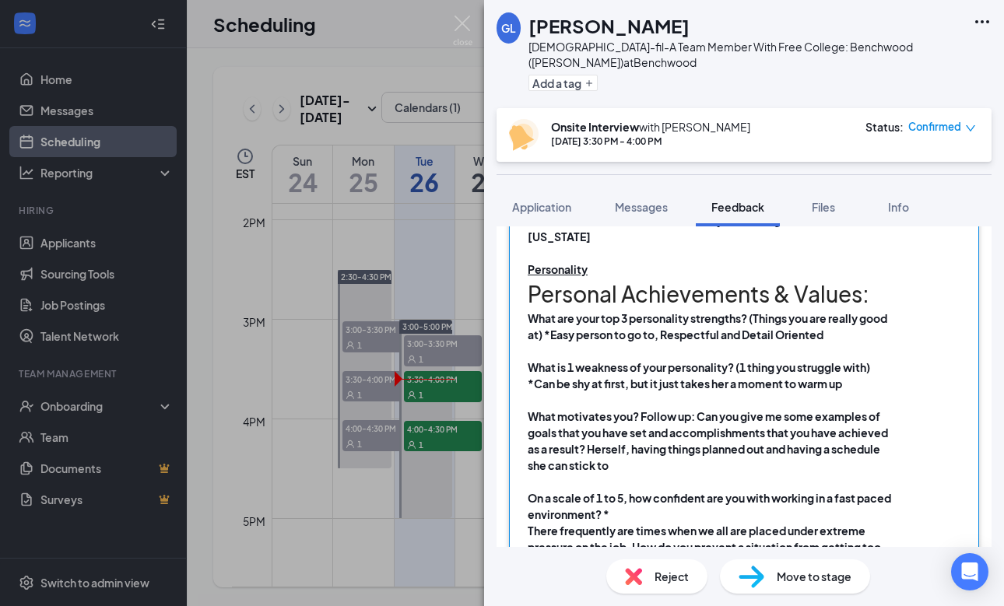
scroll to position [1642, 0]
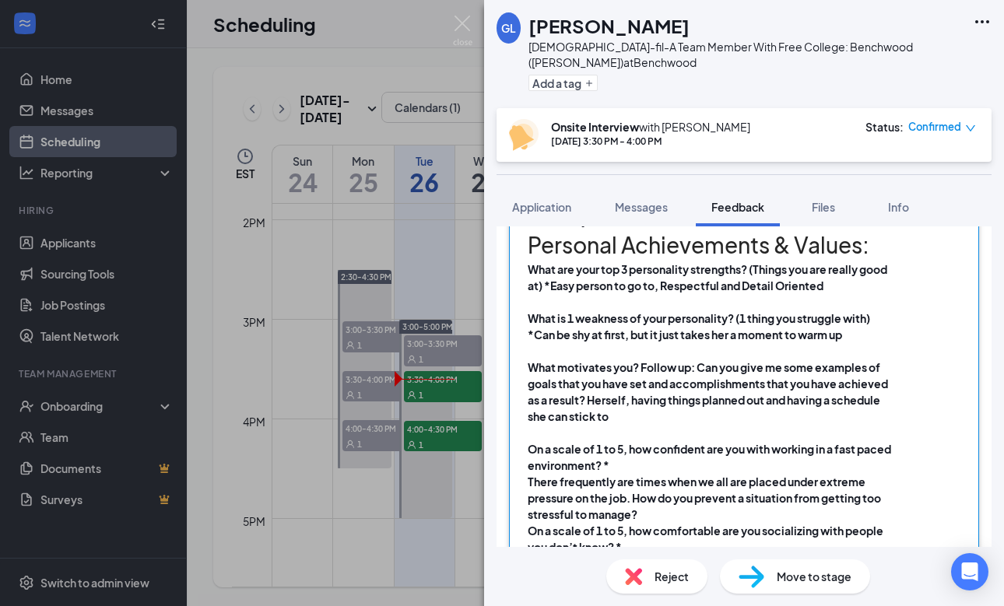
click at [654, 441] on div "On a scale of 1 to 5, how confident are you with working in a fast paced enviro…" at bounding box center [711, 457] width 367 height 33
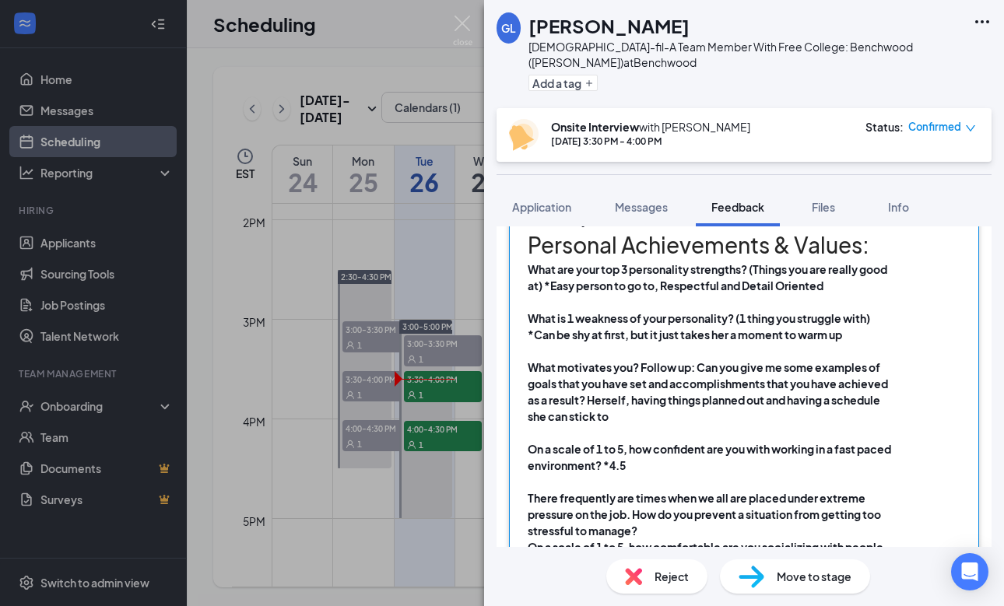
click at [700, 441] on div "On a scale of 1 to 5, how confident are you with working in a fast paced enviro…" at bounding box center [711, 457] width 367 height 33
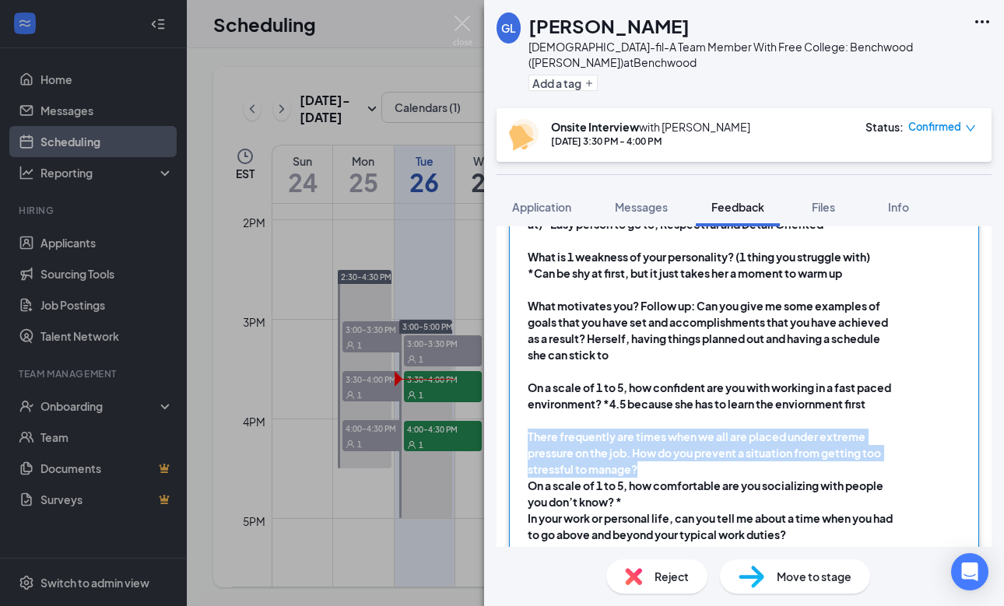
drag, startPoint x: 649, startPoint y: 448, endPoint x: 507, endPoint y: 423, distance: 144.8
click at [507, 423] on div "Date: [DATE] Interviewers Name: [PERSON_NAME] Did You Fill Out An Availability …" at bounding box center [744, 305] width 495 height 979
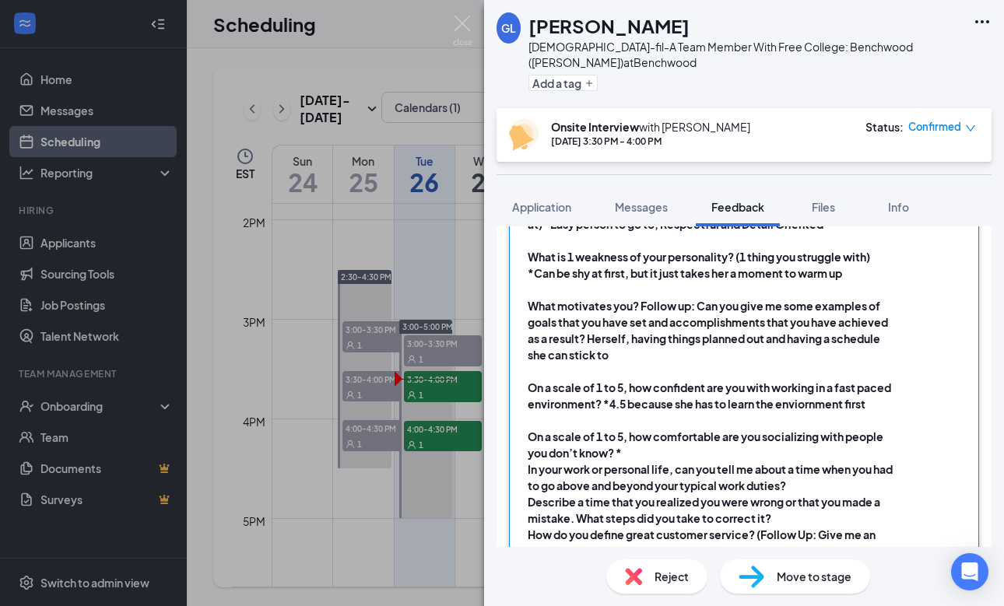
click at [638, 437] on div "On a scale of 1 to 5, how comfortable are you socializing with people you don’t…" at bounding box center [711, 445] width 367 height 33
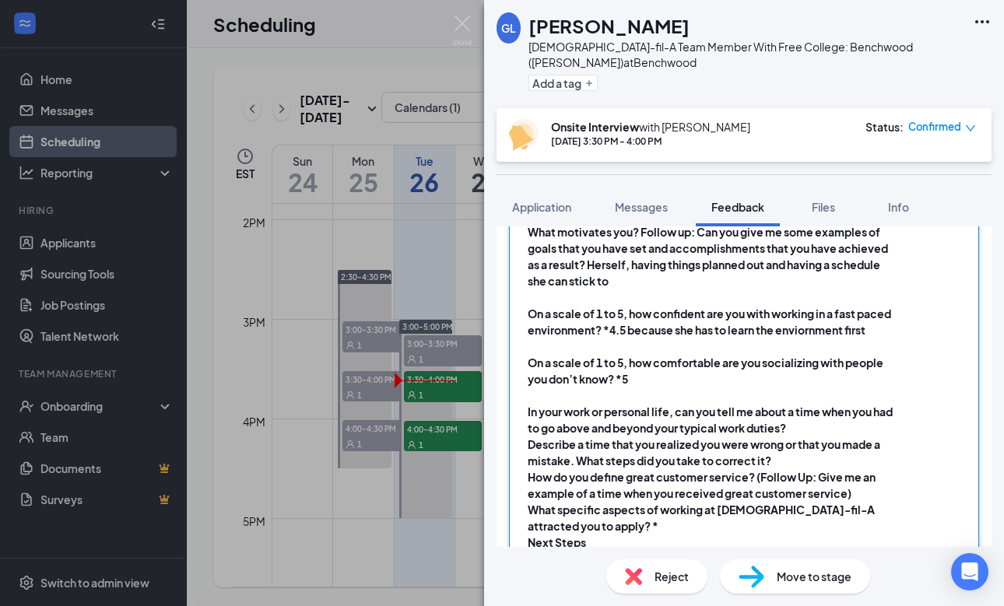
scroll to position [1787, 0]
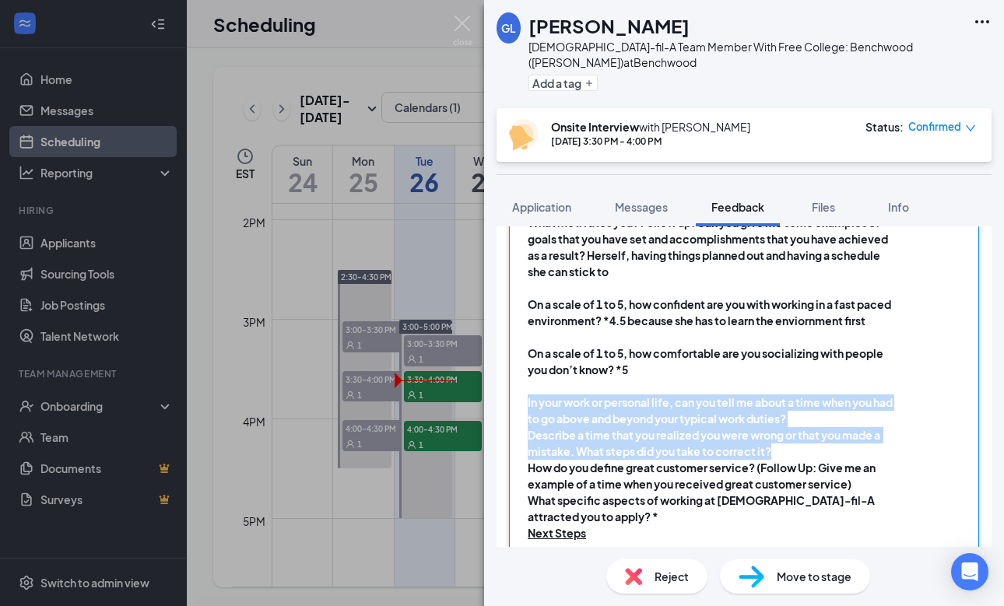
drag, startPoint x: 781, startPoint y: 432, endPoint x: 512, endPoint y: 388, distance: 272.2
click at [512, 388] on div "Date: [DATE] Interviewers Name: [PERSON_NAME] Did You Fill Out An Availability …" at bounding box center [744, 205] width 470 height 921
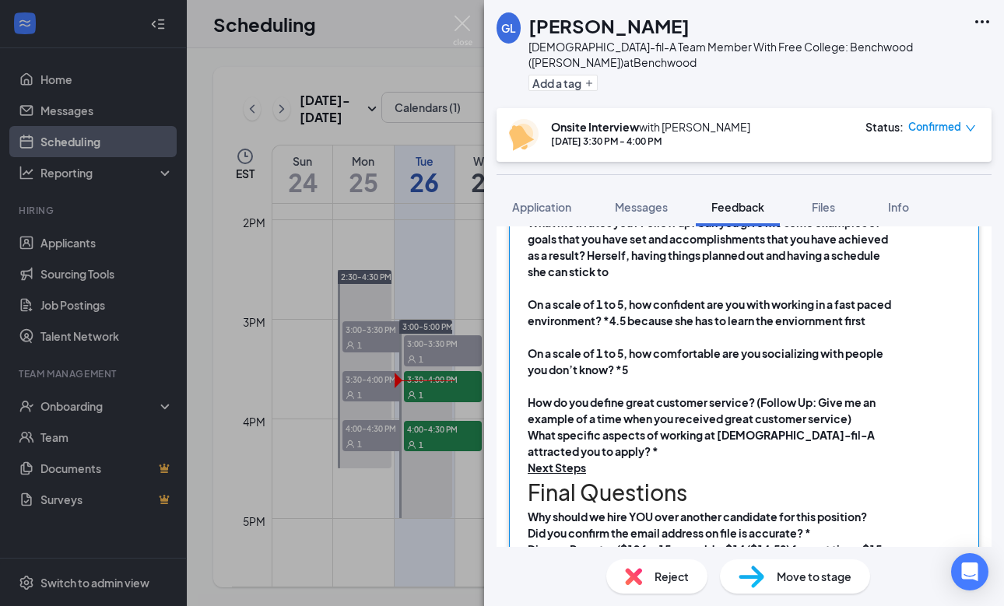
click at [861, 404] on div "How do you define great customer service? (Follow Up: Give me an example of a t…" at bounding box center [711, 411] width 367 height 33
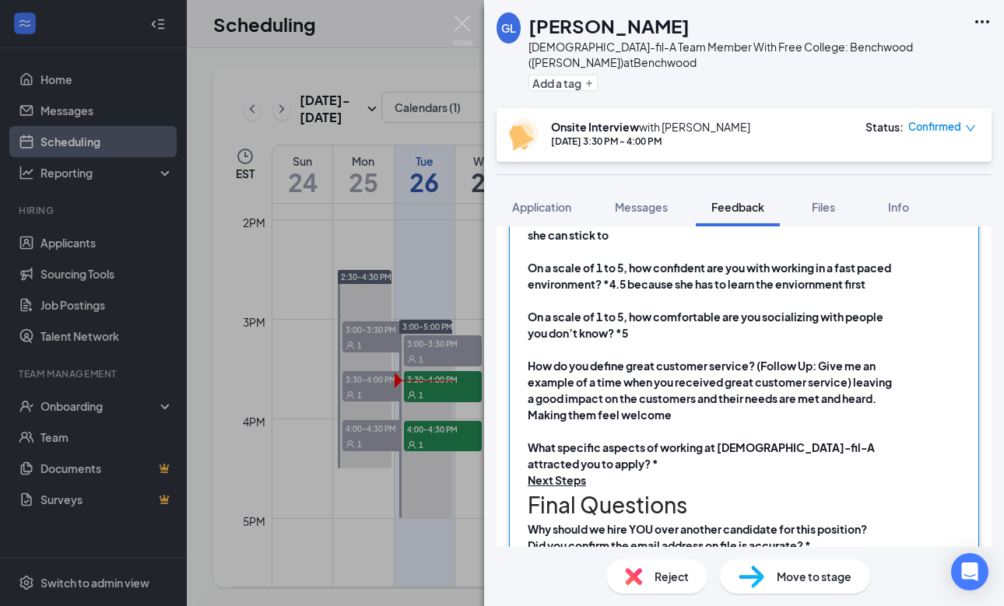
scroll to position [1839, 0]
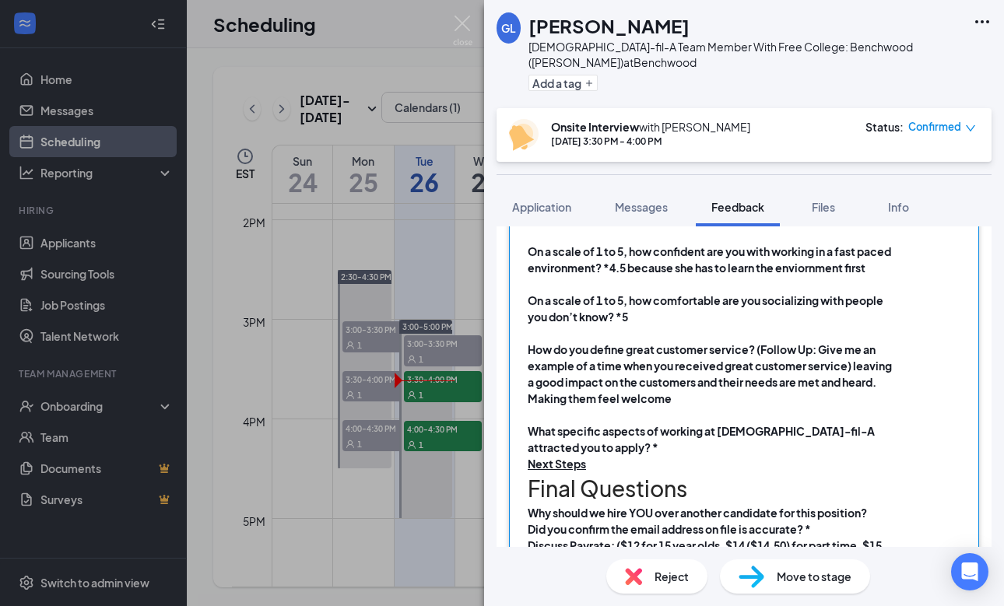
click at [586, 424] on div "What specific aspects of working at [DEMOGRAPHIC_DATA]-fil-A attracted you to a…" at bounding box center [711, 439] width 367 height 33
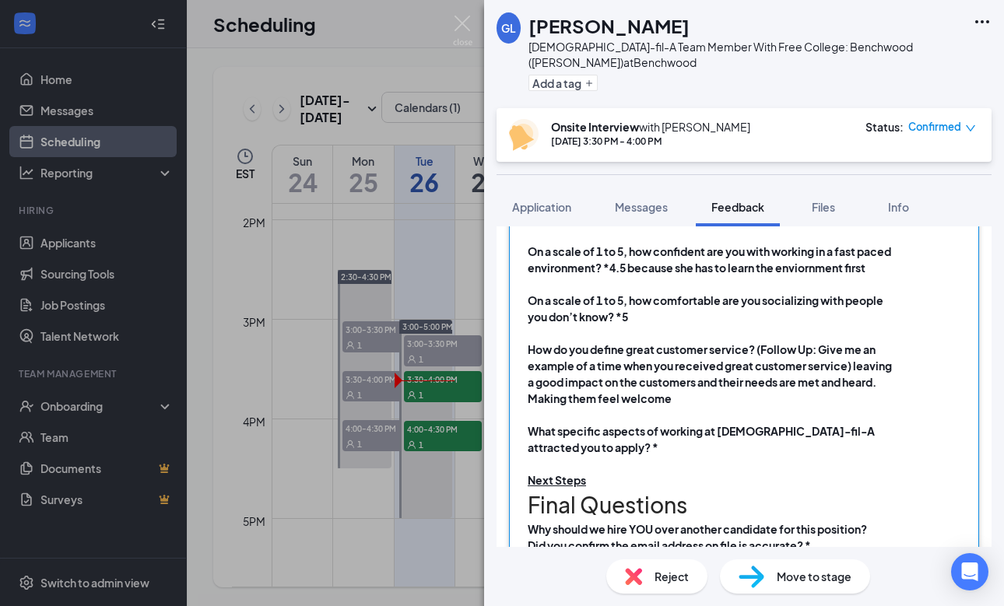
click at [579, 427] on div "What specific aspects of working at [DEMOGRAPHIC_DATA]-fil-A attracted you to a…" at bounding box center [711, 439] width 367 height 33
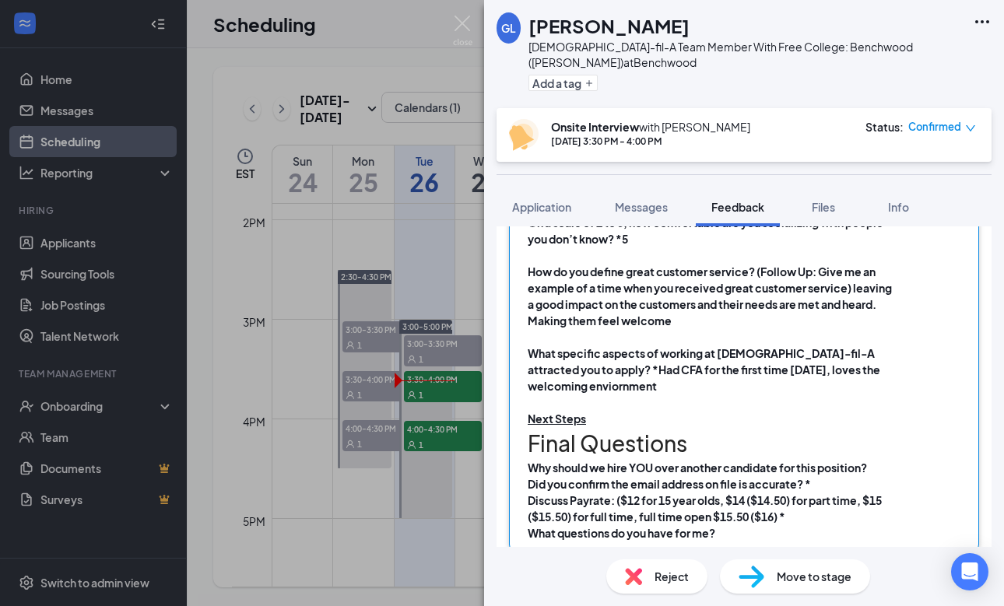
scroll to position [1917, 0]
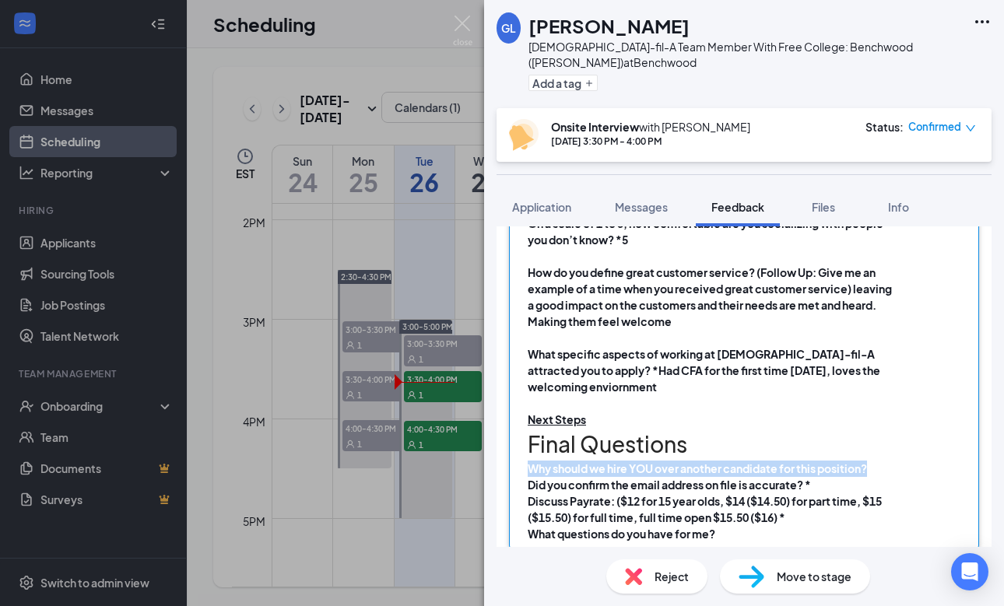
drag, startPoint x: 874, startPoint y: 451, endPoint x: 511, endPoint y: 449, distance: 363.5
click at [511, 449] on div "Date: [DATE] Interviewers Name: [PERSON_NAME] Did You Fill Out An Availability …" at bounding box center [744, 83] width 470 height 937
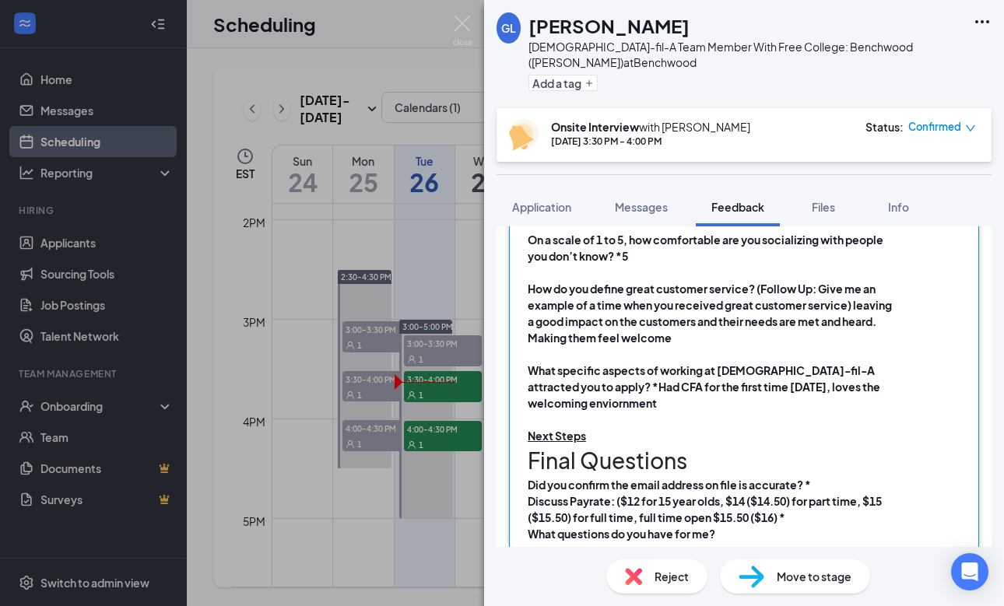
click at [806, 501] on div "Discuss Payrate: ($12 for 15 year olds, $14 ($14.50) for part time, $15 ($15.50…" at bounding box center [711, 510] width 367 height 33
click at [811, 478] on span "Did you confirm the email address on file is accurate? *" at bounding box center [669, 485] width 283 height 14
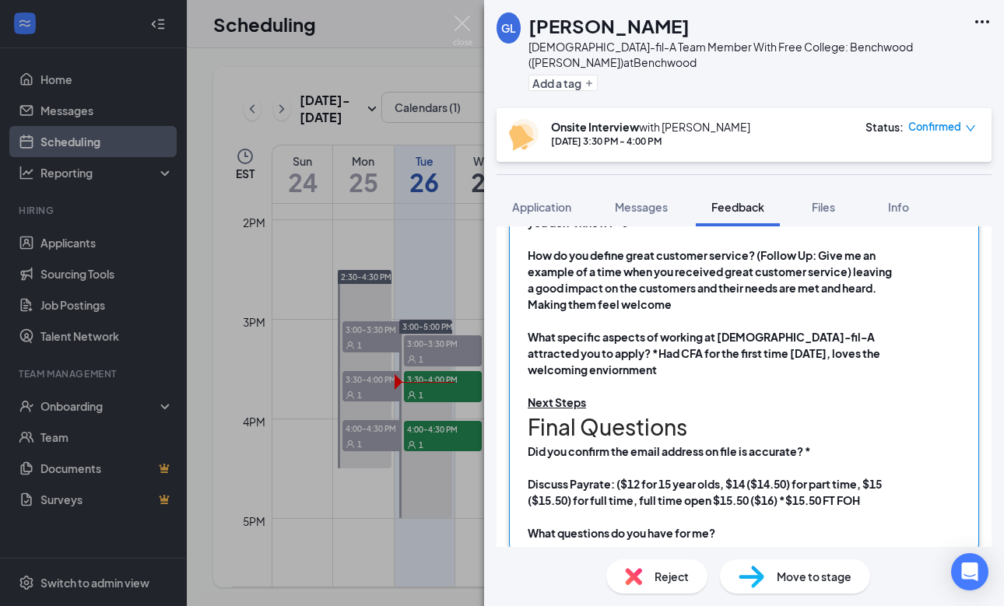
scroll to position [1933, 0]
click at [733, 526] on div "What questions do you have for me?" at bounding box center [711, 534] width 367 height 16
click at [532, 199] on div "Application" at bounding box center [541, 207] width 59 height 16
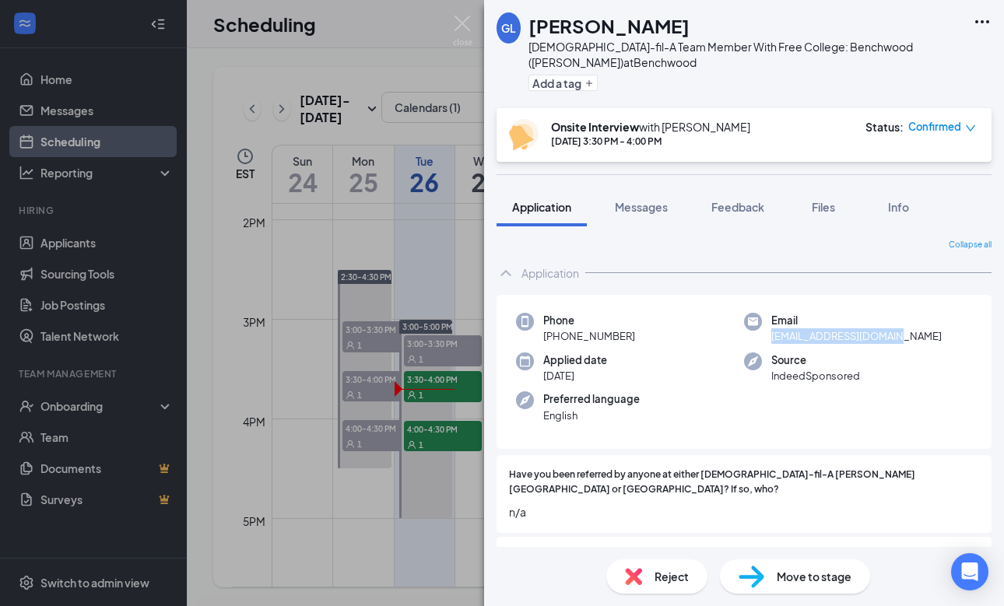
drag, startPoint x: 771, startPoint y: 337, endPoint x: 896, endPoint y: 337, distance: 124.6
click at [896, 337] on span "[EMAIL_ADDRESS][DOMAIN_NAME]" at bounding box center [856, 337] width 170 height 16
copy span "[EMAIL_ADDRESS][DOMAIN_NAME]"
click at [754, 209] on span "Feedback" at bounding box center [738, 207] width 53 height 14
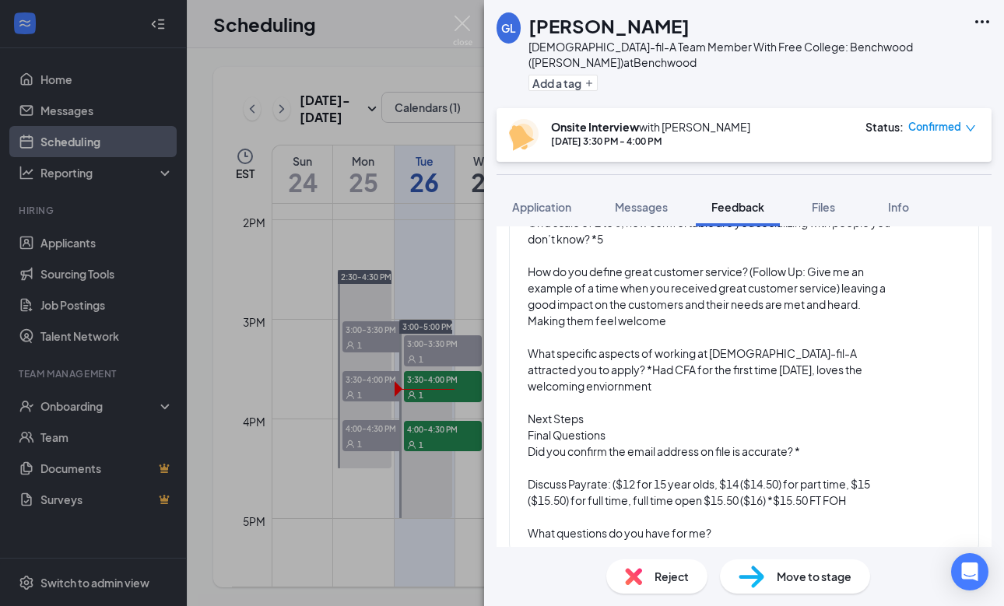
scroll to position [1867, 0]
click at [564, 205] on span "Application" at bounding box center [541, 207] width 59 height 14
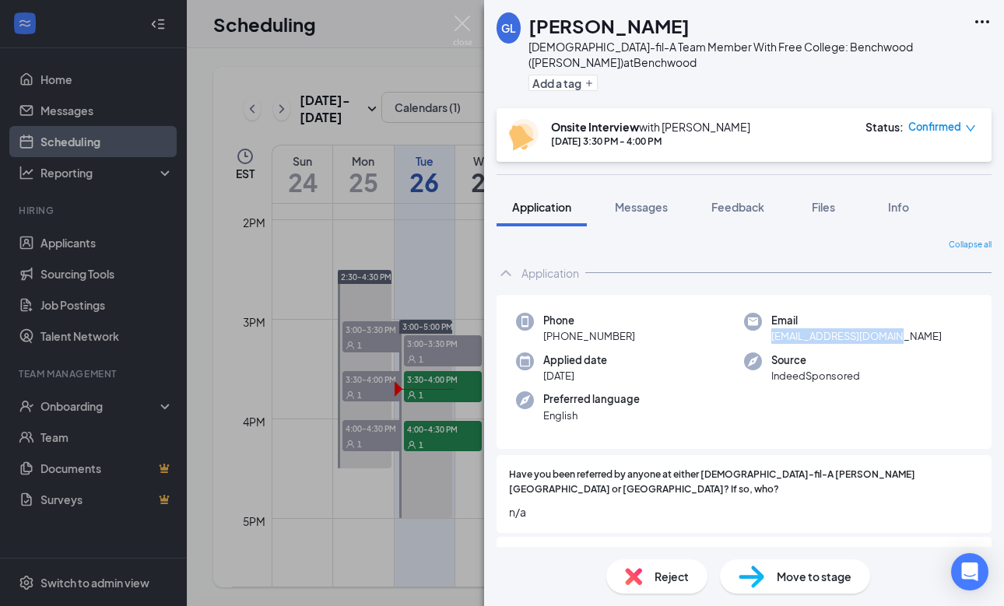
drag, startPoint x: 773, startPoint y: 337, endPoint x: 908, endPoint y: 337, distance: 135.4
click at [908, 337] on div "Email [EMAIL_ADDRESS][DOMAIN_NAME]" at bounding box center [858, 329] width 228 height 32
copy span "[EMAIL_ADDRESS][DOMAIN_NAME]"
click at [741, 203] on span "Feedback" at bounding box center [738, 207] width 53 height 14
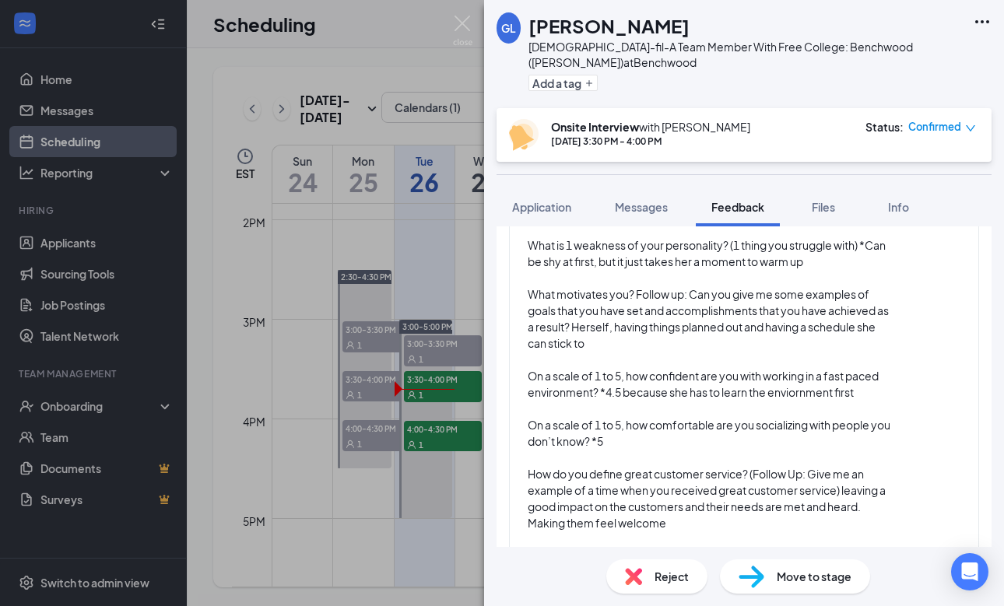
scroll to position [1867, 0]
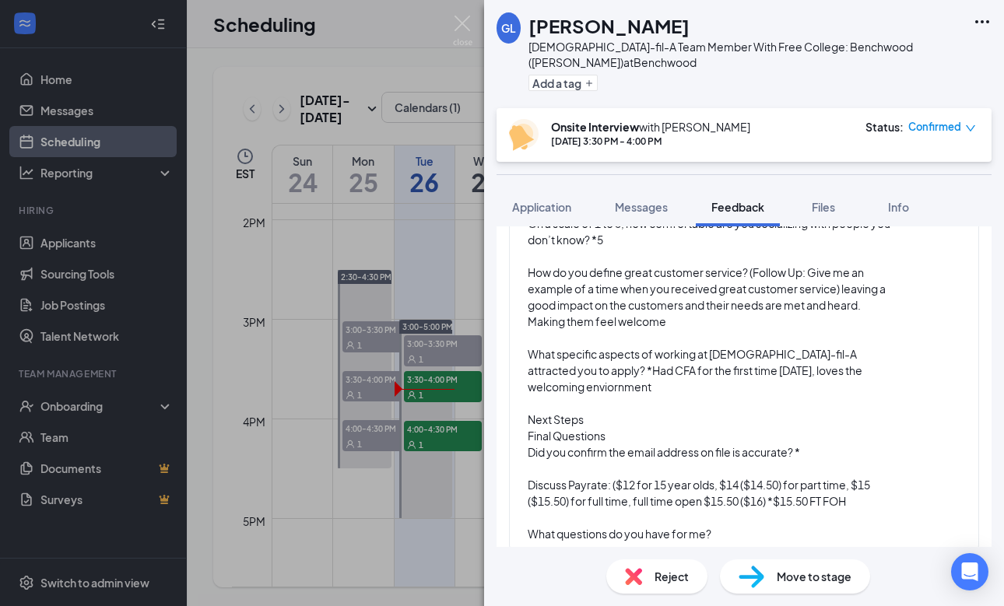
click at [807, 444] on div "Did you confirm the email address on file is accurate? *" at bounding box center [711, 452] width 367 height 16
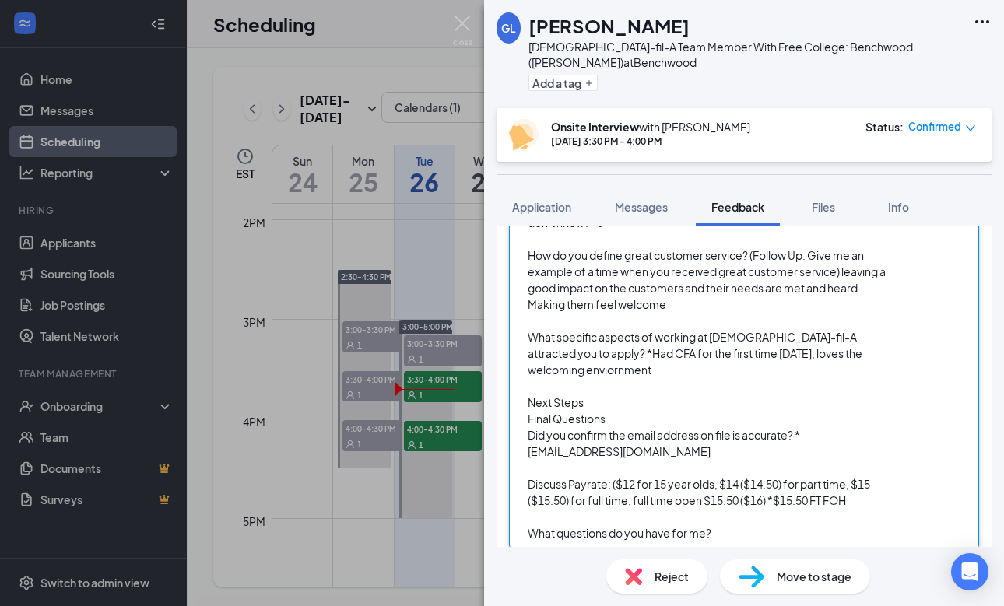
scroll to position [1884, 0]
click at [736, 526] on div "What questions do you have for me?" at bounding box center [711, 534] width 367 height 16
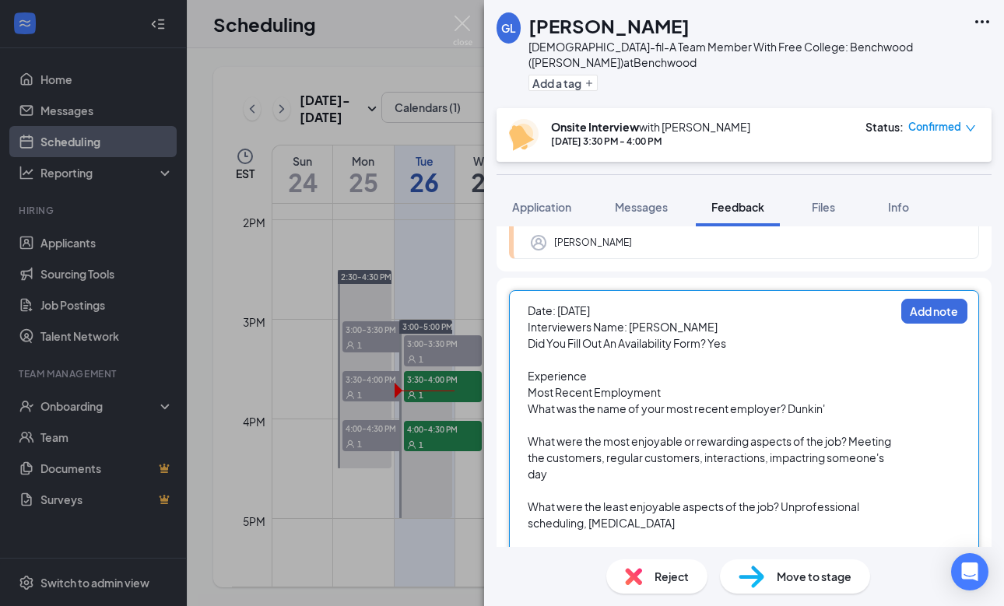
scroll to position [1224, 0]
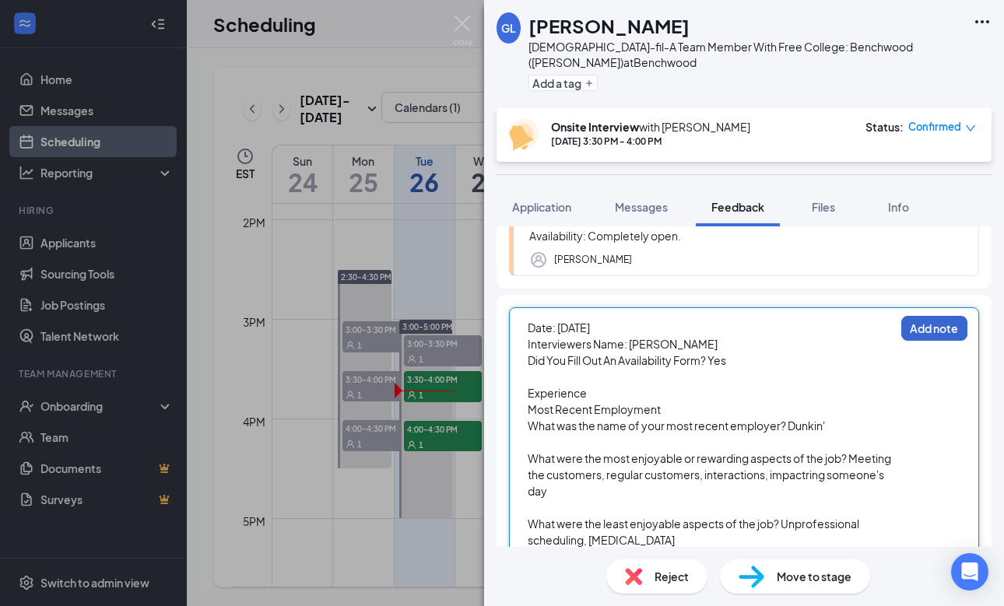
click at [946, 316] on button "Add note" at bounding box center [934, 328] width 66 height 25
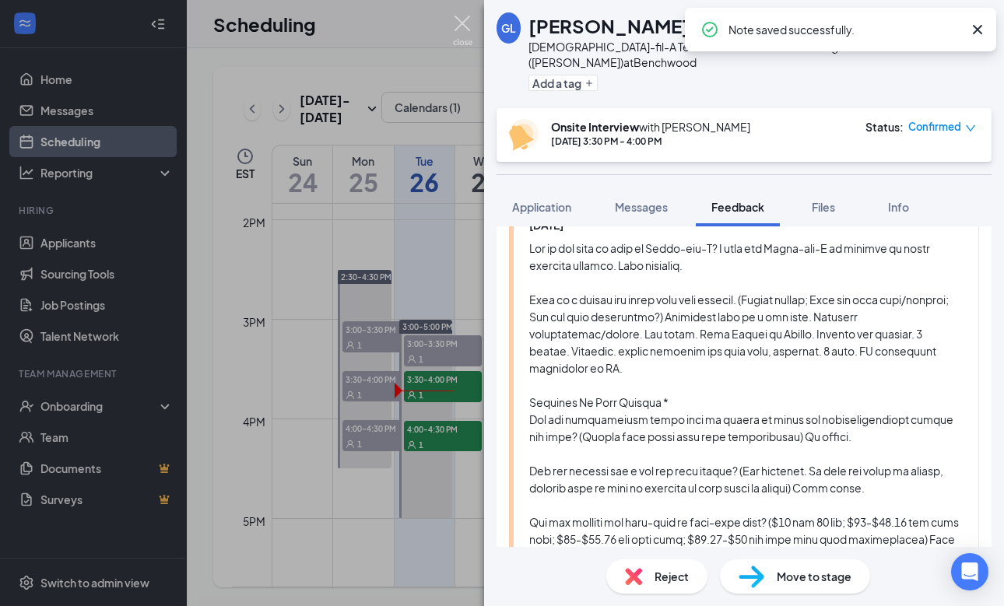
click at [455, 23] on img at bounding box center [462, 31] width 19 height 30
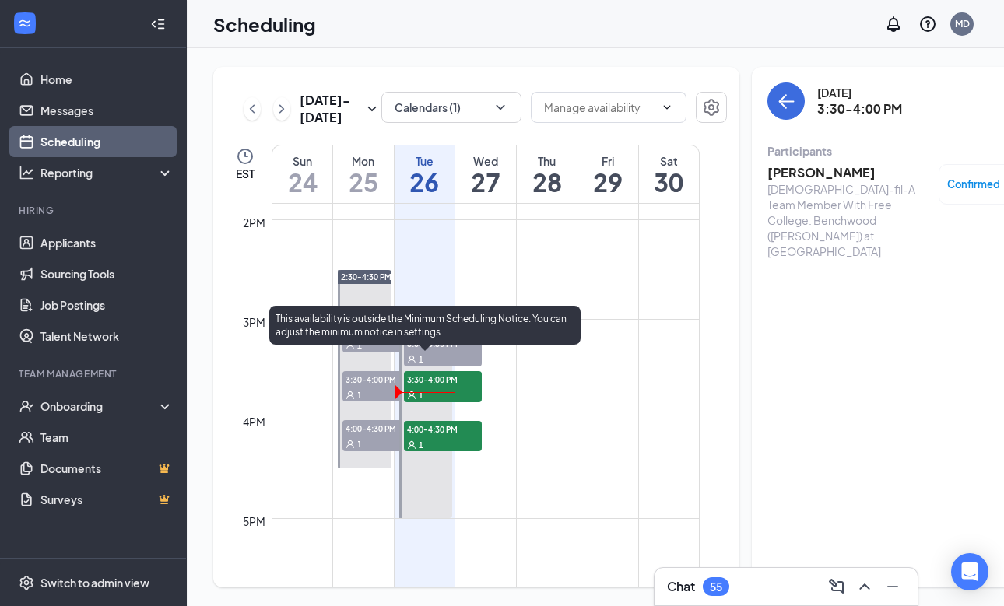
click at [455, 452] on div "1" at bounding box center [443, 445] width 78 height 16
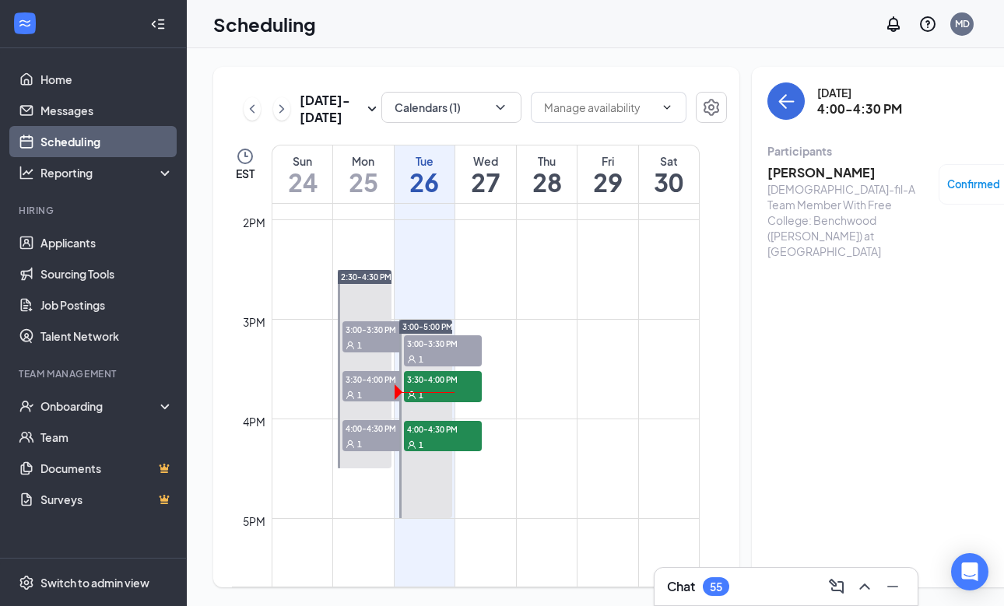
click at [827, 181] on h3 "[PERSON_NAME]" at bounding box center [849, 172] width 163 height 17
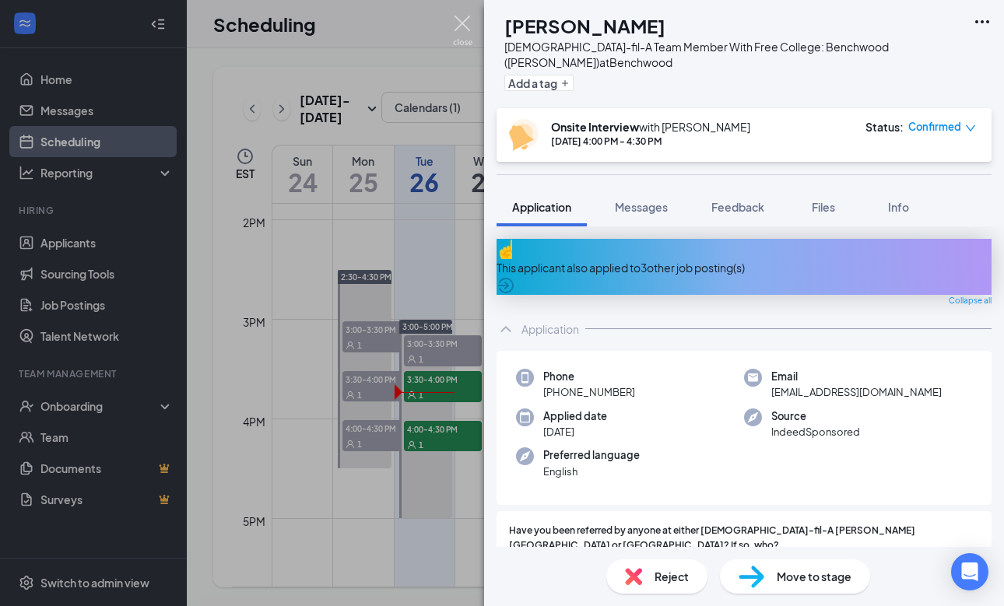
click at [462, 30] on img at bounding box center [462, 31] width 19 height 30
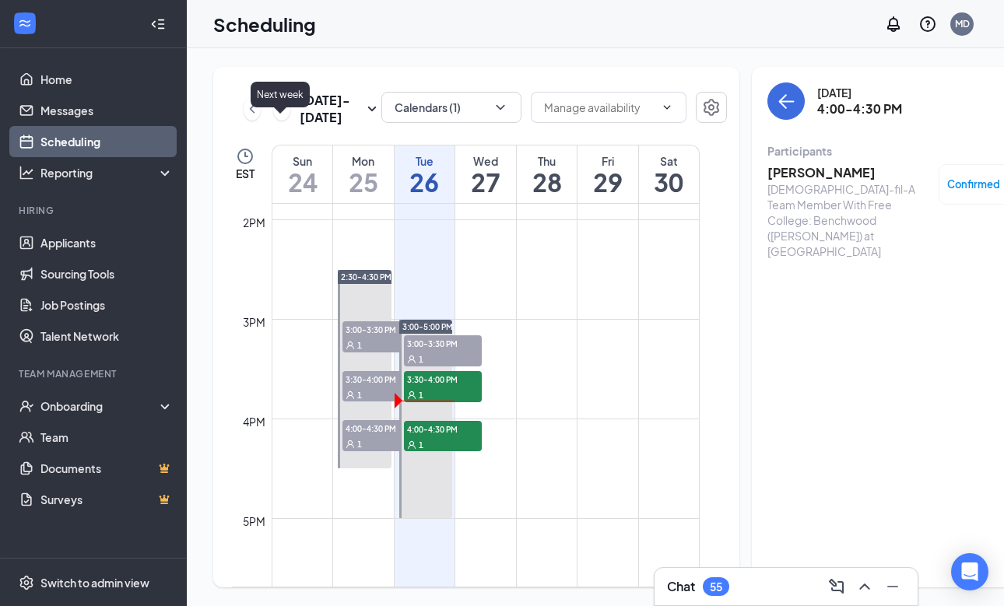
click at [283, 118] on icon "ChevronRight" at bounding box center [282, 109] width 16 height 19
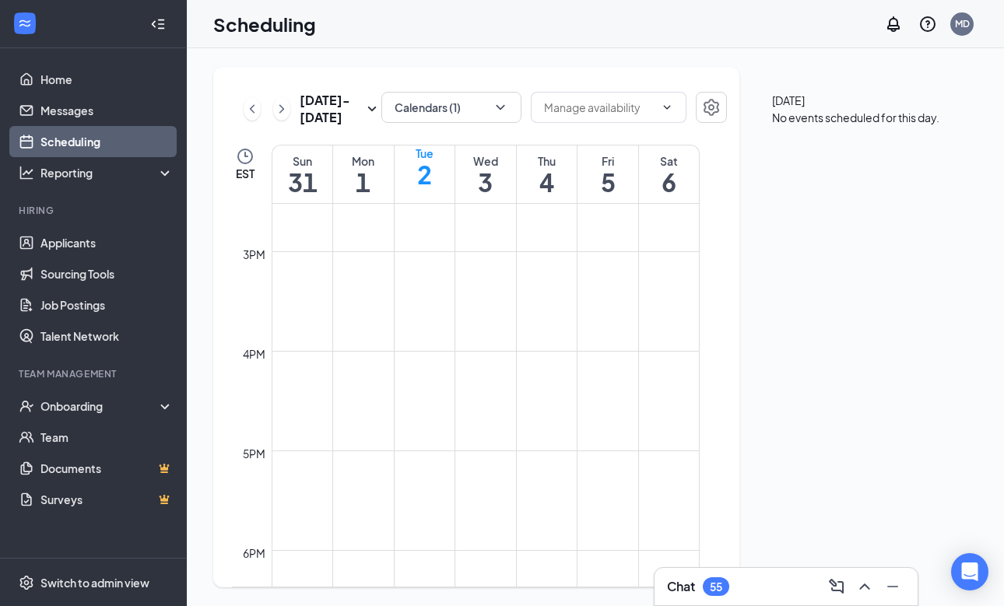
scroll to position [1405, 0]
click at [250, 118] on icon "ChevronLeft" at bounding box center [252, 109] width 16 height 19
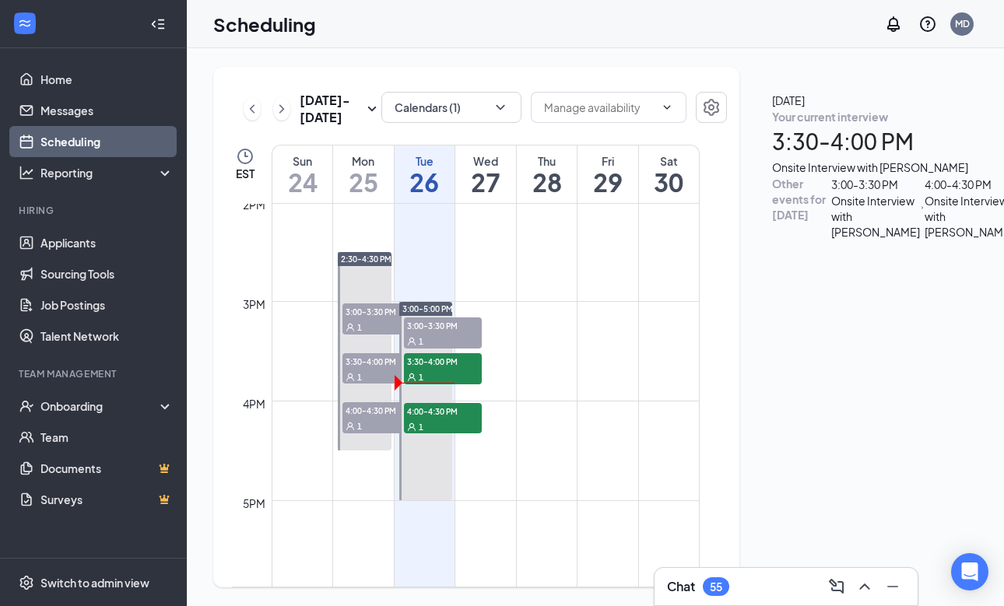
scroll to position [1425, 0]
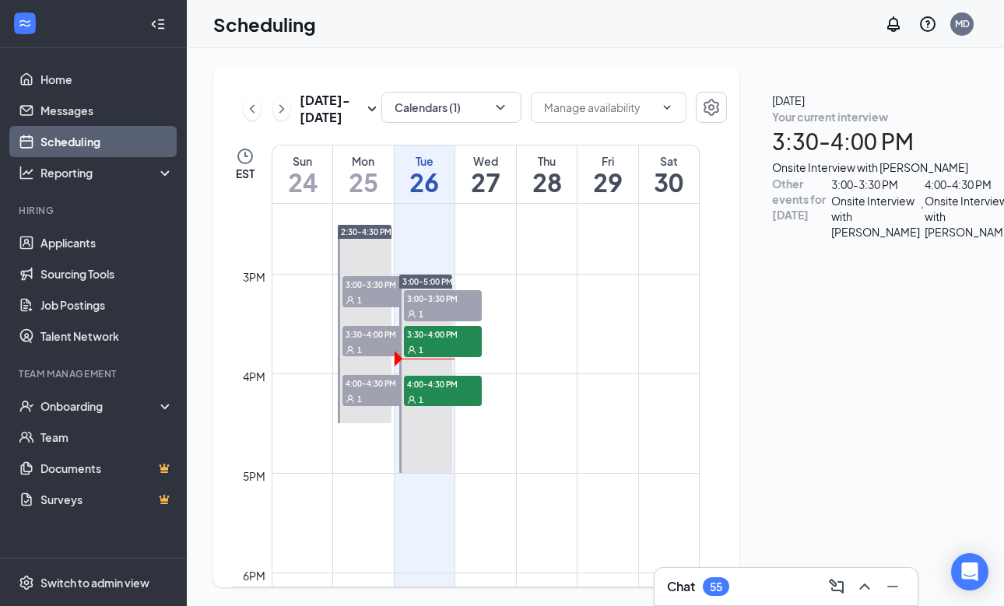
click at [696, 576] on div "Chat 55" at bounding box center [786, 586] width 238 height 25
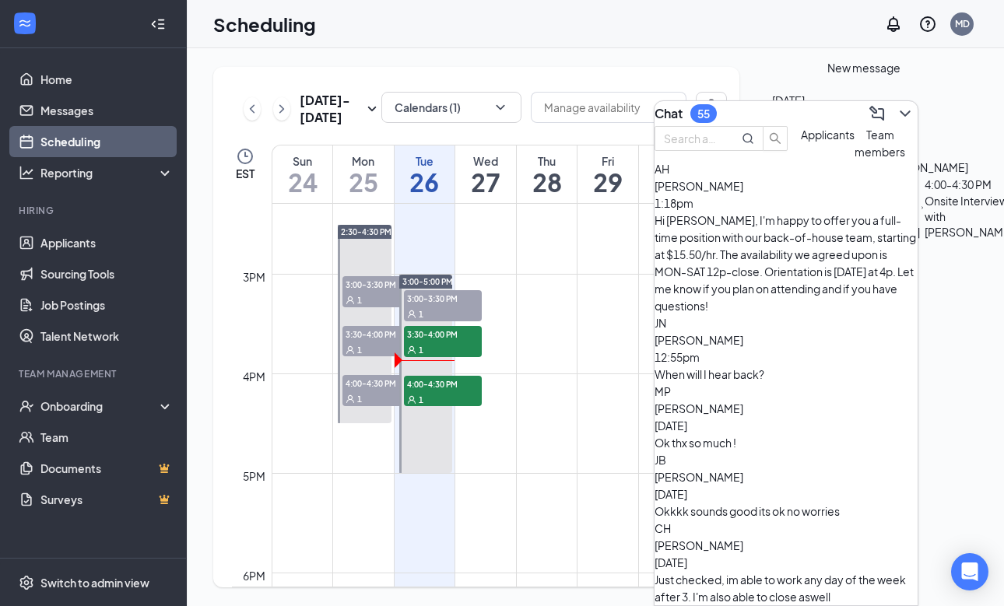
scroll to position [0, 0]
click at [899, 114] on icon "ChevronDown" at bounding box center [905, 113] width 19 height 19
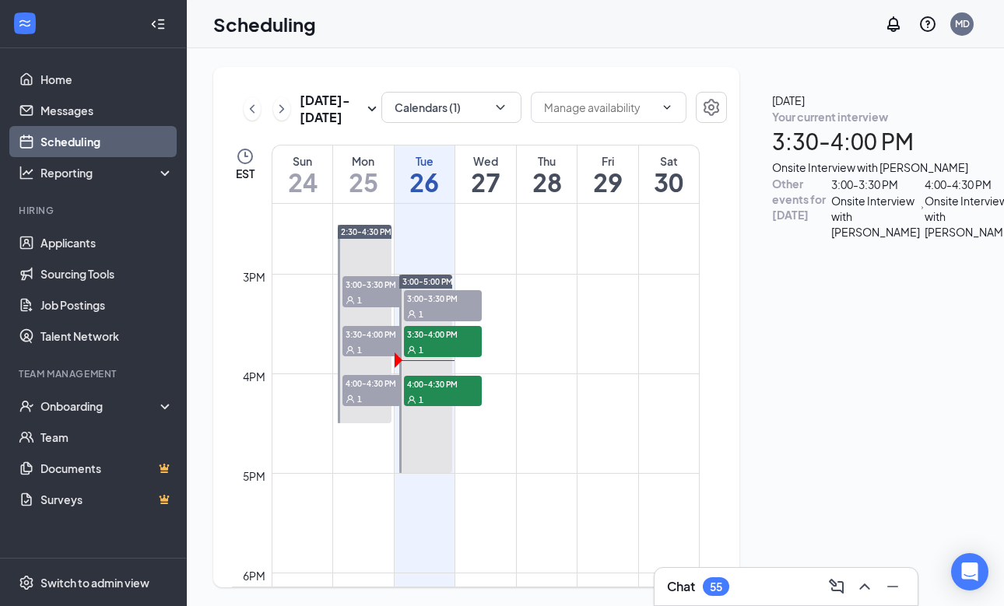
click at [925, 240] on div "Onsite Interview with [PERSON_NAME]" at bounding box center [969, 216] width 89 height 47
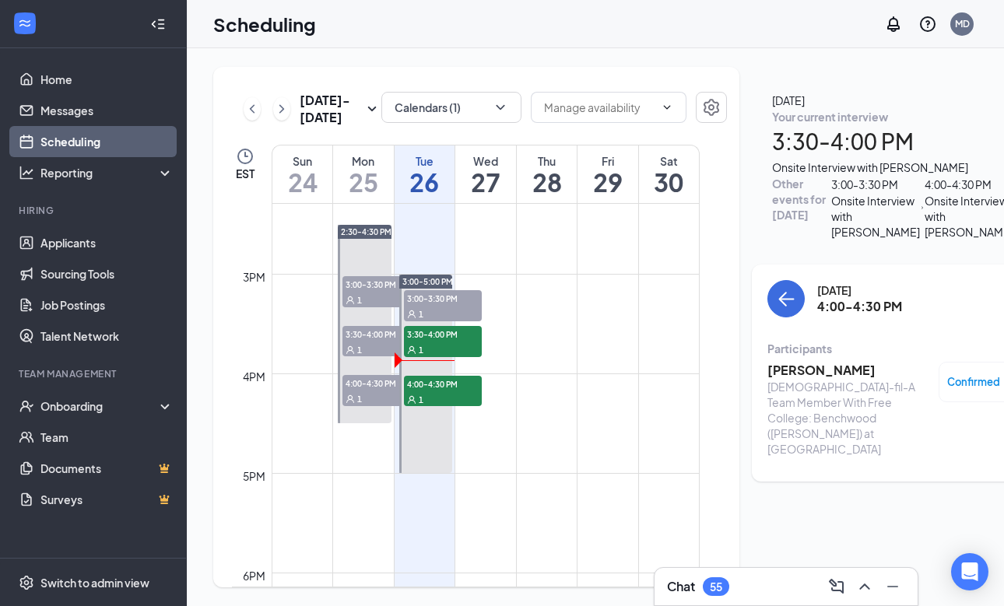
click at [805, 362] on h3 "[PERSON_NAME]" at bounding box center [849, 370] width 163 height 17
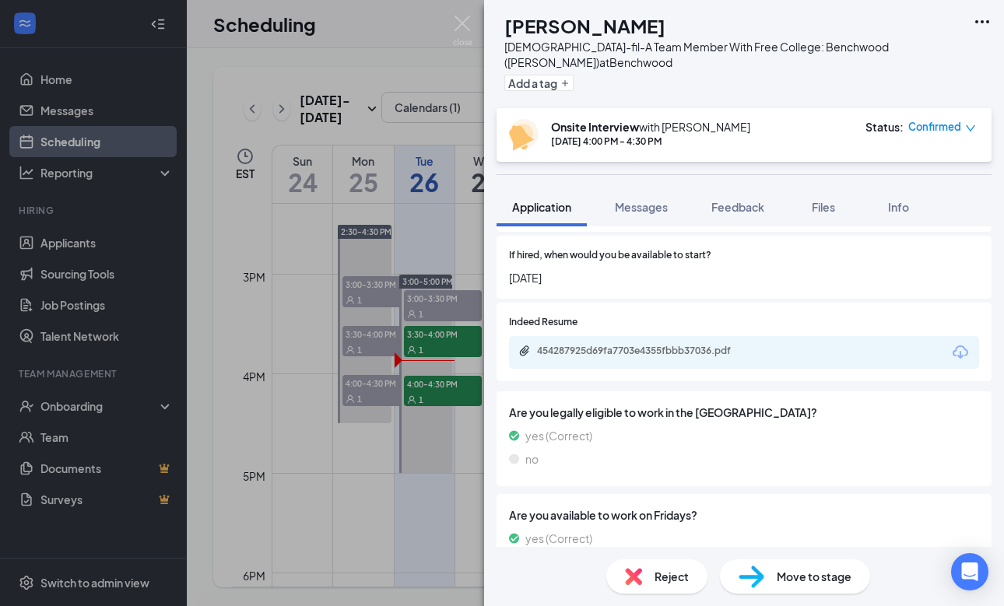
scroll to position [1434, 0]
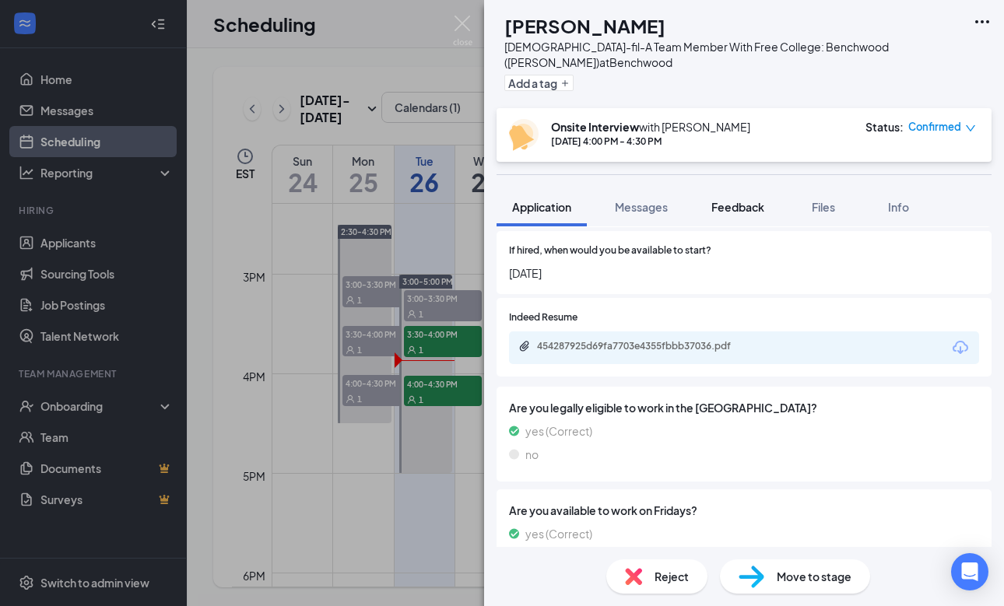
click at [758, 208] on span "Feedback" at bounding box center [738, 207] width 53 height 14
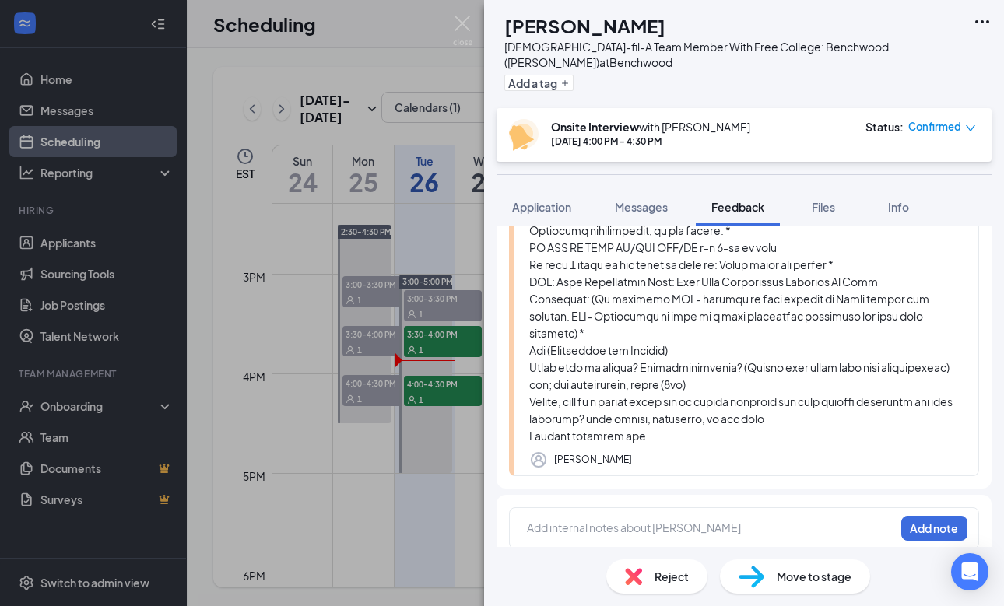
scroll to position [490, 0]
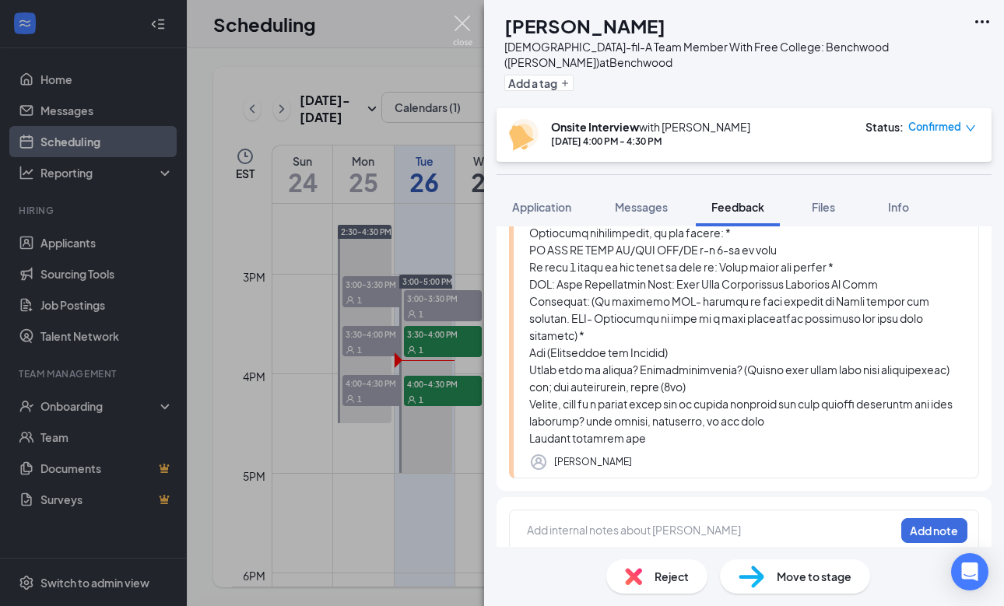
click at [461, 21] on img at bounding box center [462, 31] width 19 height 30
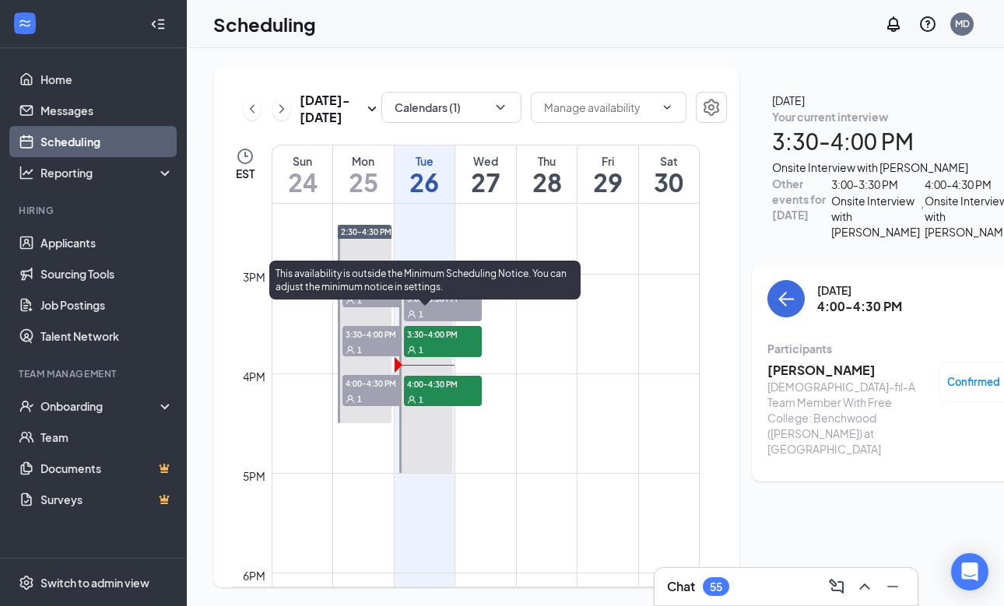
click at [444, 407] on div "1" at bounding box center [443, 400] width 78 height 16
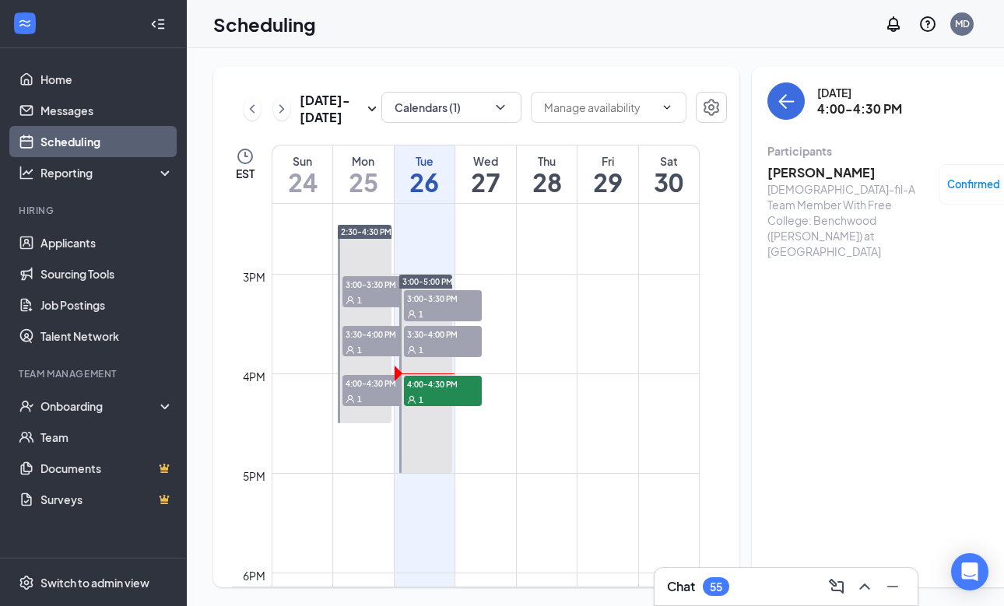
click at [789, 167] on h3 "[PERSON_NAME]" at bounding box center [849, 172] width 163 height 17
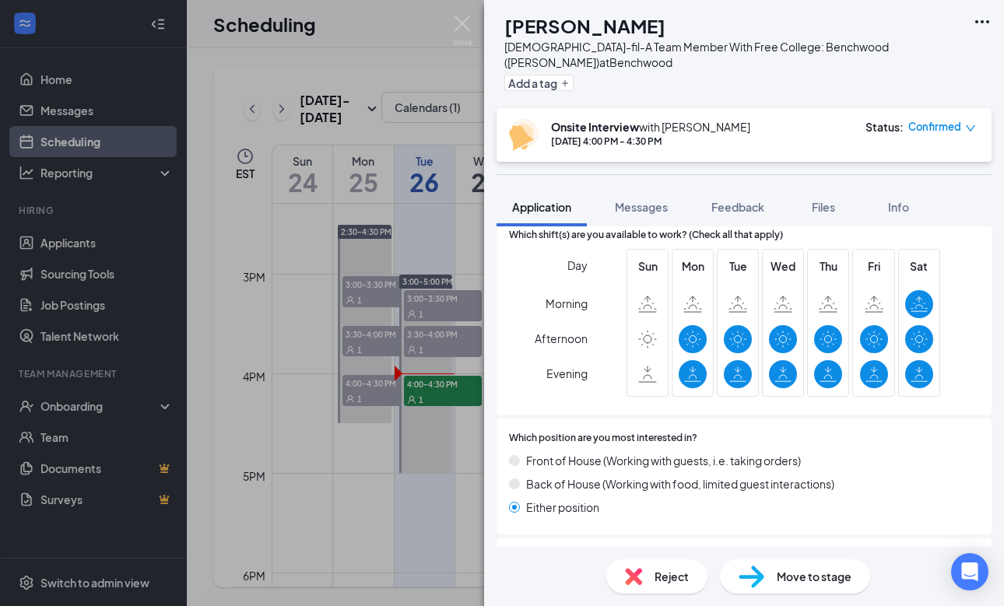
scroll to position [1009, 0]
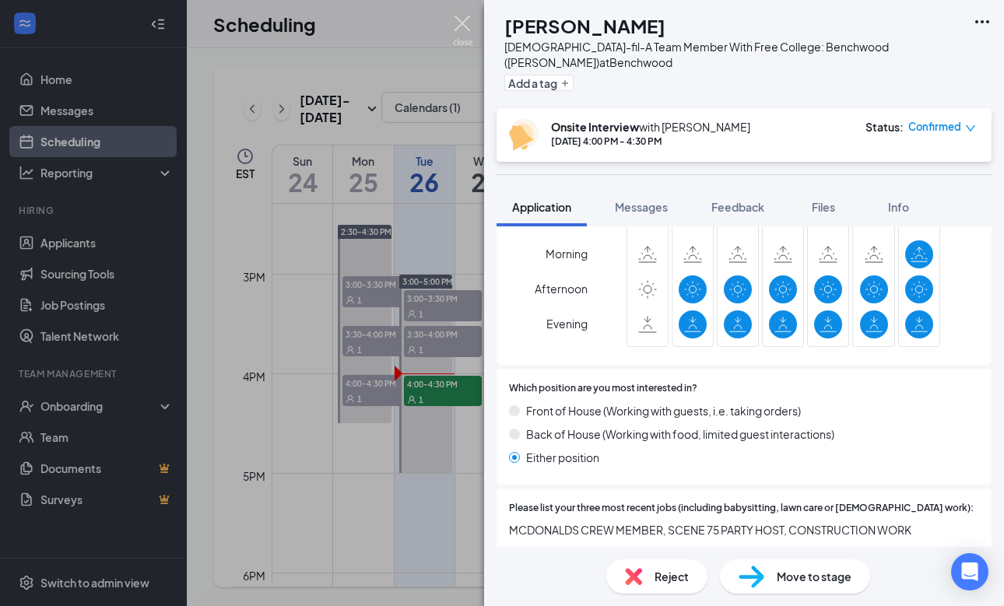
click at [466, 28] on img at bounding box center [462, 31] width 19 height 30
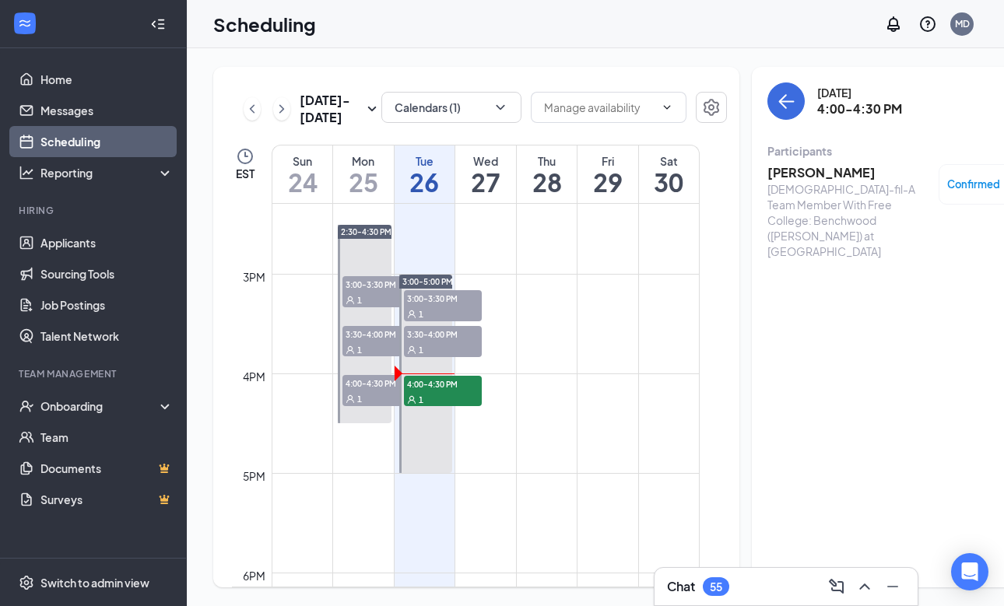
click at [743, 582] on div "Chat 55" at bounding box center [786, 586] width 238 height 25
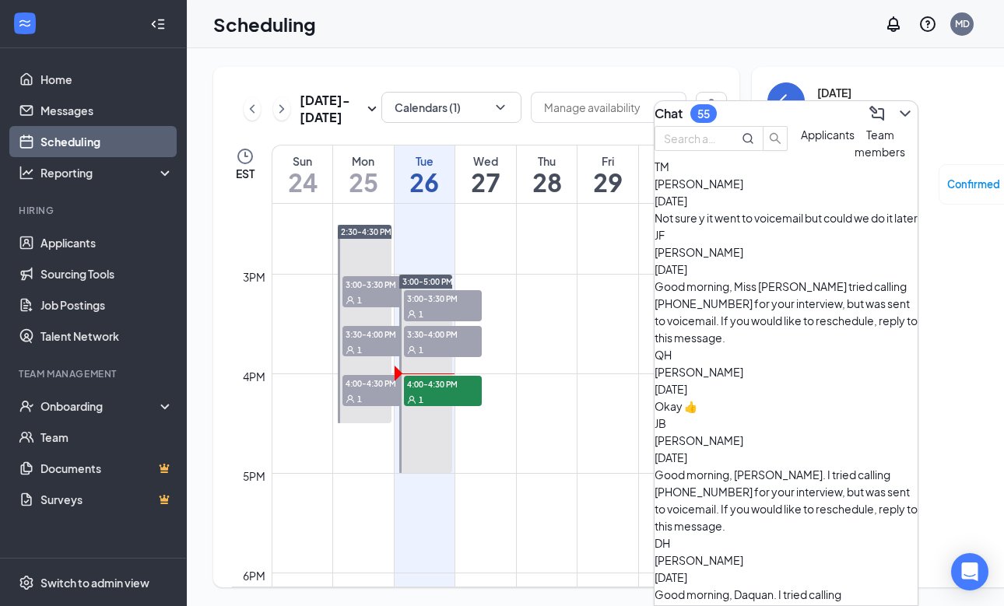
scroll to position [343, 0]
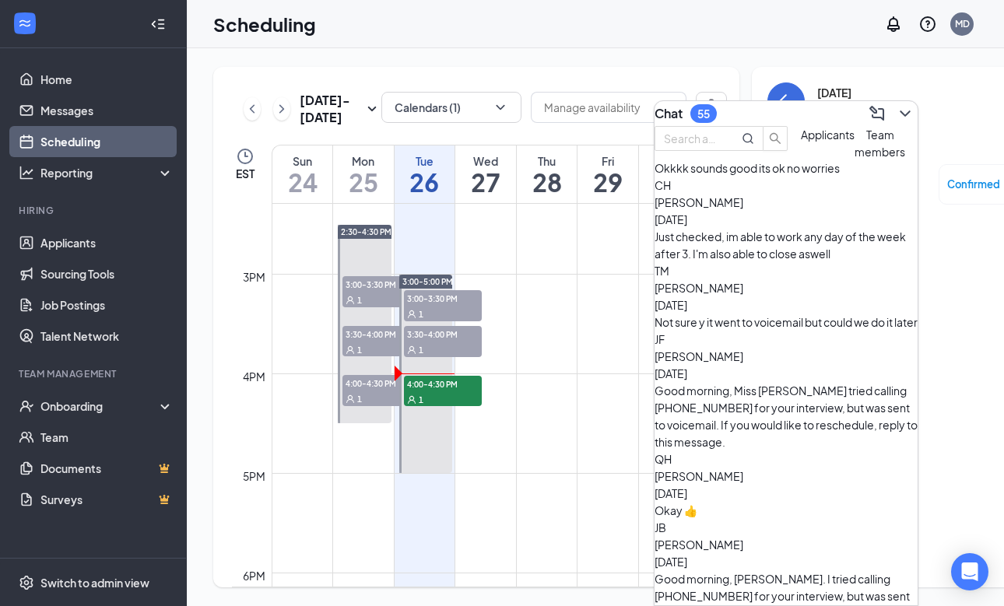
click at [789, 103] on div "Chat 55" at bounding box center [786, 113] width 263 height 25
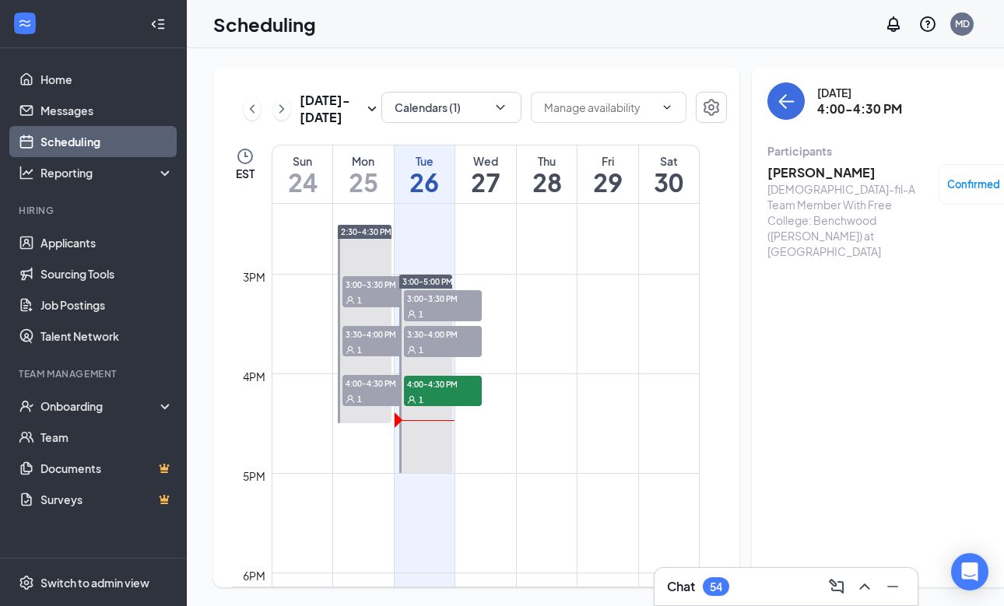
click at [821, 168] on h3 "[PERSON_NAME]" at bounding box center [849, 172] width 163 height 17
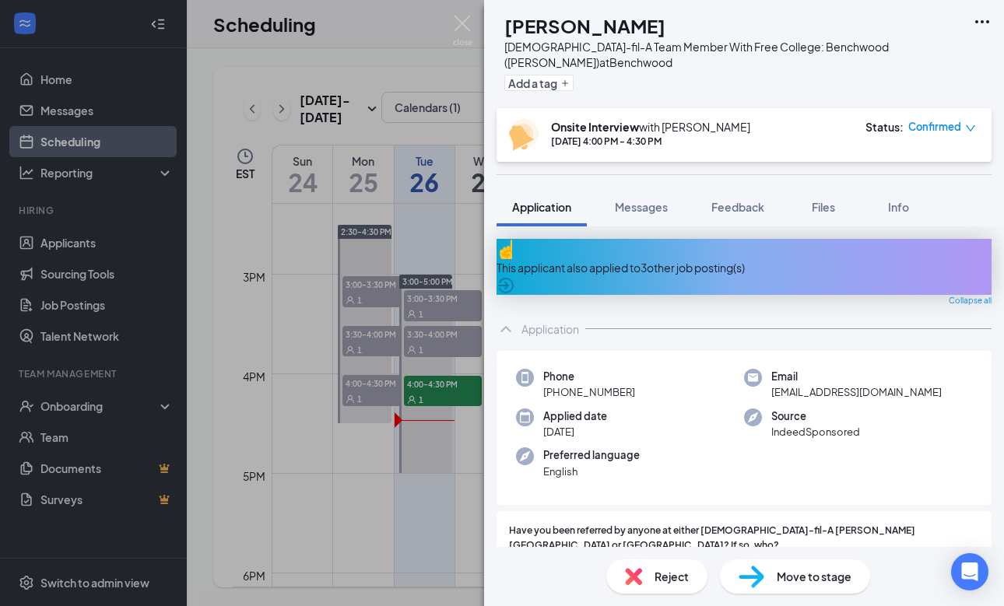
click at [664, 573] on span "Reject" at bounding box center [672, 576] width 34 height 17
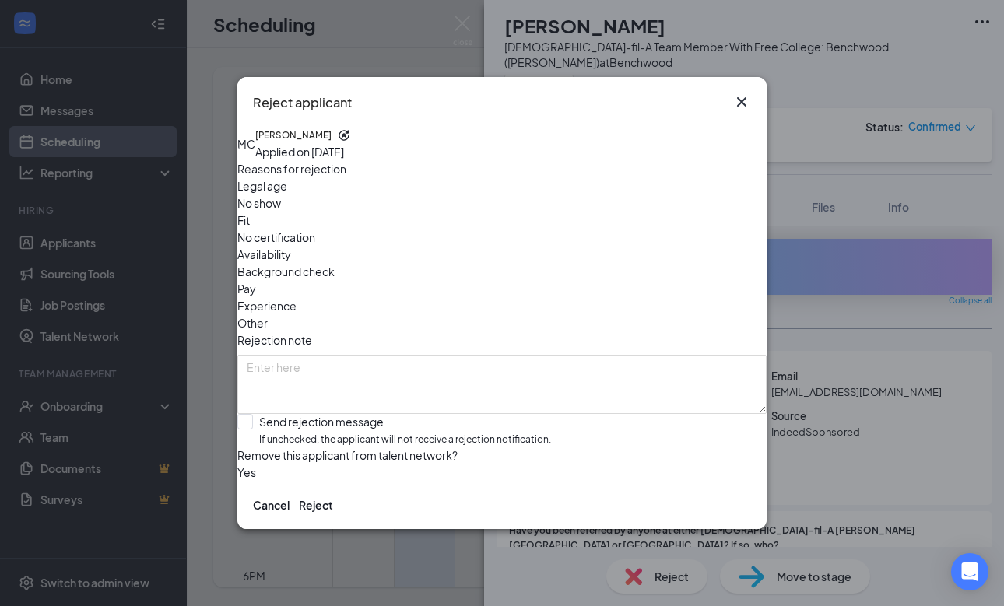
click at [281, 205] on span "No show" at bounding box center [259, 203] width 44 height 17
click at [333, 513] on button "Reject" at bounding box center [316, 505] width 34 height 17
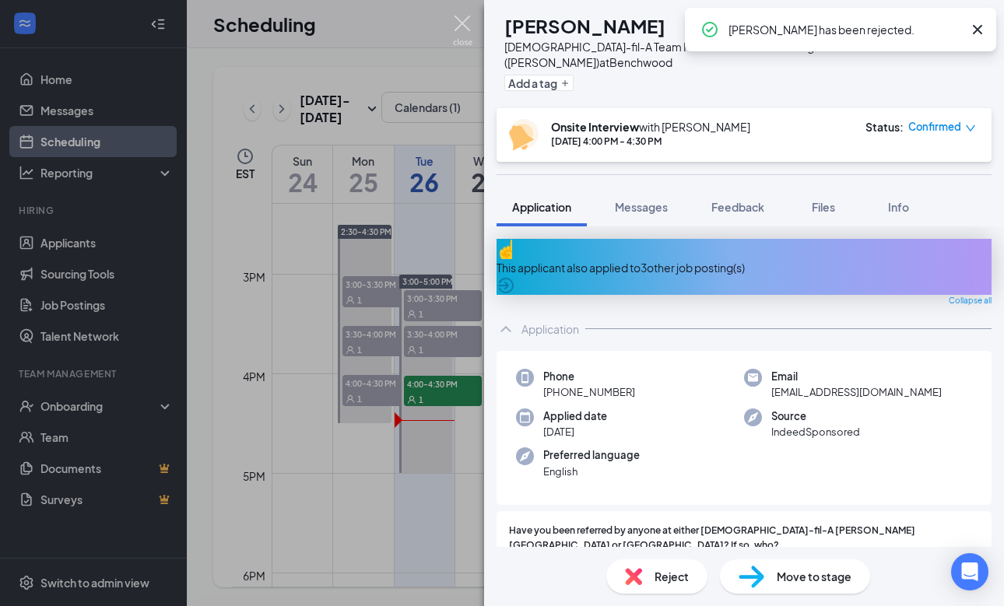
click at [462, 23] on img at bounding box center [462, 31] width 19 height 30
